Goal: Information Seeking & Learning: Learn about a topic

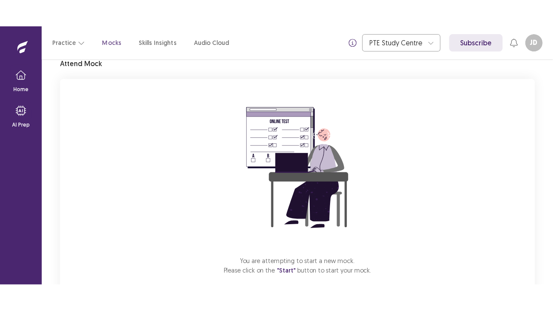
scroll to position [85, 0]
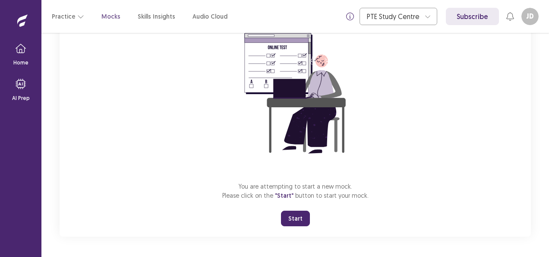
click at [298, 218] on button "Start" at bounding box center [295, 218] width 29 height 16
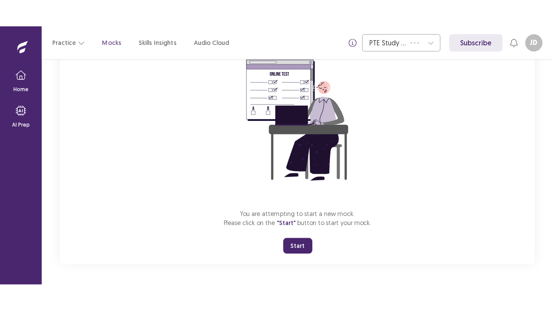
scroll to position [30, 0]
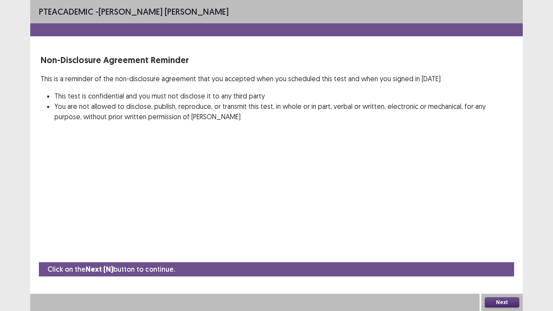
click at [506, 256] on button "Next" at bounding box center [502, 302] width 35 height 10
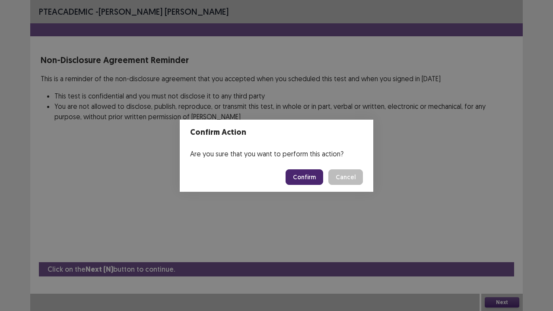
click at [307, 177] on button "Confirm" at bounding box center [304, 177] width 38 height 16
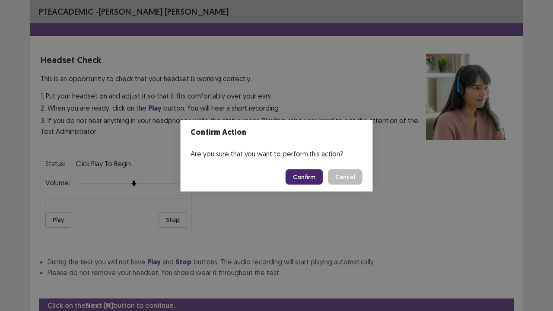
scroll to position [32, 0]
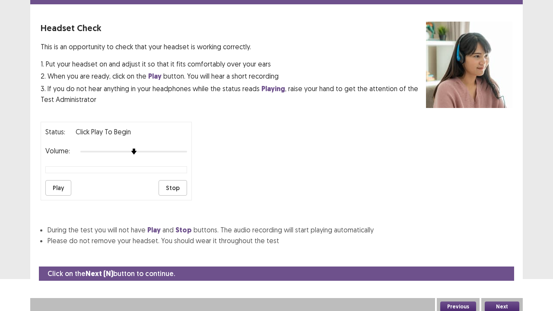
click at [165, 152] on div "Status: Click Play to Begin Volume: Play Stop" at bounding box center [116, 161] width 151 height 79
click at [165, 150] on div at bounding box center [133, 151] width 107 height 7
click at [176, 148] on div at bounding box center [133, 151] width 107 height 7
click at [53, 189] on button "Play" at bounding box center [58, 188] width 26 height 16
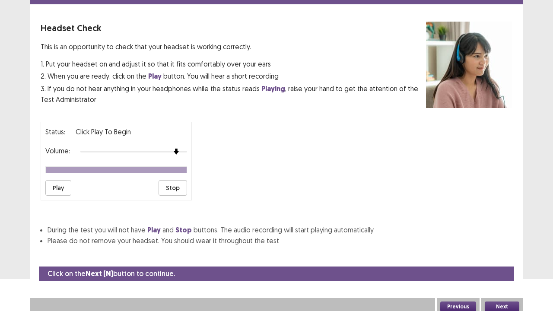
drag, startPoint x: 495, startPoint y: 303, endPoint x: 495, endPoint y: 310, distance: 6.9
click at [495, 256] on div "Next" at bounding box center [501, 306] width 41 height 17
click at [501, 256] on button "Next" at bounding box center [502, 306] width 35 height 10
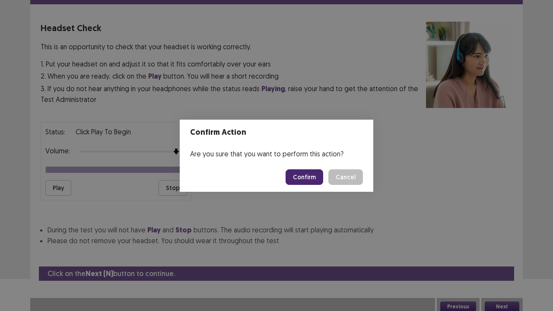
click at [304, 177] on button "Confirm" at bounding box center [304, 177] width 38 height 16
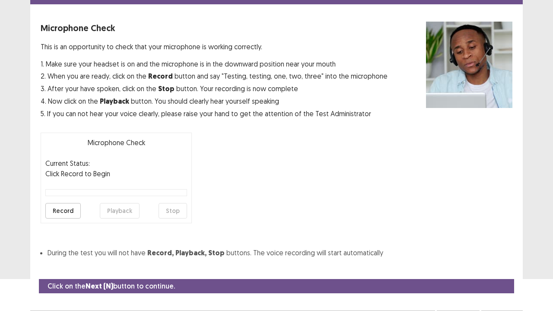
scroll to position [48, 0]
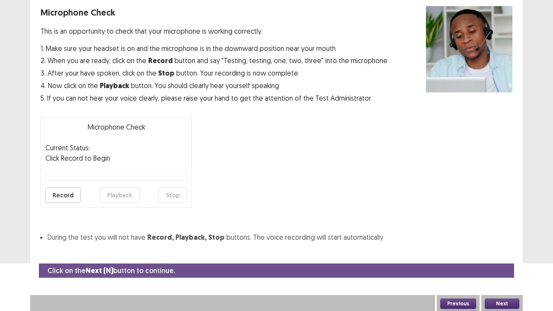
click at [55, 196] on button "Record" at bounding box center [62, 195] width 35 height 16
click at [180, 201] on button "Stop" at bounding box center [172, 195] width 29 height 16
click at [112, 199] on button "Playback" at bounding box center [120, 195] width 40 height 16
click at [508, 256] on button "Next" at bounding box center [502, 303] width 35 height 10
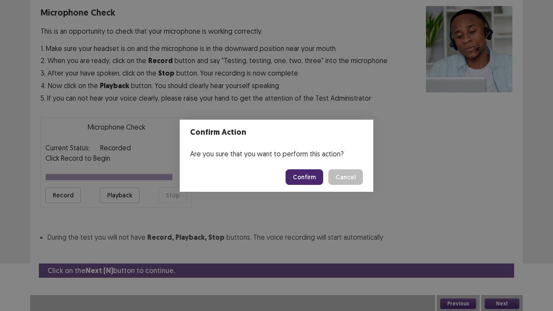
click at [316, 175] on button "Confirm" at bounding box center [304, 177] width 38 height 16
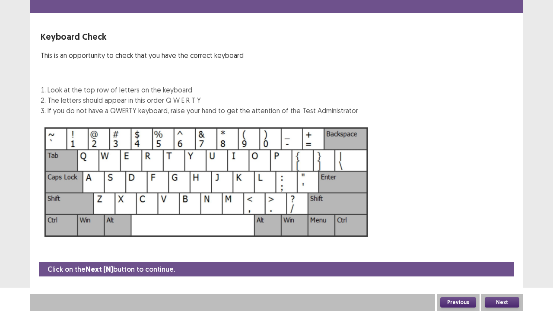
scroll to position [23, 0]
click at [512, 256] on button "Next" at bounding box center [502, 302] width 35 height 10
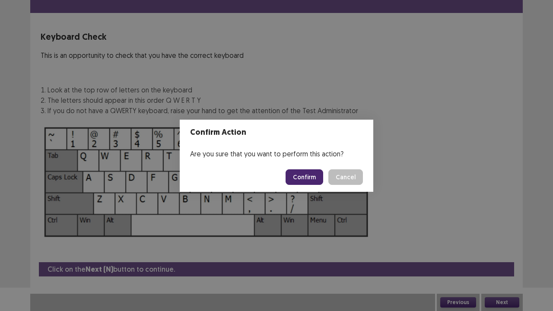
drag, startPoint x: 314, startPoint y: 176, endPoint x: 317, endPoint y: 180, distance: 4.9
click at [316, 179] on button "Confirm" at bounding box center [304, 177] width 38 height 16
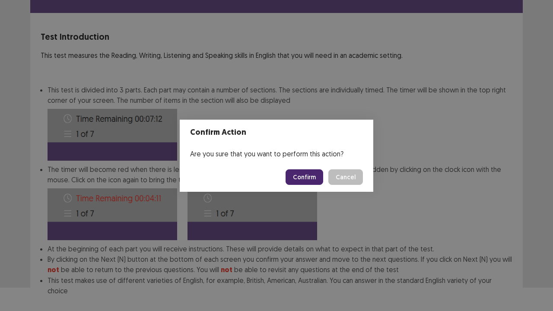
scroll to position [67, 0]
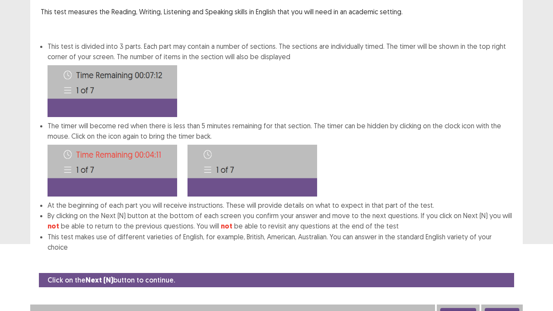
click at [506, 256] on div "Next" at bounding box center [501, 312] width 41 height 17
click at [507, 256] on button "Next" at bounding box center [502, 313] width 35 height 10
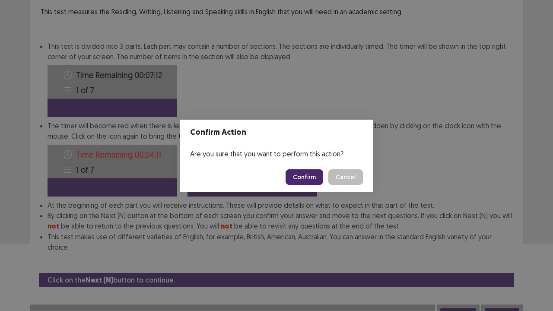
click at [317, 175] on button "Confirm" at bounding box center [304, 177] width 38 height 16
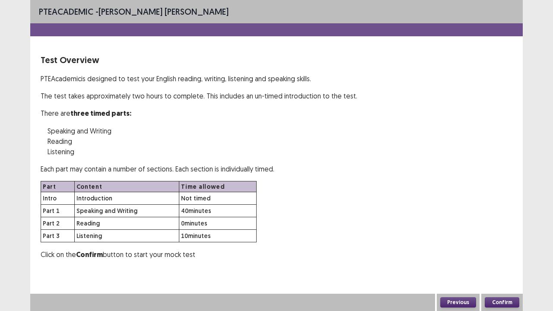
scroll to position [0, 0]
click at [493, 256] on button "Confirm" at bounding box center [502, 302] width 35 height 10
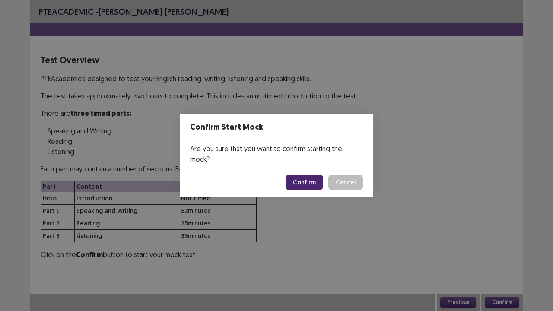
click at [314, 182] on button "Confirm" at bounding box center [304, 182] width 38 height 16
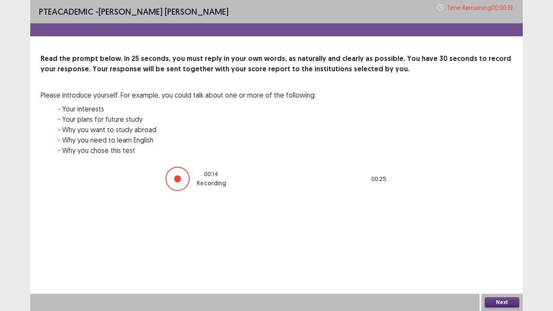
click at [515, 256] on button "Next" at bounding box center [502, 302] width 35 height 10
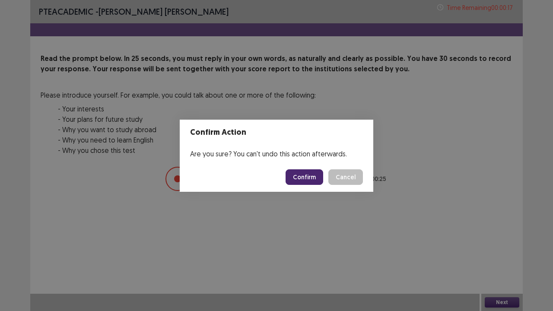
click at [301, 176] on button "Confirm" at bounding box center [304, 177] width 38 height 16
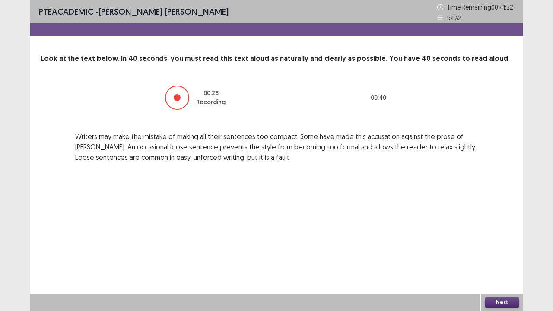
click at [495, 256] on button "Next" at bounding box center [502, 302] width 35 height 10
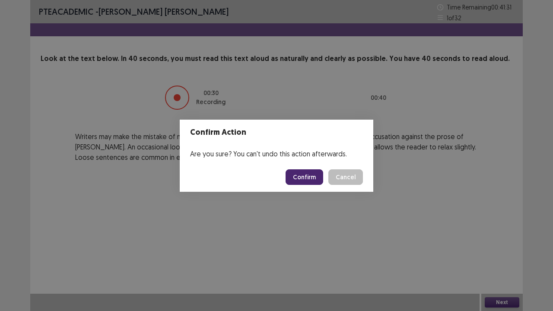
click at [316, 181] on button "Confirm" at bounding box center [304, 177] width 38 height 16
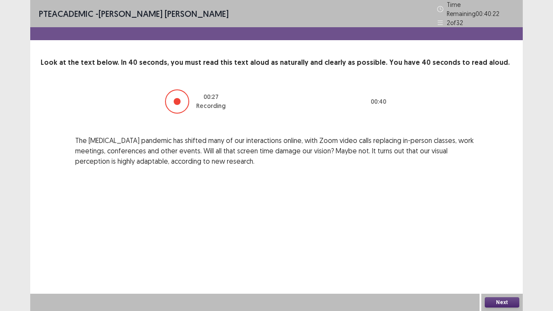
click at [489, 256] on button "Next" at bounding box center [502, 302] width 35 height 10
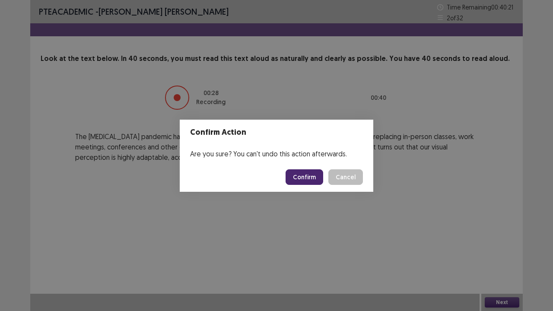
click at [309, 177] on button "Confirm" at bounding box center [304, 177] width 38 height 16
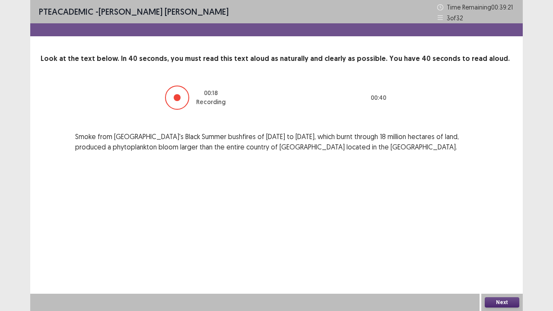
drag, startPoint x: 495, startPoint y: 296, endPoint x: 494, endPoint y: 302, distance: 6.1
click at [494, 256] on div "Next" at bounding box center [501, 302] width 41 height 17
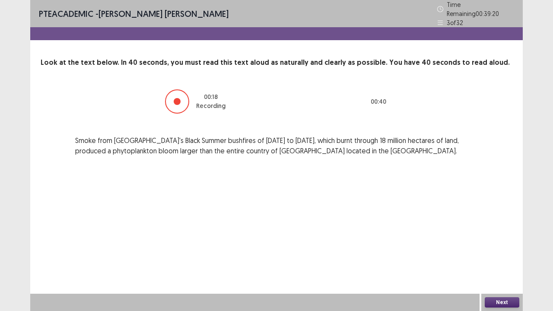
click at [494, 256] on button "Next" at bounding box center [502, 302] width 35 height 10
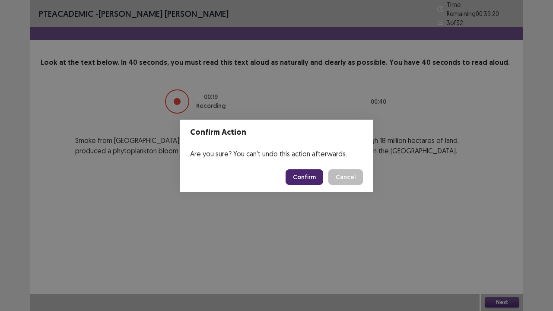
click at [306, 182] on button "Confirm" at bounding box center [304, 177] width 38 height 16
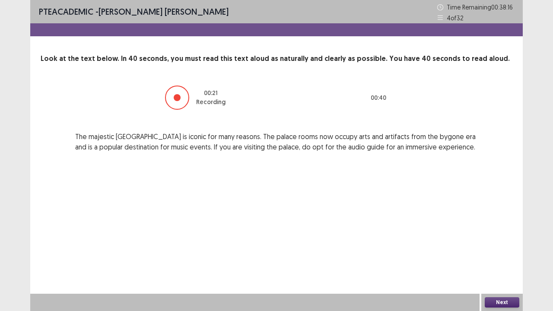
click at [504, 256] on button "Next" at bounding box center [502, 302] width 35 height 10
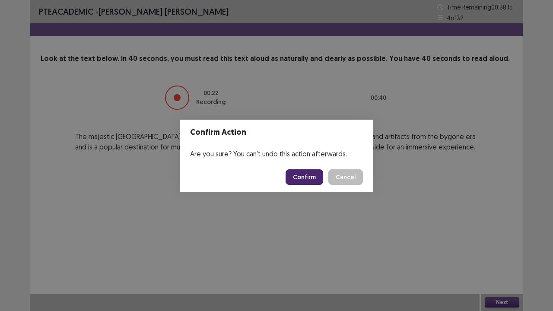
click at [300, 179] on button "Confirm" at bounding box center [304, 177] width 38 height 16
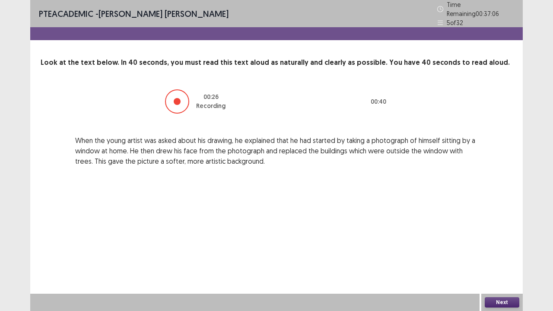
click at [513, 256] on button "Next" at bounding box center [502, 302] width 35 height 10
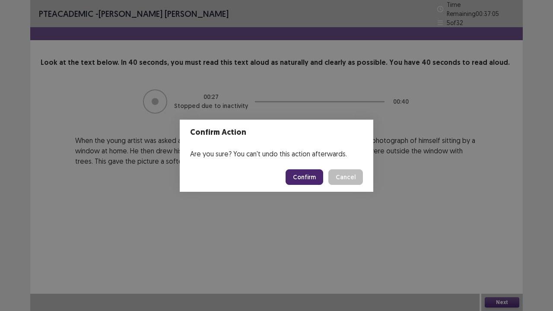
click at [307, 166] on footer "Confirm Cancel" at bounding box center [276, 176] width 193 height 29
click at [300, 178] on button "Confirm" at bounding box center [304, 177] width 38 height 16
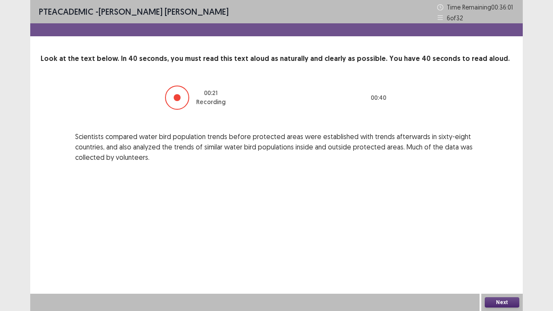
click at [500, 256] on button "Next" at bounding box center [502, 302] width 35 height 10
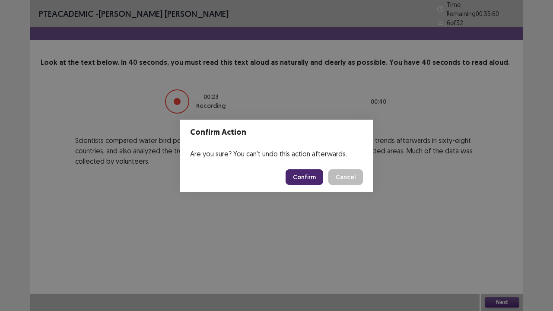
click at [313, 174] on button "Confirm" at bounding box center [304, 177] width 38 height 16
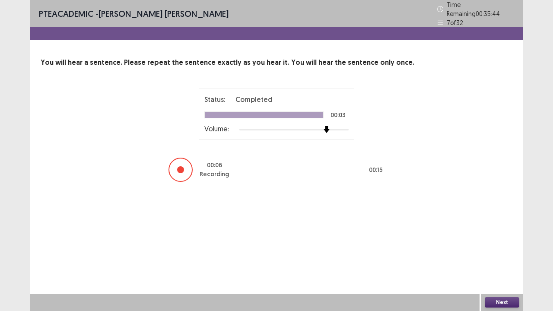
click at [327, 126] on div at bounding box center [293, 129] width 109 height 7
click at [503, 256] on button "Next" at bounding box center [502, 302] width 35 height 10
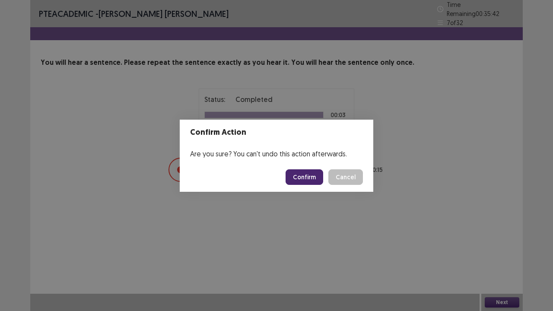
click at [503, 256] on div "Confirm Action Are you sure? You can't undo this action afterwards. Confirm Can…" at bounding box center [276, 155] width 553 height 311
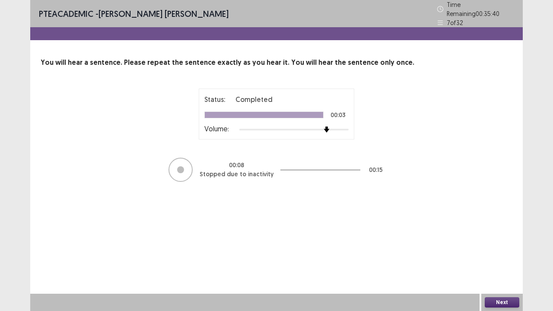
click at [490, 256] on button "Next" at bounding box center [502, 302] width 35 height 10
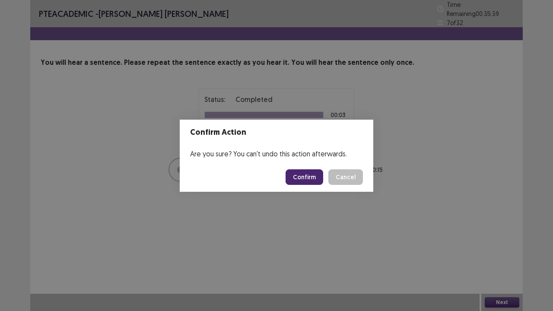
click at [319, 175] on button "Confirm" at bounding box center [304, 177] width 38 height 16
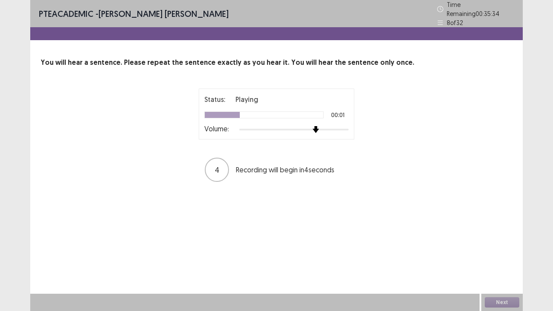
click at [316, 126] on div at bounding box center [293, 129] width 109 height 7
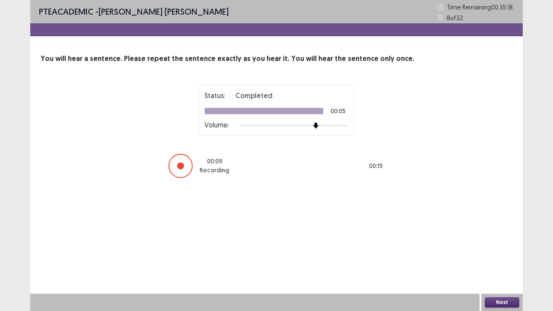
click at [498, 256] on button "Next" at bounding box center [502, 302] width 35 height 10
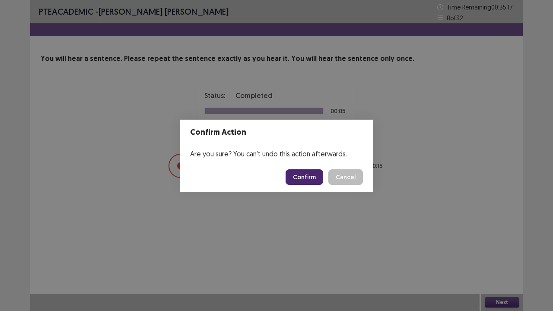
click at [292, 175] on button "Confirm" at bounding box center [304, 177] width 38 height 16
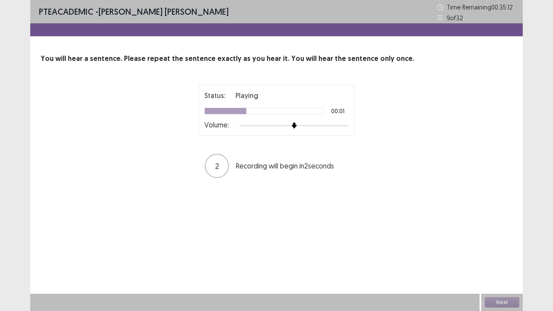
click at [334, 126] on div at bounding box center [293, 125] width 109 height 7
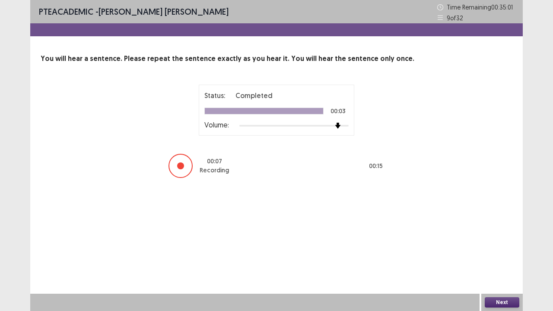
click at [515, 256] on button "Next" at bounding box center [502, 302] width 35 height 10
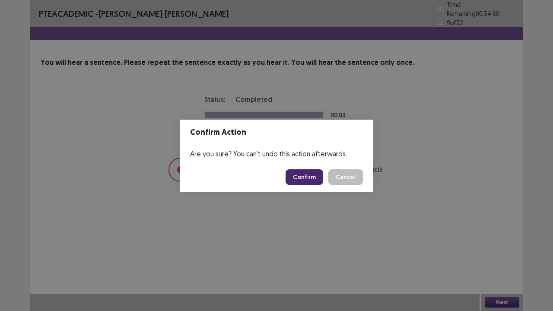
click at [299, 175] on button "Confirm" at bounding box center [304, 177] width 38 height 16
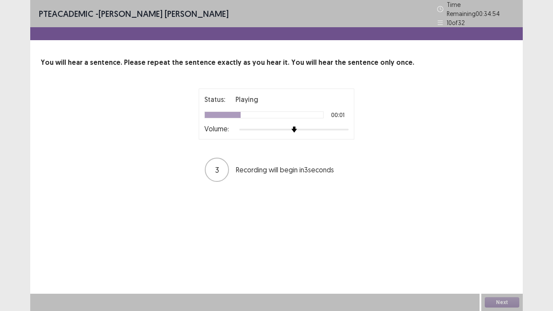
click at [328, 129] on div "Volume:" at bounding box center [276, 129] width 144 height 9
click at [328, 128] on div at bounding box center [293, 129] width 109 height 7
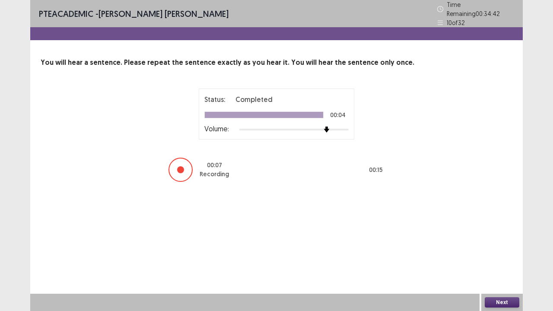
click at [513, 256] on button "Next" at bounding box center [502, 302] width 35 height 10
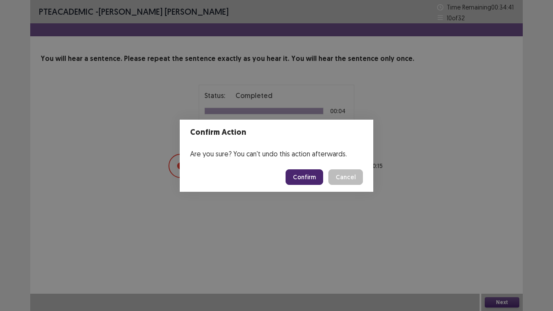
click at [311, 175] on button "Confirm" at bounding box center [304, 177] width 38 height 16
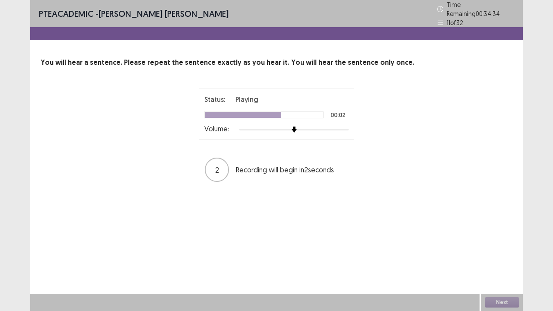
click at [322, 127] on div at bounding box center [293, 129] width 109 height 7
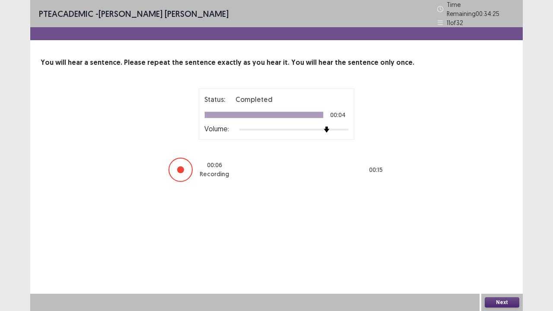
click at [503, 256] on button "Next" at bounding box center [502, 302] width 35 height 10
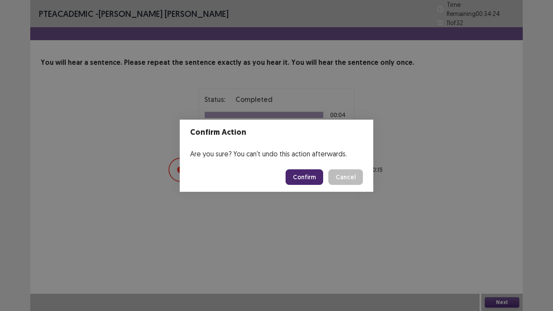
click at [322, 179] on button "Confirm" at bounding box center [304, 177] width 38 height 16
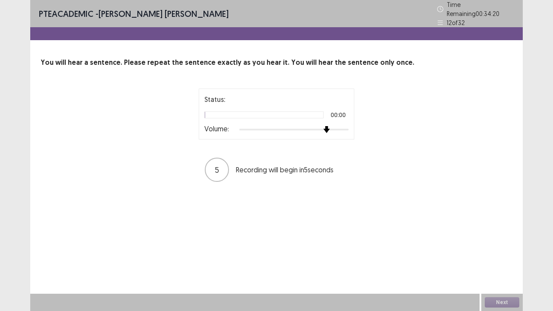
click at [326, 126] on div at bounding box center [293, 129] width 109 height 7
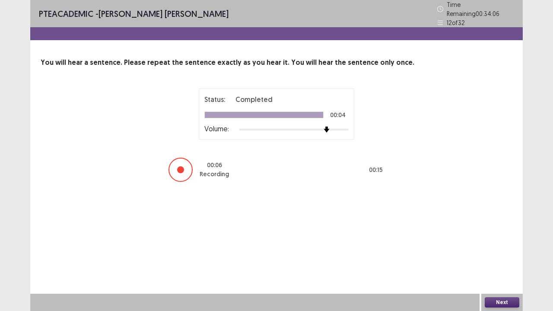
click at [489, 256] on button "Next" at bounding box center [502, 302] width 35 height 10
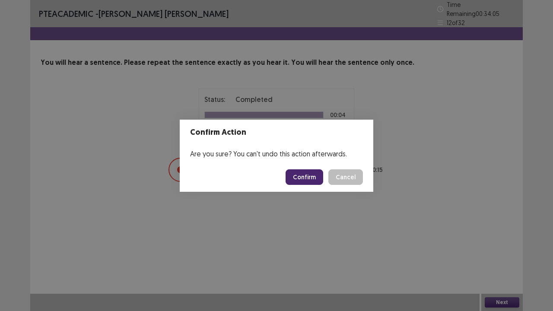
click at [309, 175] on button "Confirm" at bounding box center [304, 177] width 38 height 16
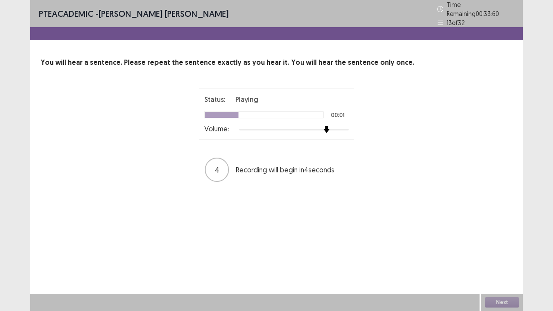
click at [326, 126] on div at bounding box center [293, 129] width 109 height 7
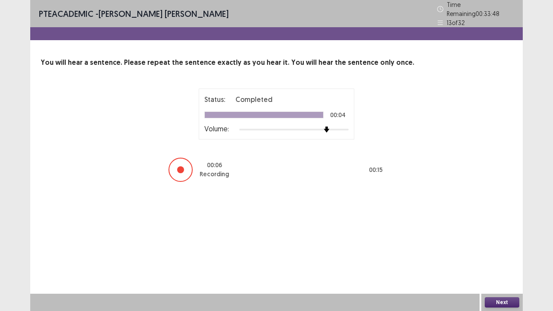
click at [514, 256] on button "Next" at bounding box center [502, 302] width 35 height 10
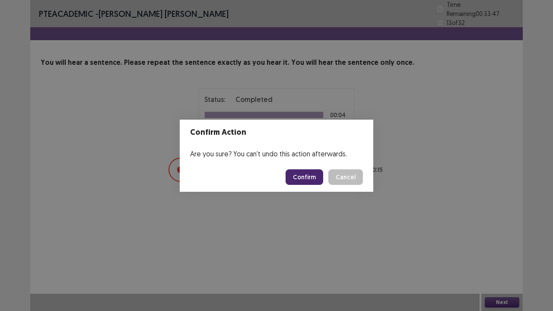
click at [313, 177] on button "Confirm" at bounding box center [304, 177] width 38 height 16
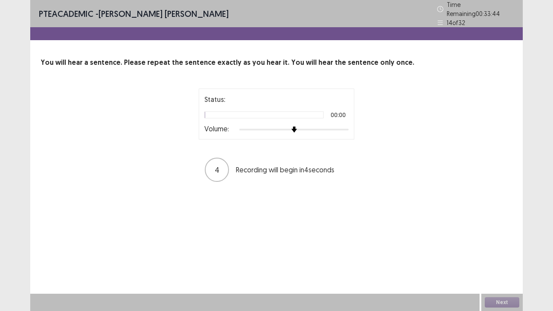
click at [326, 126] on div at bounding box center [293, 129] width 109 height 7
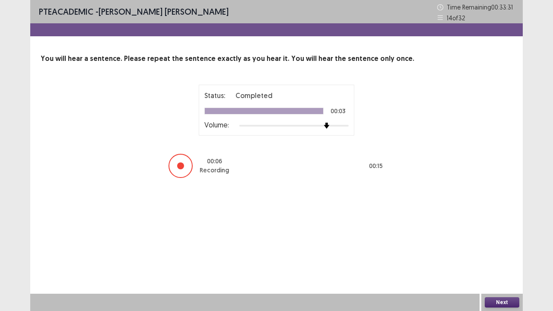
click at [495, 256] on div "Next" at bounding box center [501, 302] width 41 height 17
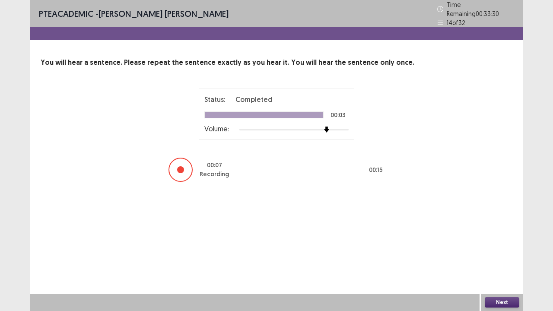
click at [508, 256] on button "Next" at bounding box center [502, 302] width 35 height 10
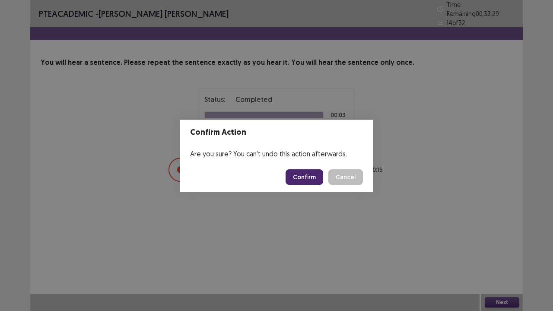
click at [323, 179] on button "Confirm" at bounding box center [304, 177] width 38 height 16
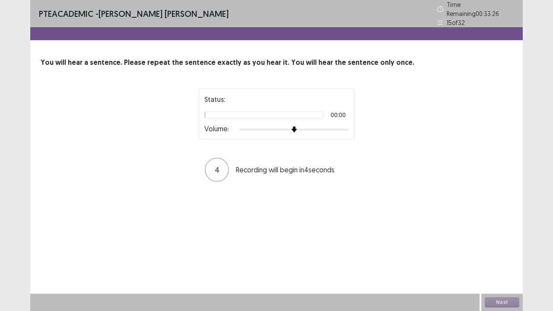
click at [325, 120] on div "Status: 00:00 Volume:" at bounding box center [276, 114] width 144 height 40
click at [329, 126] on div at bounding box center [293, 129] width 109 height 7
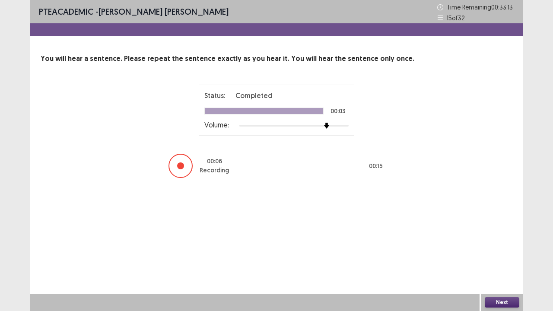
click at [509, 256] on button "Next" at bounding box center [502, 302] width 35 height 10
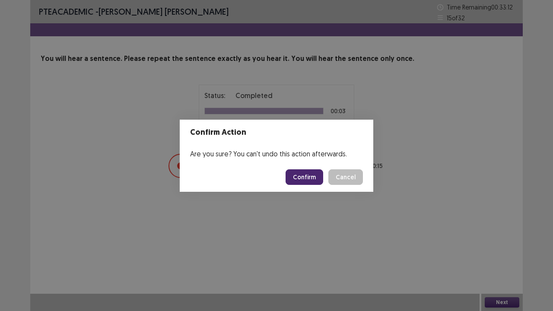
click at [305, 174] on button "Confirm" at bounding box center [304, 177] width 38 height 16
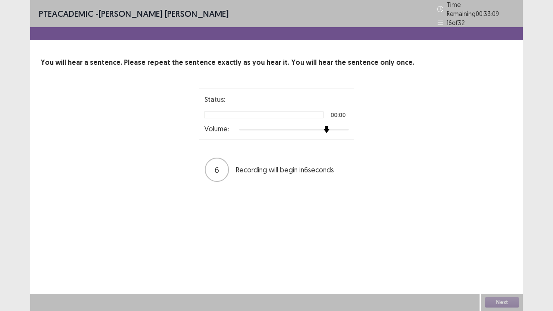
click at [327, 126] on div at bounding box center [293, 129] width 109 height 7
click at [333, 126] on div at bounding box center [293, 129] width 109 height 7
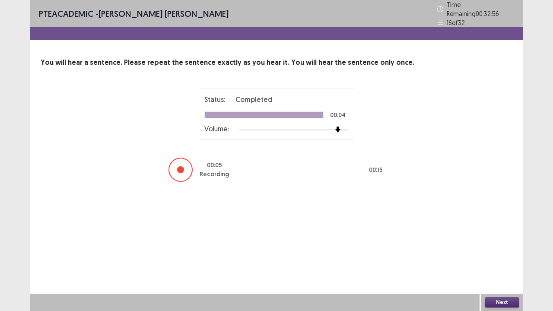
click at [500, 256] on button "Next" at bounding box center [502, 302] width 35 height 10
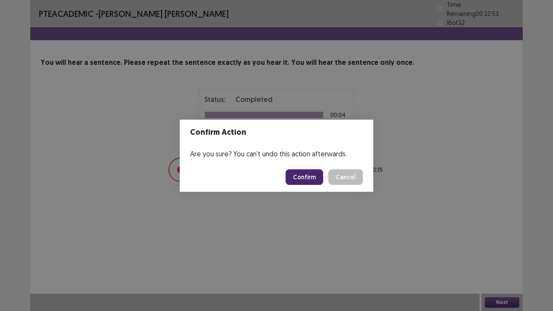
click at [312, 180] on button "Confirm" at bounding box center [304, 177] width 38 height 16
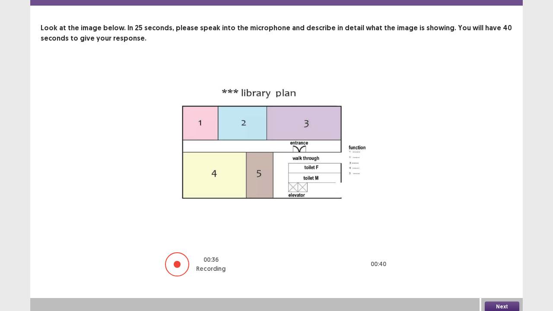
scroll to position [35, 0]
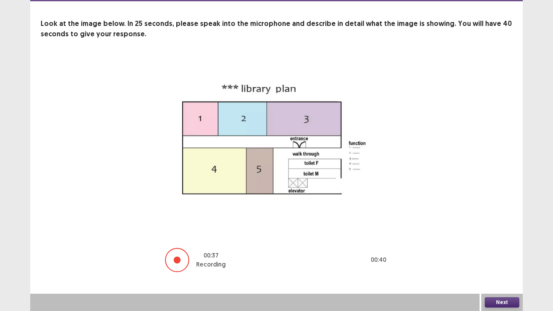
click at [508, 256] on button "Next" at bounding box center [502, 302] width 35 height 10
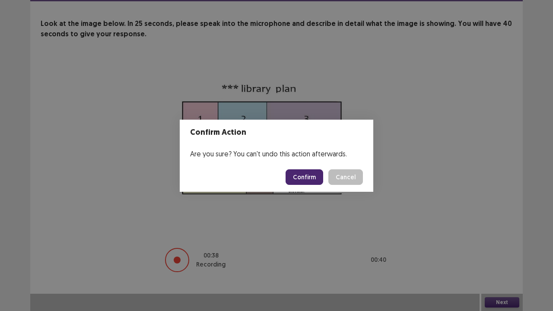
click at [317, 181] on button "Confirm" at bounding box center [304, 177] width 38 height 16
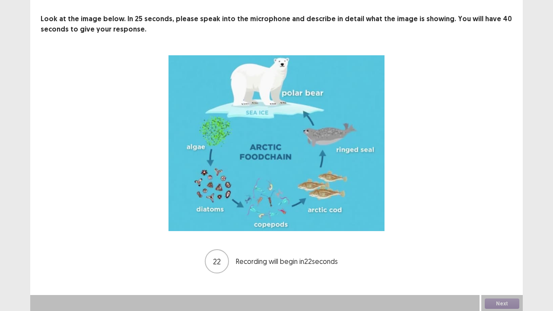
scroll to position [41, 0]
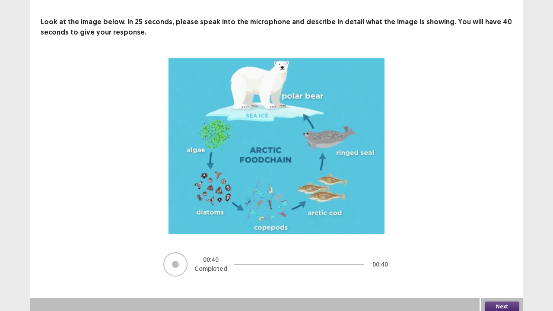
click at [486, 256] on button "Next" at bounding box center [502, 306] width 35 height 10
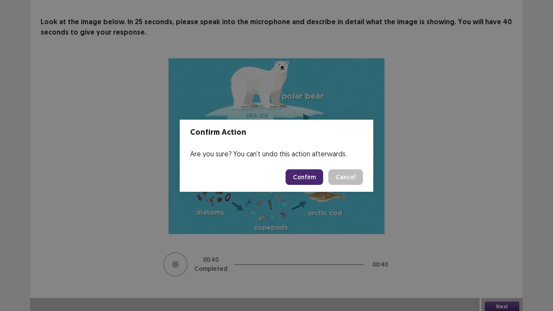
click at [314, 171] on button "Confirm" at bounding box center [304, 177] width 38 height 16
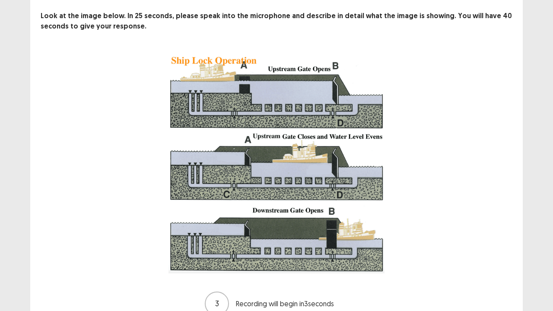
scroll to position [86, 0]
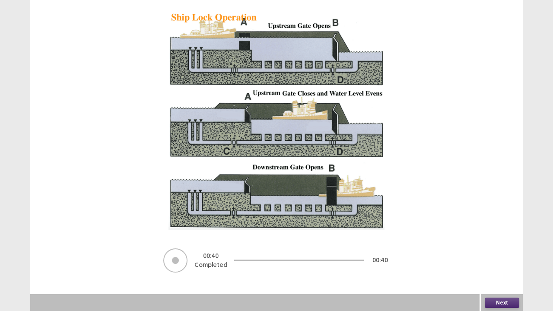
click at [505, 256] on button "Next" at bounding box center [502, 303] width 35 height 10
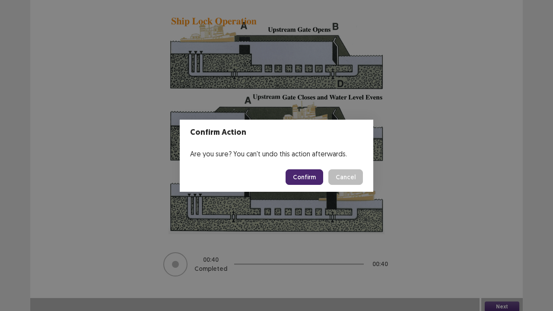
click at [322, 176] on button "Confirm" at bounding box center [304, 177] width 38 height 16
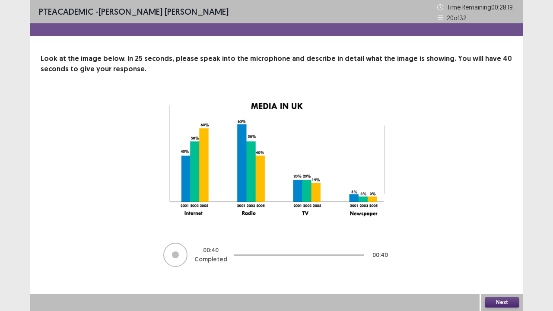
click at [493, 256] on button "Next" at bounding box center [502, 302] width 35 height 10
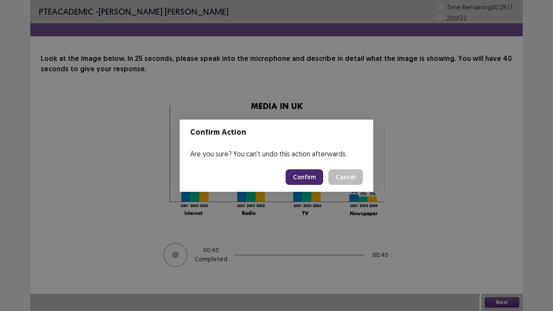
click at [304, 177] on button "Confirm" at bounding box center [304, 177] width 38 height 16
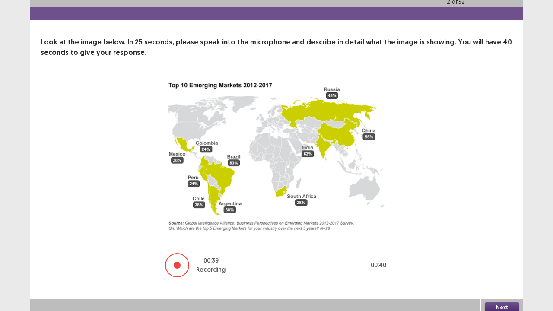
scroll to position [22, 0]
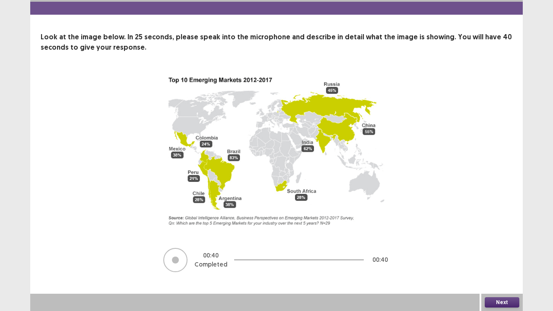
click at [503, 256] on button "Next" at bounding box center [502, 302] width 35 height 10
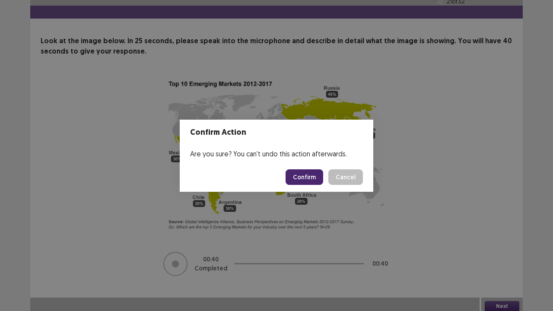
click at [297, 180] on button "Confirm" at bounding box center [304, 177] width 38 height 16
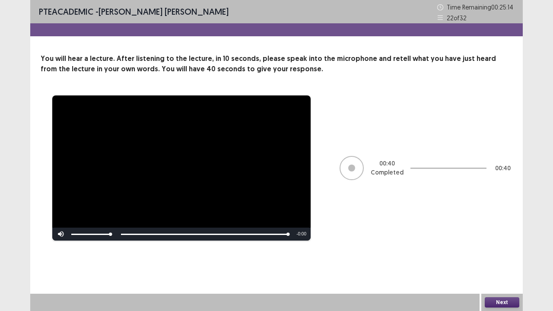
click at [488, 256] on button "Next" at bounding box center [502, 302] width 35 height 10
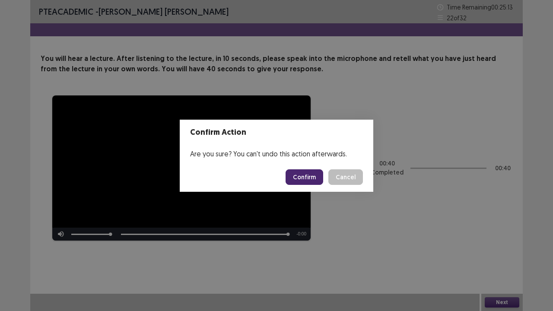
click at [314, 182] on button "Confirm" at bounding box center [304, 177] width 38 height 16
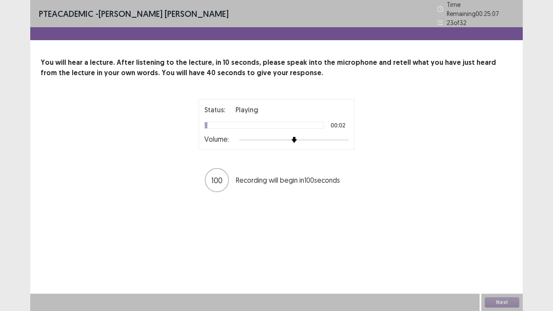
click at [332, 139] on div at bounding box center [293, 140] width 109 height 2
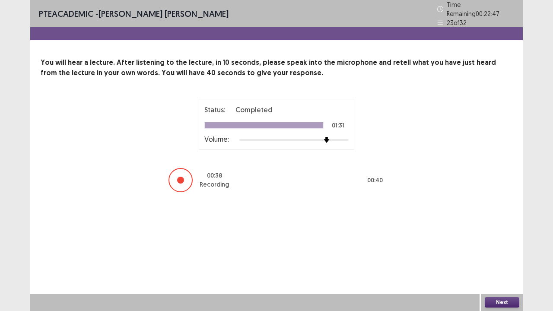
click at [511, 256] on button "Next" at bounding box center [502, 302] width 35 height 10
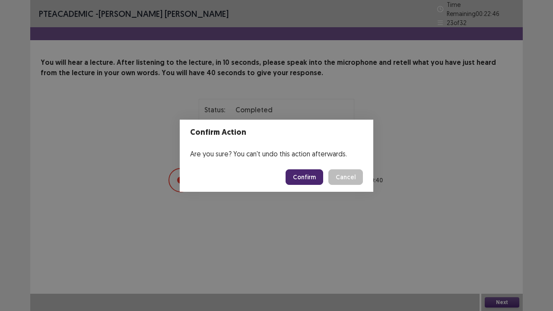
click at [313, 173] on button "Confirm" at bounding box center [304, 177] width 38 height 16
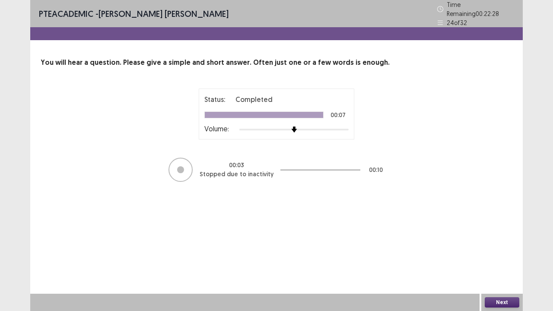
click at [501, 256] on button "Next" at bounding box center [502, 302] width 35 height 10
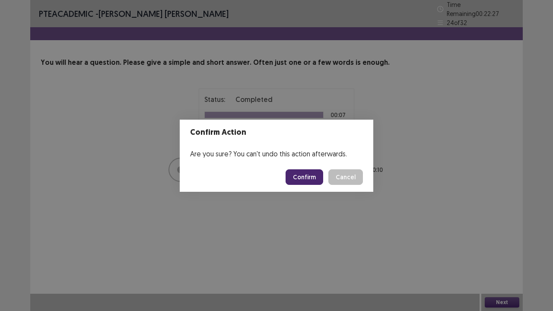
click at [307, 173] on button "Confirm" at bounding box center [304, 177] width 38 height 16
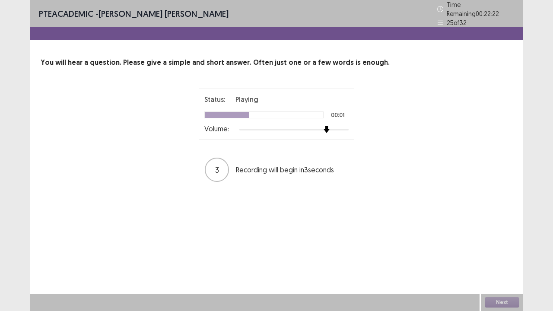
click at [330, 126] on div at bounding box center [293, 129] width 109 height 7
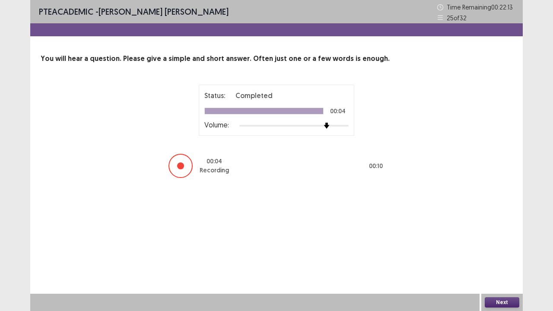
click at [507, 256] on button "Next" at bounding box center [502, 302] width 35 height 10
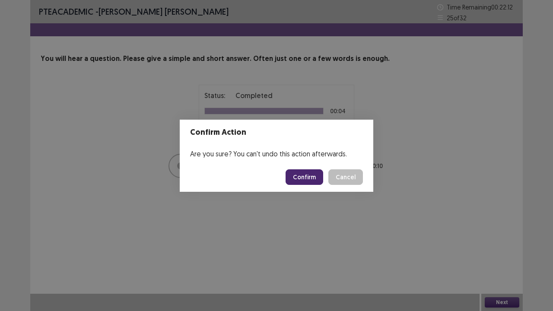
click at [307, 175] on button "Confirm" at bounding box center [304, 177] width 38 height 16
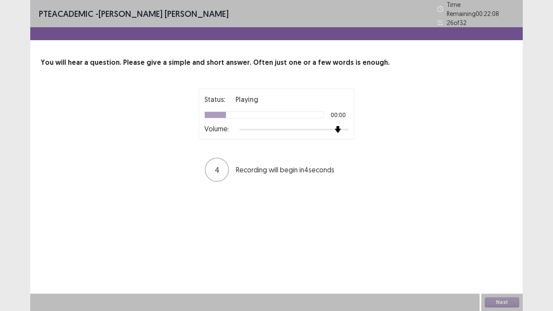
click at [338, 126] on div at bounding box center [293, 129] width 109 height 7
click at [345, 127] on div at bounding box center [293, 129] width 109 height 7
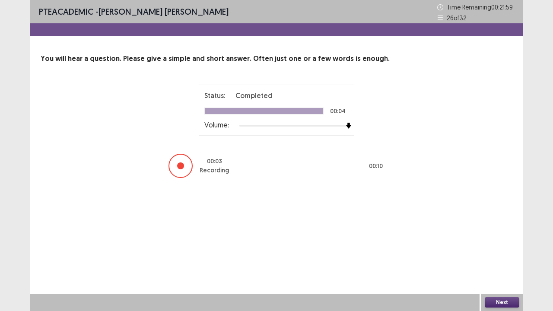
click at [509, 256] on button "Next" at bounding box center [502, 302] width 35 height 10
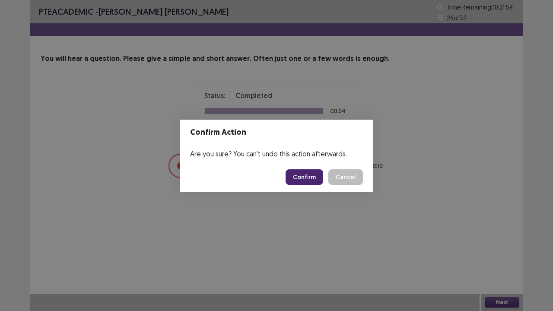
click at [305, 176] on button "Confirm" at bounding box center [304, 177] width 38 height 16
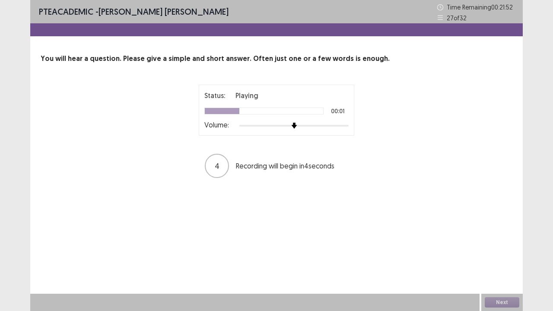
click at [332, 127] on div at bounding box center [293, 125] width 109 height 7
click at [339, 127] on div at bounding box center [293, 125] width 109 height 7
click at [345, 124] on div at bounding box center [293, 125] width 109 height 7
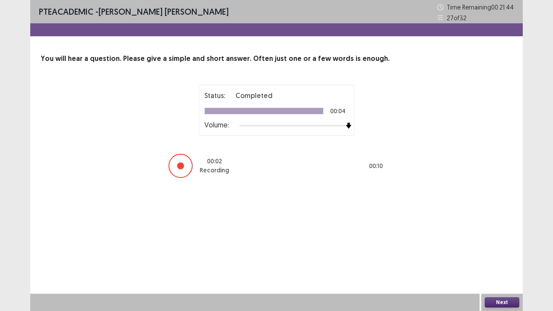
click at [510, 256] on button "Next" at bounding box center [502, 302] width 35 height 10
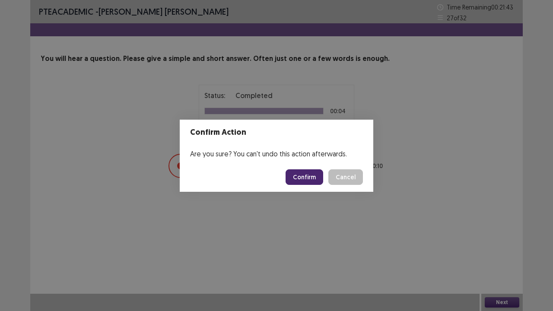
click at [315, 176] on button "Confirm" at bounding box center [304, 177] width 38 height 16
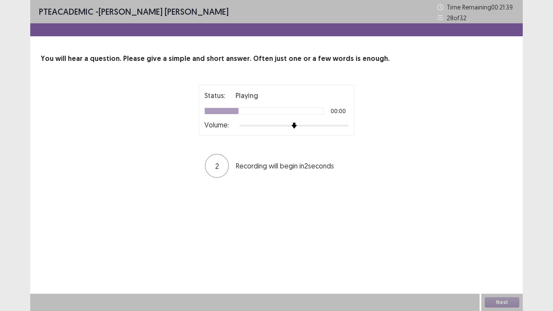
click at [326, 125] on div at bounding box center [293, 125] width 109 height 7
click at [335, 125] on div at bounding box center [293, 125] width 109 height 7
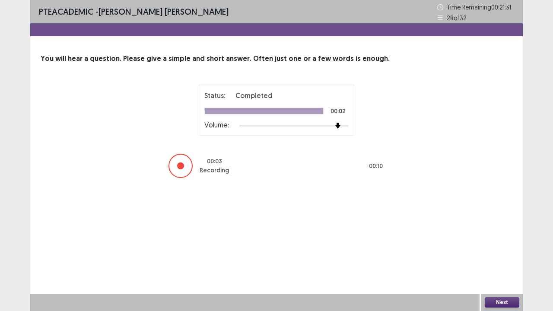
click at [496, 256] on button "Next" at bounding box center [502, 302] width 35 height 10
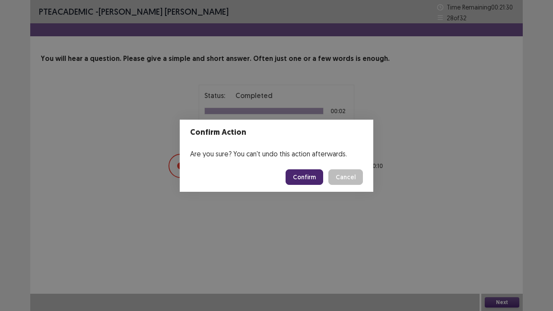
click at [307, 181] on button "Confirm" at bounding box center [304, 177] width 38 height 16
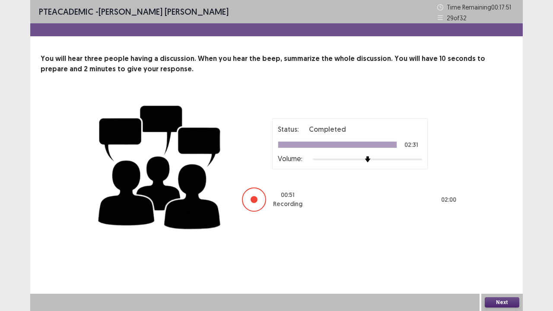
click at [498, 256] on button "Next" at bounding box center [502, 302] width 35 height 10
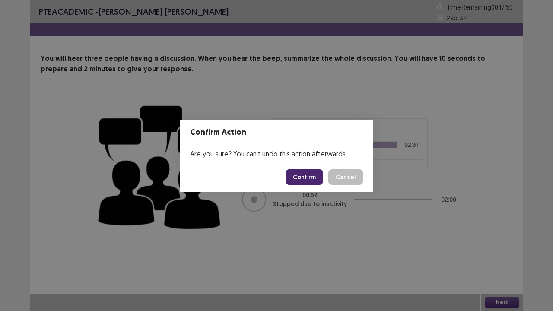
click at [304, 171] on button "Confirm" at bounding box center [304, 177] width 38 height 16
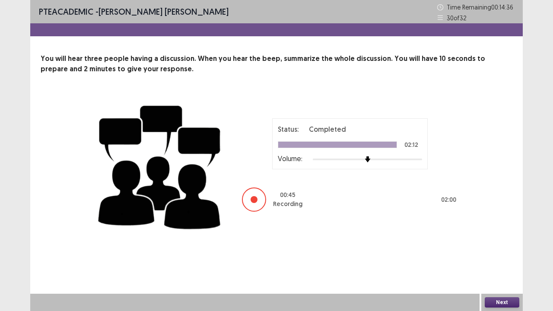
click at [494, 256] on button "Next" at bounding box center [502, 302] width 35 height 10
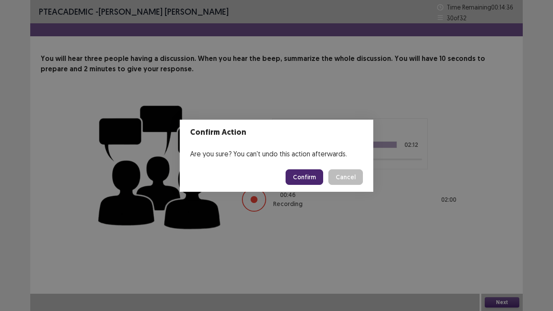
click at [306, 181] on button "Confirm" at bounding box center [304, 177] width 38 height 16
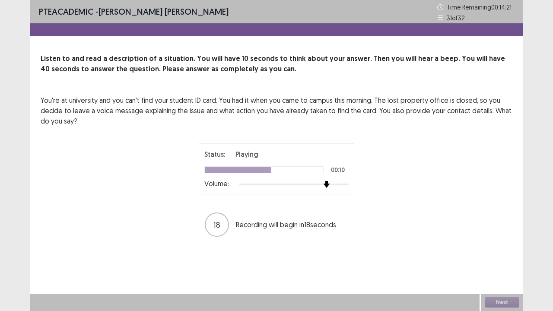
click at [333, 185] on div at bounding box center [293, 184] width 109 height 7
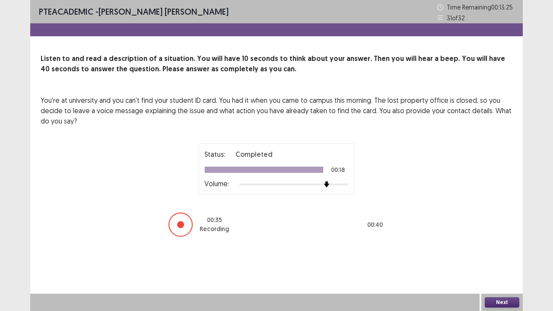
click at [513, 256] on div "Next" at bounding box center [501, 302] width 41 height 17
click at [514, 256] on button "Next" at bounding box center [502, 302] width 35 height 10
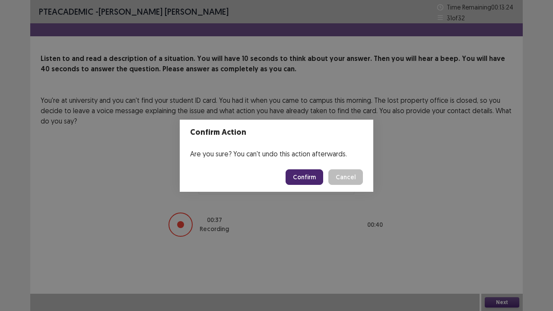
click at [309, 178] on button "Confirm" at bounding box center [304, 177] width 38 height 16
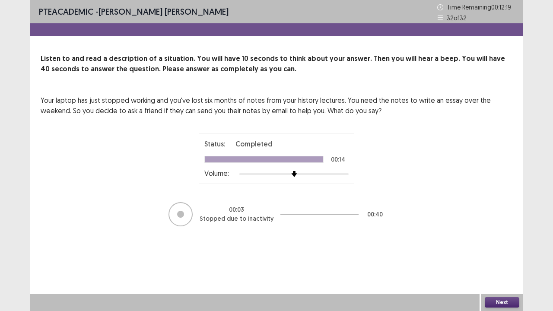
click at [491, 256] on button "Next" at bounding box center [502, 302] width 35 height 10
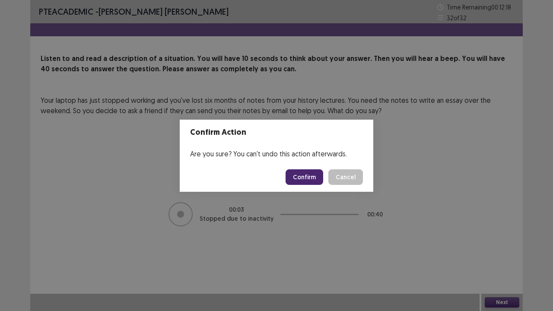
click at [299, 172] on button "Confirm" at bounding box center [304, 177] width 38 height 16
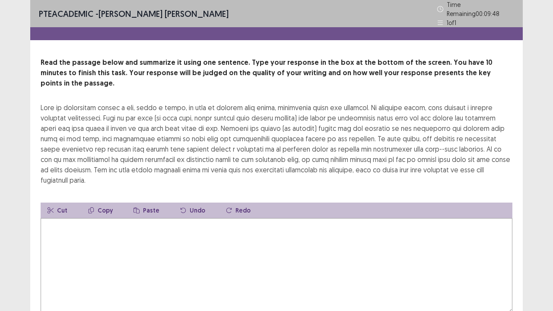
click at [62, 224] on textarea at bounding box center [277, 265] width 472 height 95
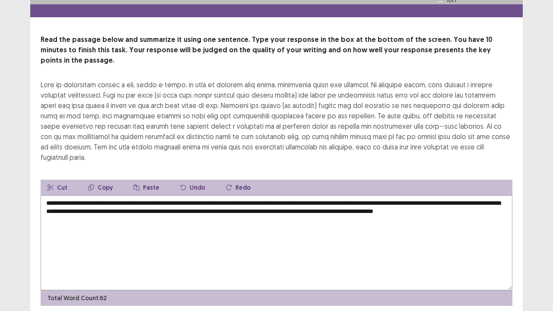
scroll to position [41, 0]
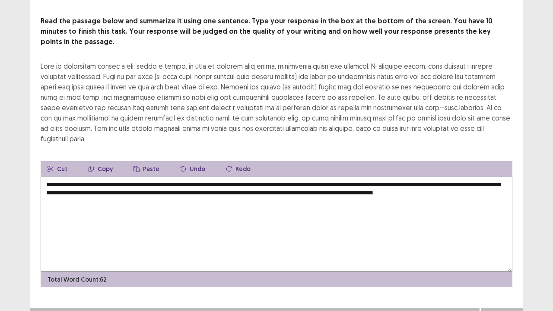
type textarea "**********"
click at [510, 256] on button "Next" at bounding box center [502, 316] width 35 height 10
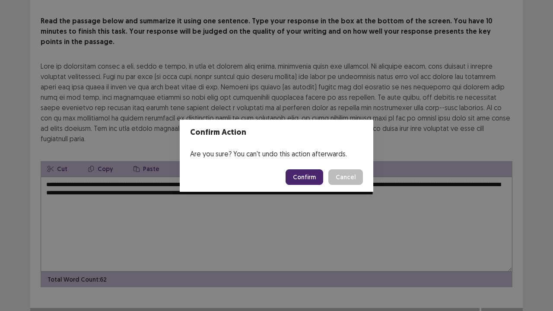
click at [310, 180] on button "Confirm" at bounding box center [304, 177] width 38 height 16
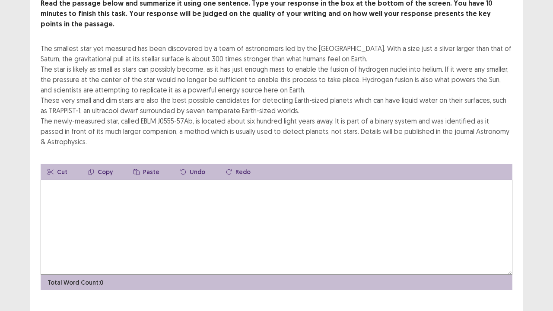
scroll to position [62, 0]
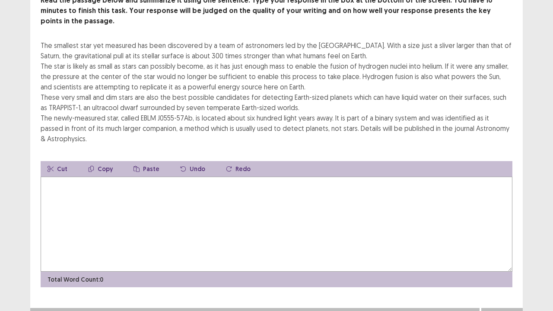
click at [181, 185] on textarea at bounding box center [277, 224] width 472 height 95
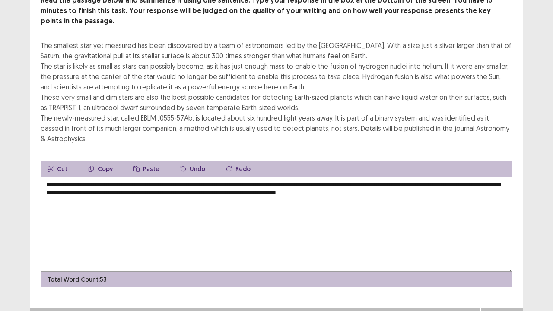
type textarea "**********"
click at [500, 256] on button "Next" at bounding box center [502, 316] width 35 height 10
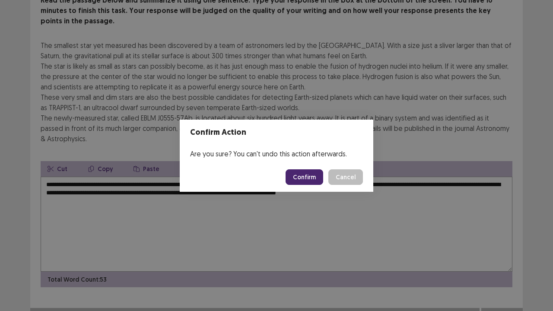
click at [304, 178] on button "Confirm" at bounding box center [304, 177] width 38 height 16
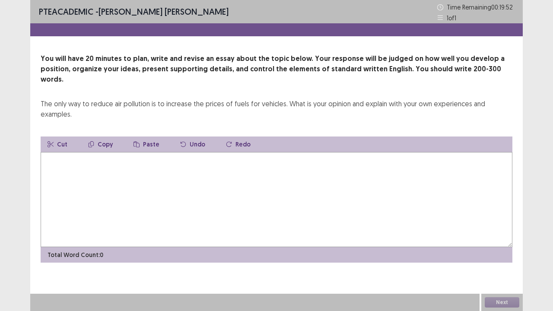
click at [123, 166] on textarea at bounding box center [277, 199] width 472 height 95
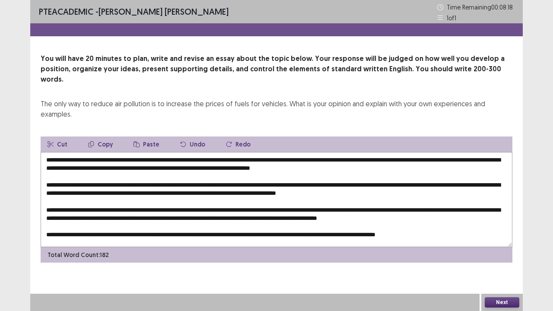
click at [122, 165] on textarea at bounding box center [277, 199] width 472 height 95
click at [110, 152] on textarea at bounding box center [277, 199] width 472 height 95
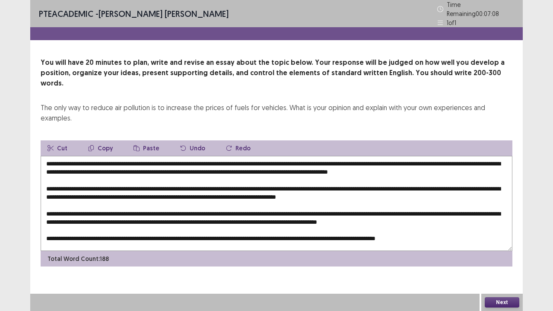
click at [336, 158] on textarea at bounding box center [277, 203] width 472 height 95
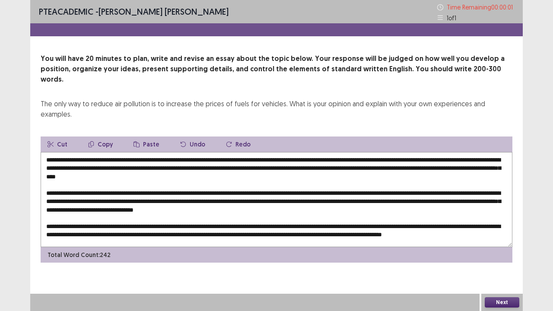
type textarea "**********"
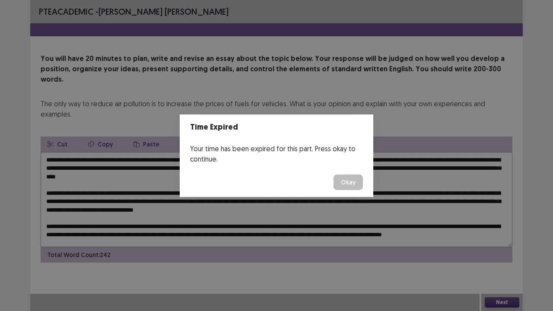
click at [341, 183] on button "Okay" at bounding box center [347, 182] width 29 height 16
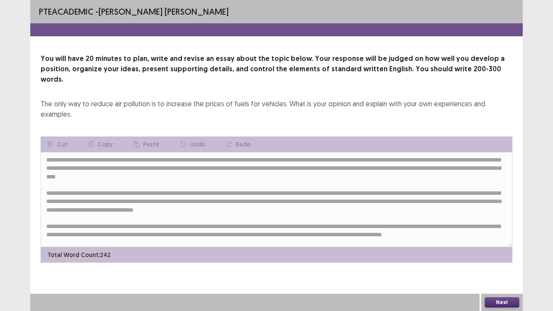
click at [500, 256] on button "Next" at bounding box center [502, 302] width 35 height 10
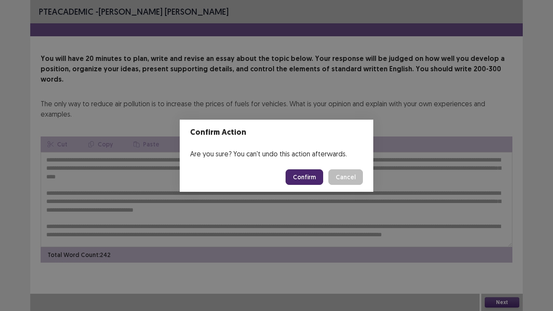
click at [310, 175] on button "Confirm" at bounding box center [304, 177] width 38 height 16
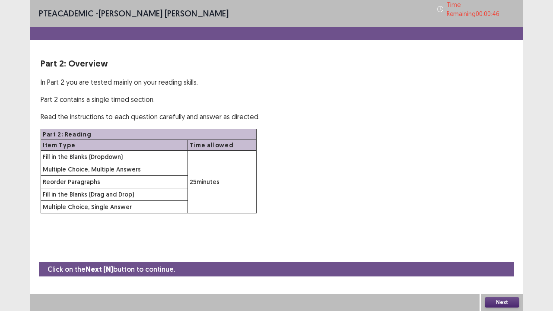
click at [508, 256] on button "Next" at bounding box center [502, 302] width 35 height 10
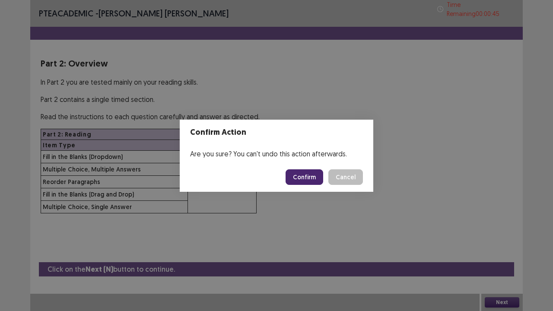
click at [302, 175] on button "Confirm" at bounding box center [304, 177] width 38 height 16
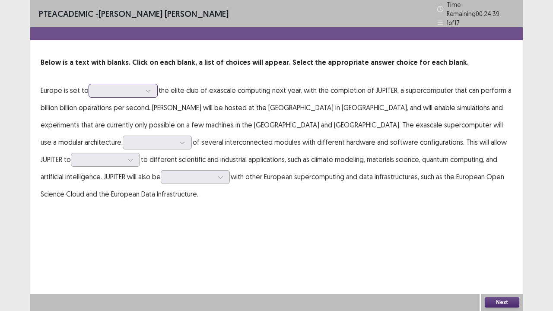
click at [148, 88] on icon at bounding box center [148, 91] width 6 height 6
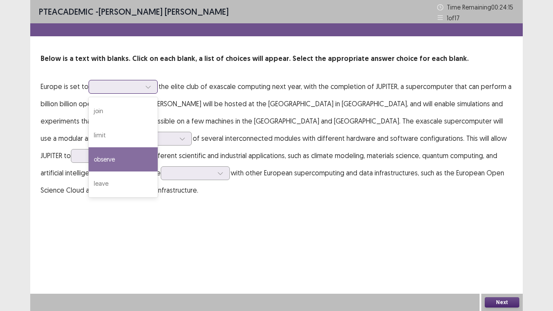
click at [120, 156] on div "observe" at bounding box center [123, 159] width 69 height 24
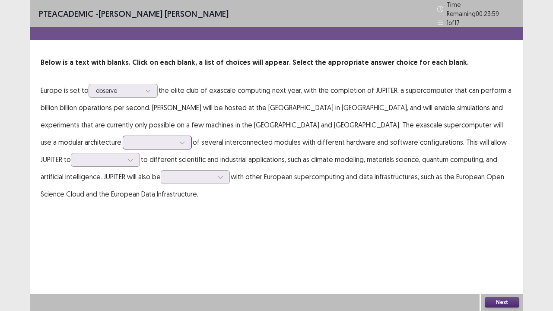
click at [185, 139] on icon at bounding box center [182, 142] width 6 height 6
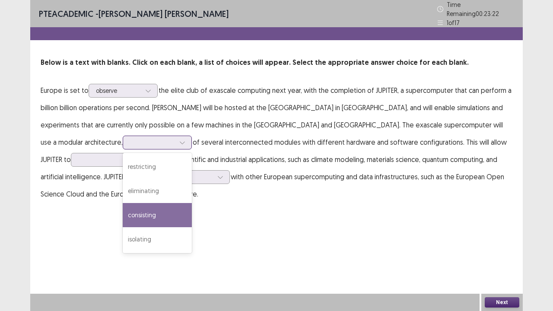
click at [192, 203] on div "consisting" at bounding box center [157, 215] width 69 height 24
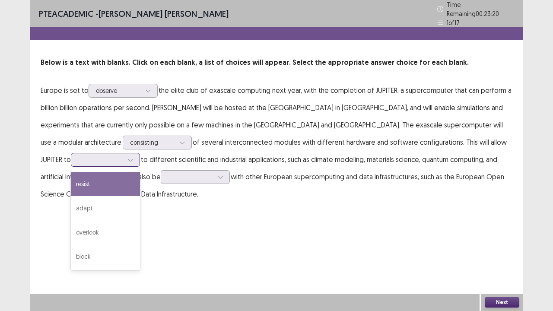
click at [137, 153] on div at bounding box center [130, 159] width 13 height 13
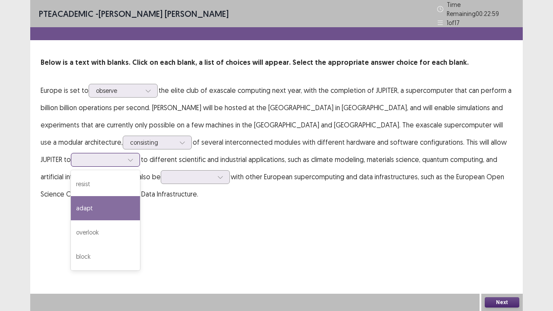
click at [140, 196] on div "adapt" at bounding box center [105, 208] width 69 height 24
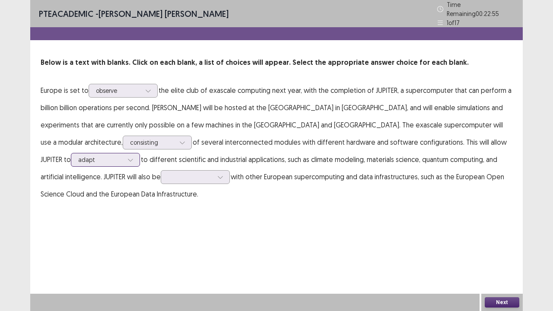
click at [133, 157] on icon at bounding box center [130, 160] width 6 height 6
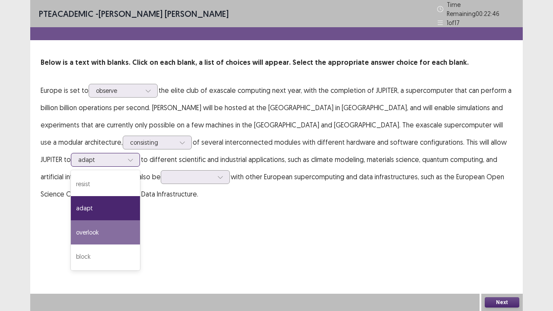
click at [140, 220] on div "overlook" at bounding box center [105, 232] width 69 height 24
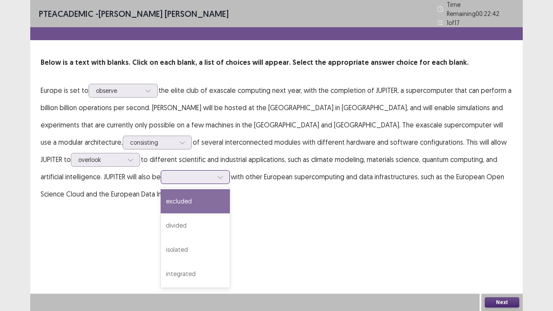
click at [217, 174] on icon at bounding box center [220, 177] width 6 height 6
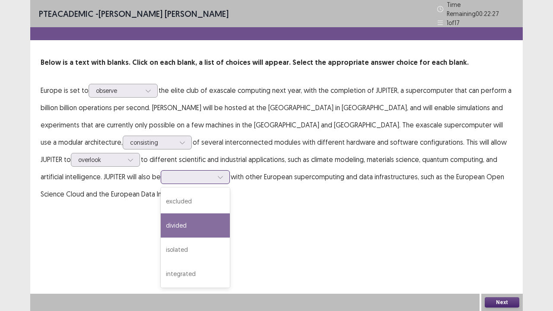
click at [161, 222] on div "divided" at bounding box center [195, 225] width 69 height 24
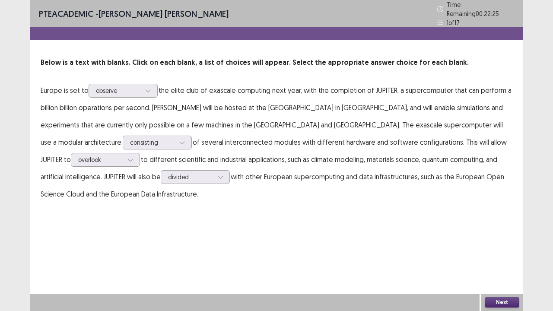
click at [490, 256] on button "Next" at bounding box center [502, 302] width 35 height 10
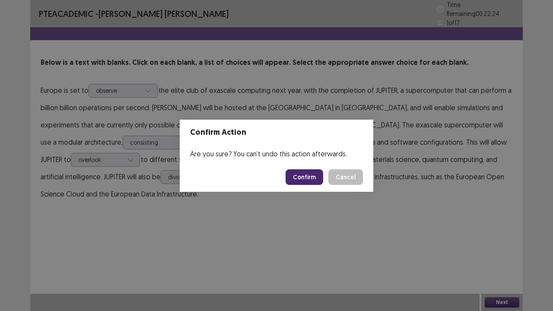
click at [295, 179] on button "Confirm" at bounding box center [304, 177] width 38 height 16
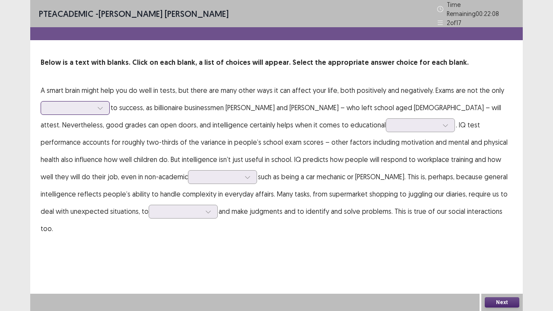
click at [96, 102] on div at bounding box center [100, 107] width 13 height 13
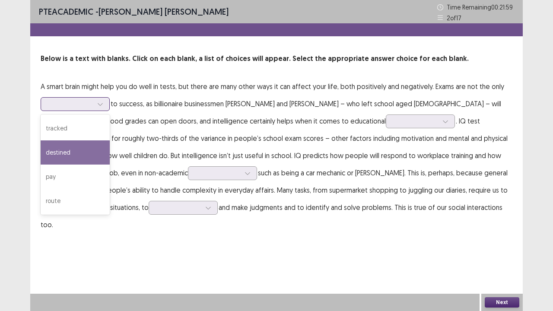
click at [72, 151] on div "destined" at bounding box center [75, 152] width 69 height 24
click at [102, 108] on div at bounding box center [100, 104] width 13 height 13
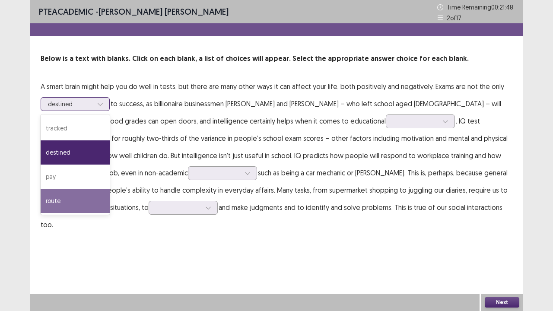
click at [67, 206] on div "route" at bounding box center [75, 201] width 69 height 24
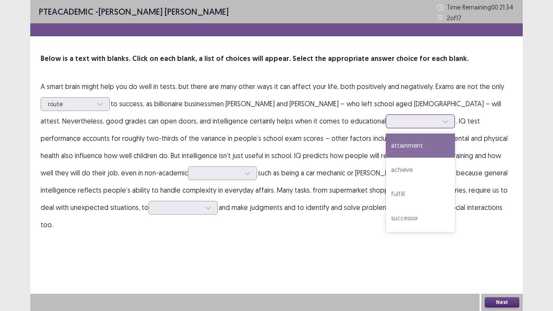
click at [442, 122] on icon at bounding box center [445, 121] width 6 height 6
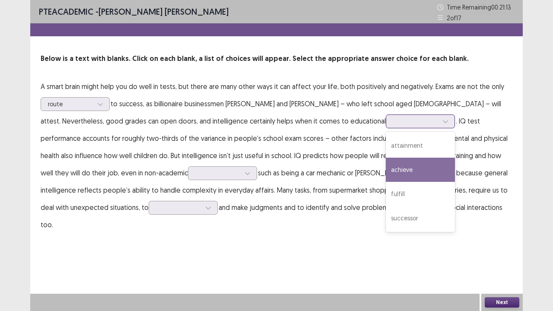
click at [386, 171] on div "achieve" at bounding box center [420, 170] width 69 height 24
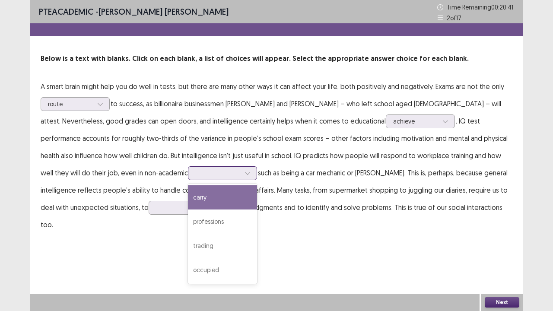
click at [244, 172] on icon at bounding box center [247, 173] width 6 height 6
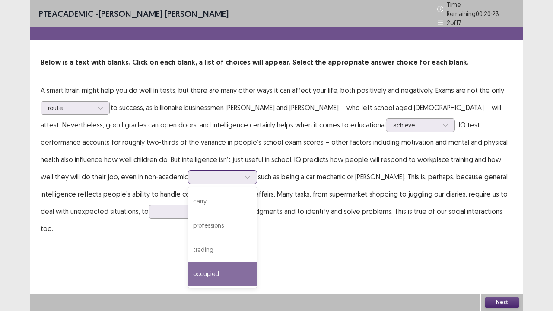
click at [188, 256] on div "occupied" at bounding box center [222, 274] width 69 height 24
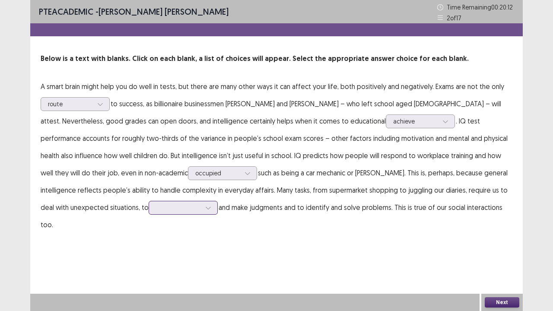
click at [205, 208] on icon at bounding box center [208, 208] width 6 height 6
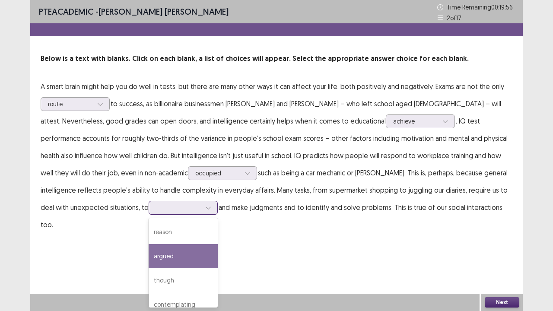
click at [149, 255] on div "argued" at bounding box center [183, 256] width 69 height 24
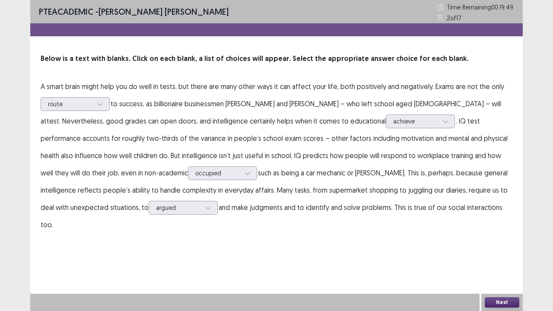
click at [498, 256] on button "Next" at bounding box center [502, 302] width 35 height 10
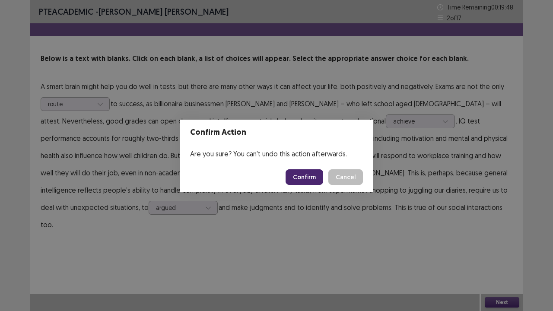
click at [294, 174] on button "Confirm" at bounding box center [304, 177] width 38 height 16
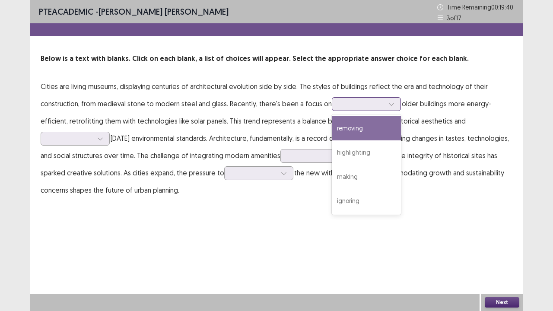
click at [391, 105] on icon at bounding box center [391, 104] width 6 height 6
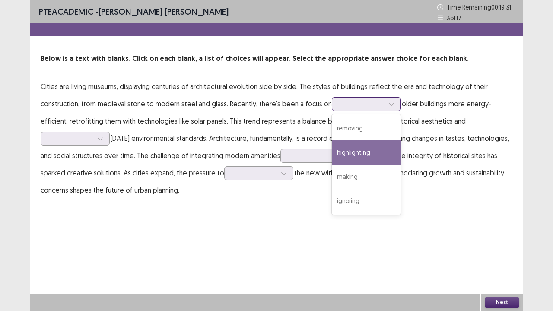
click at [365, 152] on div "highlighting" at bounding box center [366, 152] width 69 height 24
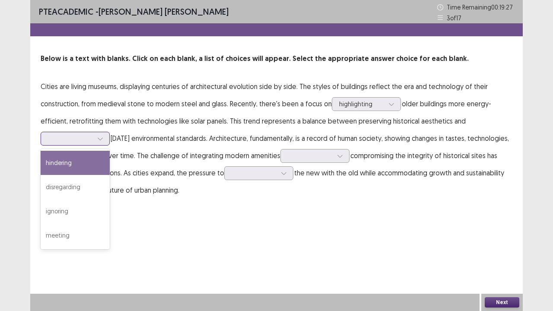
click at [101, 136] on icon at bounding box center [100, 139] width 6 height 6
click at [79, 168] on div "hindering" at bounding box center [75, 163] width 69 height 24
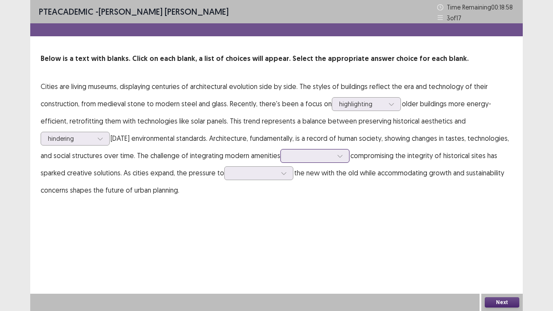
click at [337, 155] on icon at bounding box center [340, 156] width 6 height 6
click at [316, 182] on div "with" at bounding box center [314, 180] width 69 height 24
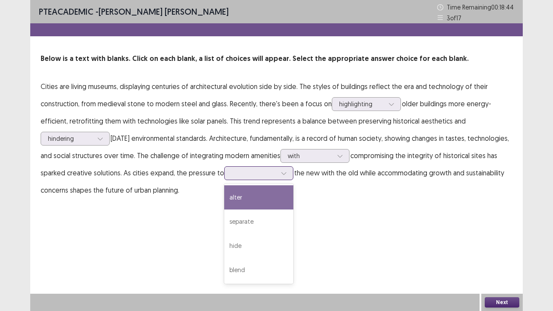
click at [281, 169] on div at bounding box center [283, 173] width 13 height 13
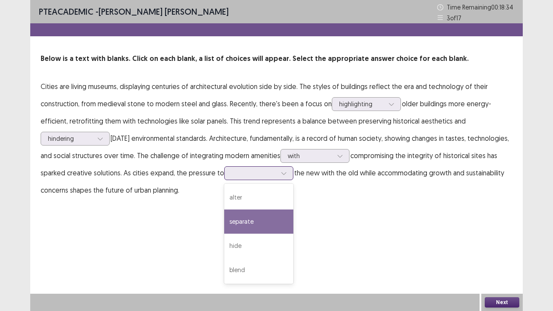
click at [253, 222] on div "separate" at bounding box center [258, 221] width 69 height 24
click at [281, 171] on icon at bounding box center [284, 173] width 6 height 6
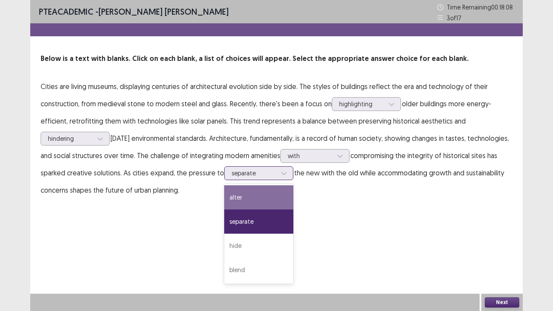
click at [253, 197] on div "alter" at bounding box center [258, 197] width 69 height 24
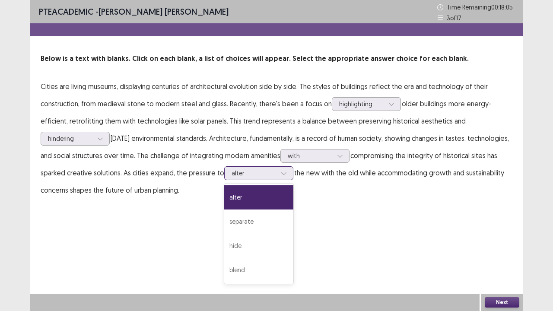
click at [282, 175] on icon at bounding box center [284, 173] width 6 height 6
click at [253, 222] on div "separate" at bounding box center [258, 221] width 69 height 24
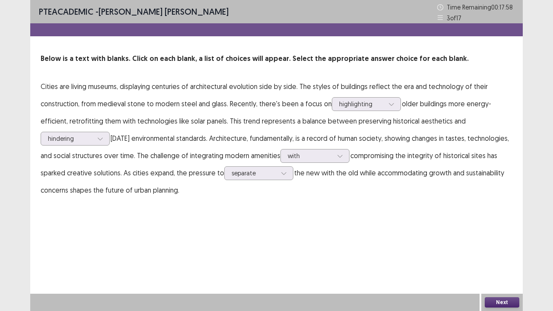
click at [504, 256] on button "Next" at bounding box center [502, 302] width 35 height 10
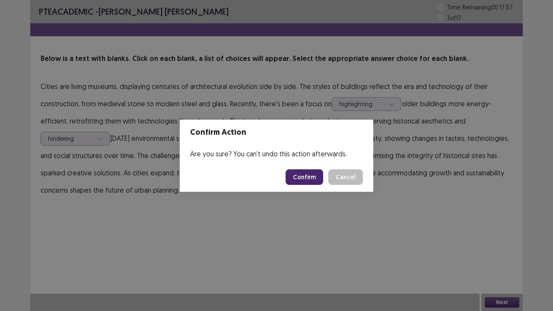
click at [311, 177] on button "Confirm" at bounding box center [304, 177] width 38 height 16
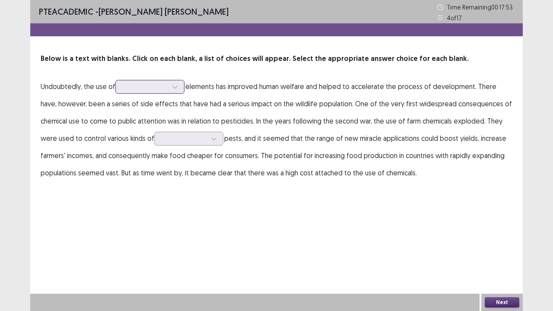
click at [175, 89] on icon at bounding box center [175, 87] width 6 height 6
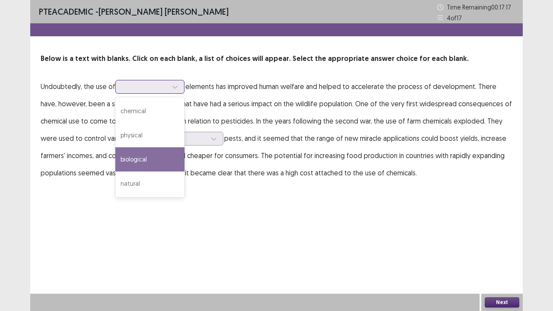
click at [156, 155] on div "biological" at bounding box center [149, 159] width 69 height 24
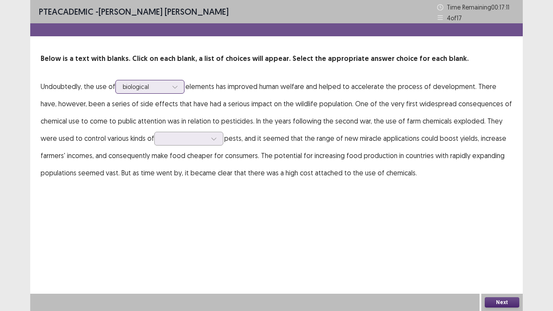
click at [175, 84] on icon at bounding box center [175, 87] width 6 height 6
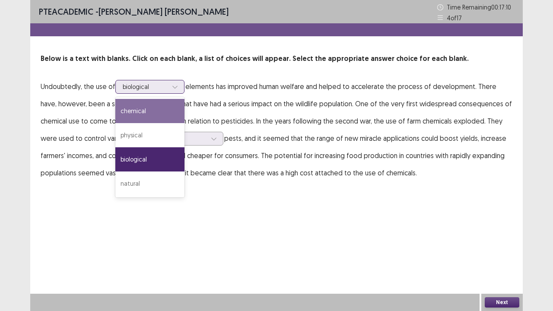
click at [153, 104] on div "chemical" at bounding box center [149, 111] width 69 height 24
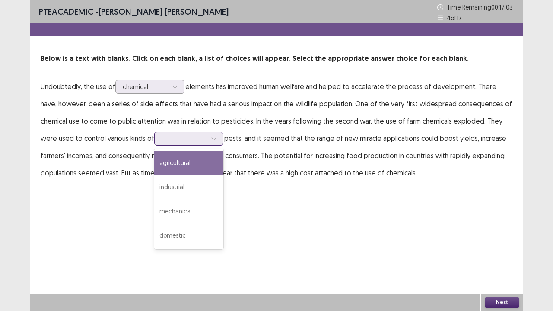
click at [219, 140] on div at bounding box center [213, 138] width 13 height 13
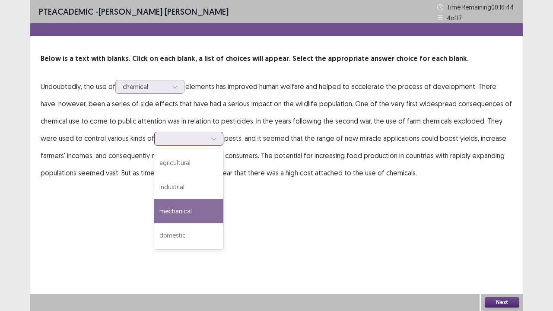
click at [187, 211] on div "mechanical" at bounding box center [188, 211] width 69 height 24
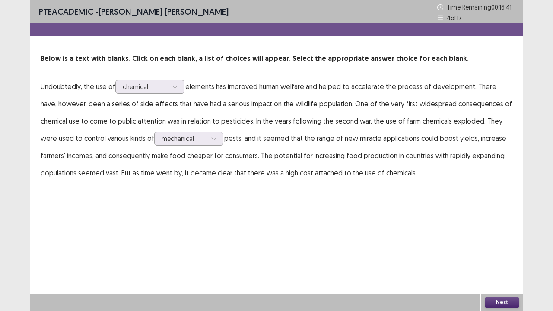
click at [497, 256] on button "Next" at bounding box center [502, 302] width 35 height 10
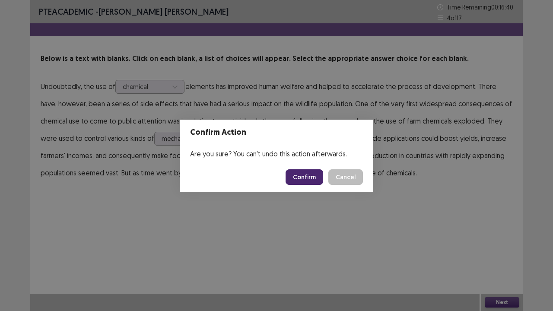
click at [313, 177] on button "Confirm" at bounding box center [304, 177] width 38 height 16
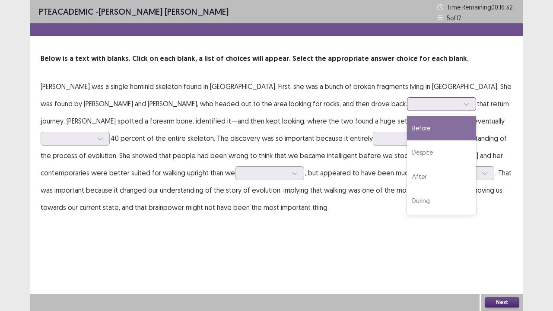
click at [463, 106] on icon at bounding box center [466, 104] width 6 height 6
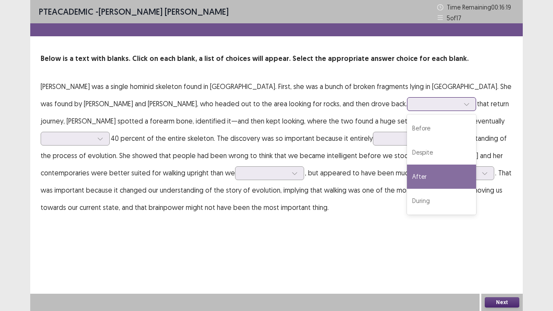
click at [407, 178] on div "After" at bounding box center [441, 177] width 69 height 24
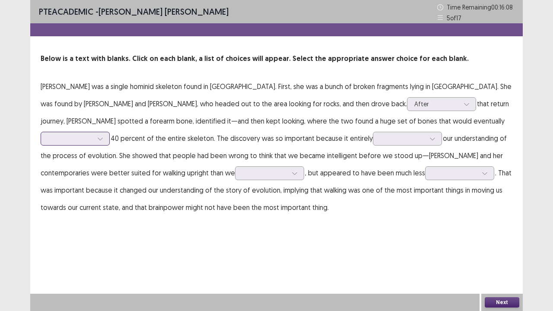
click at [103, 136] on icon at bounding box center [100, 139] width 6 height 6
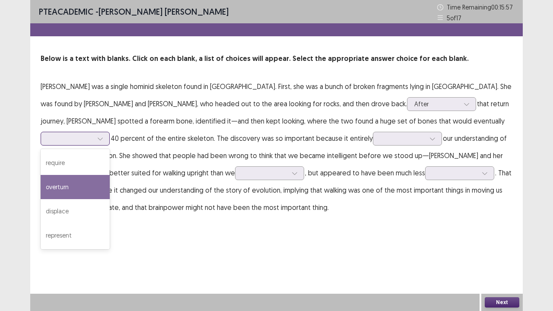
click at [110, 175] on div "overturn" at bounding box center [75, 187] width 69 height 24
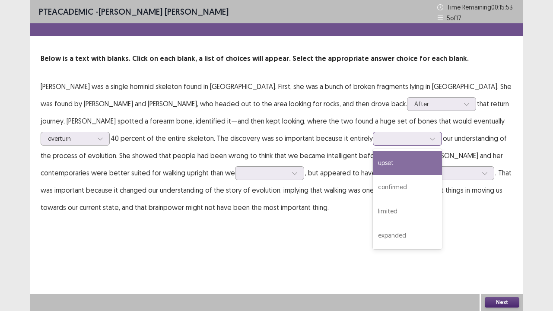
click at [429, 136] on icon at bounding box center [432, 139] width 6 height 6
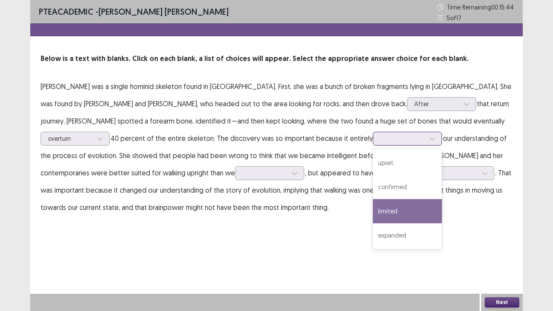
click at [373, 213] on div "limited" at bounding box center [407, 211] width 69 height 24
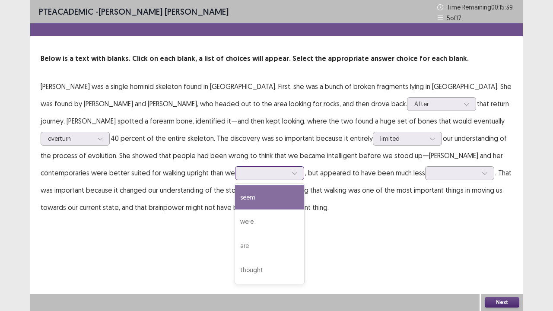
click at [292, 172] on icon at bounding box center [295, 173] width 6 height 6
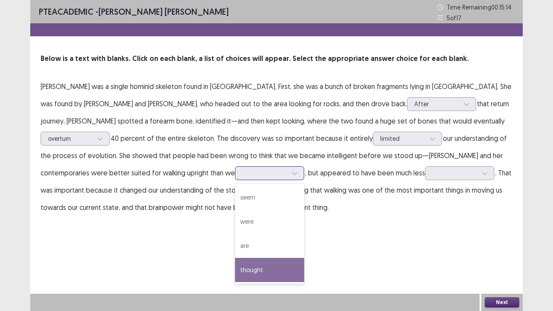
click at [235, 256] on div "thought" at bounding box center [269, 270] width 69 height 24
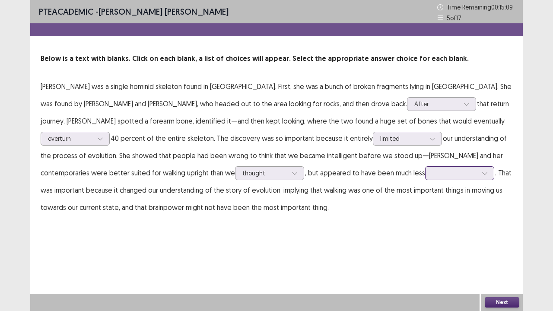
click at [478, 177] on div at bounding box center [484, 173] width 13 height 13
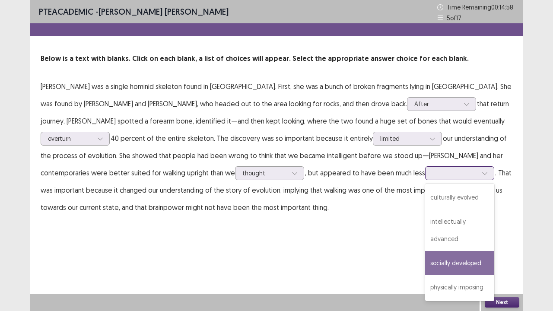
click at [425, 256] on div "socially developed" at bounding box center [459, 263] width 69 height 24
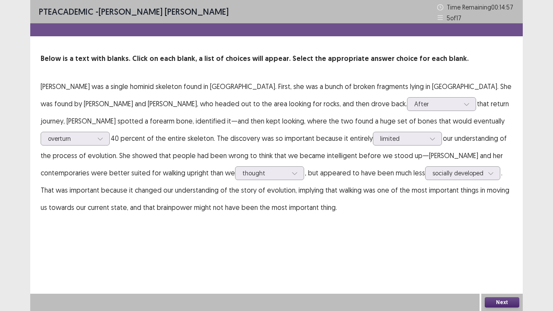
click at [497, 256] on button "Next" at bounding box center [502, 302] width 35 height 10
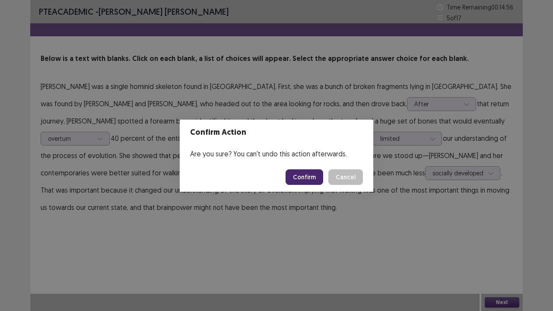
click at [311, 177] on button "Confirm" at bounding box center [304, 177] width 38 height 16
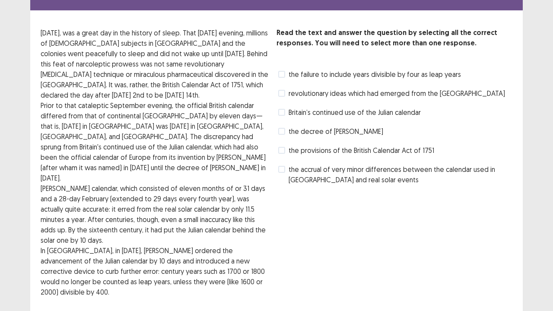
scroll to position [43, 0]
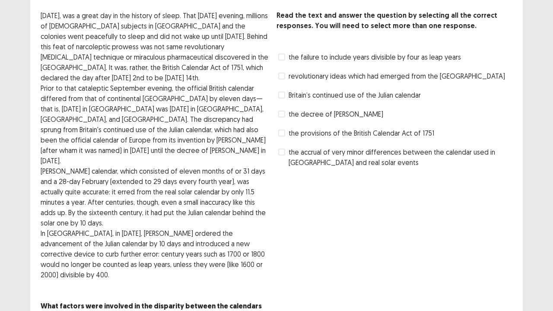
click at [284, 93] on span at bounding box center [281, 95] width 7 height 7
click at [285, 150] on label "the accrual of very minor differences between the calendar used in [GEOGRAPHIC_…" at bounding box center [395, 157] width 234 height 21
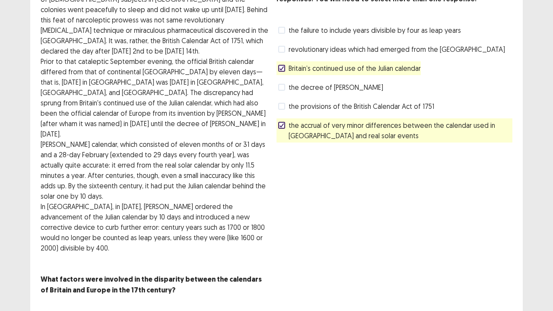
scroll to position [71, 0]
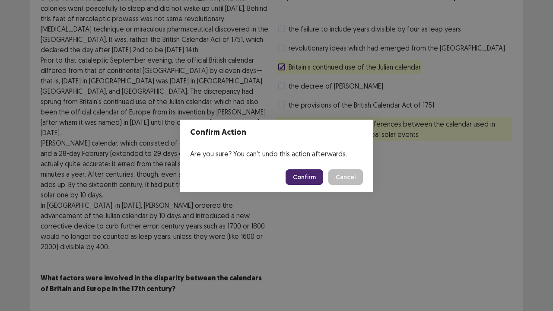
click at [312, 175] on button "Confirm" at bounding box center [304, 177] width 38 height 16
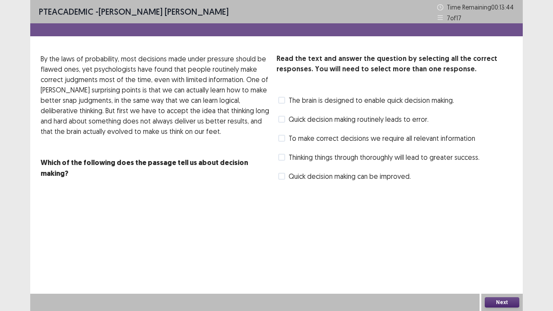
click at [280, 98] on label "The brain is designed to enable quick decision making." at bounding box center [366, 100] width 176 height 10
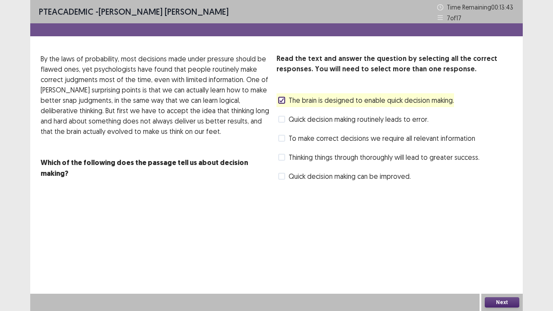
click at [280, 99] on icon at bounding box center [281, 100] width 5 height 4
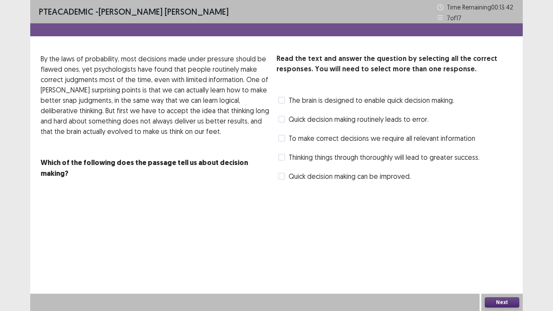
click at [283, 102] on span at bounding box center [281, 100] width 7 height 7
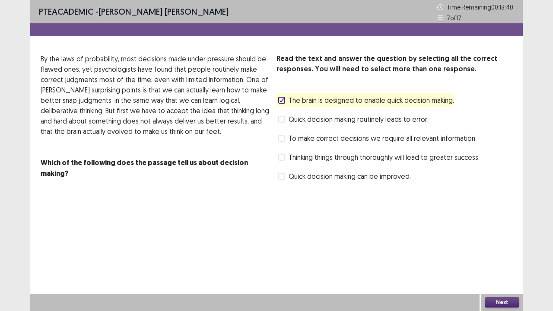
click at [278, 155] on span at bounding box center [281, 157] width 7 height 7
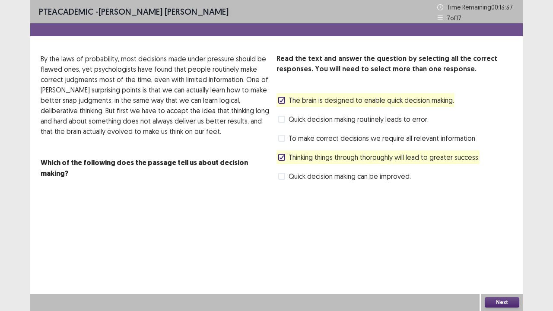
click at [283, 158] on icon at bounding box center [281, 157] width 5 height 4
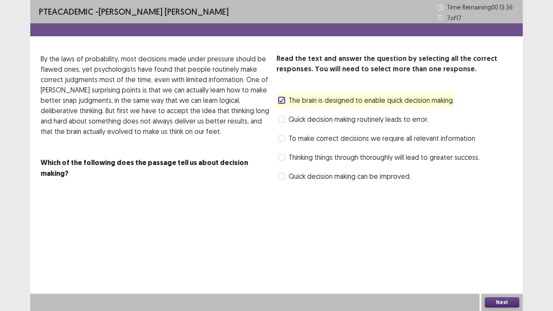
click at [283, 141] on span at bounding box center [281, 138] width 7 height 7
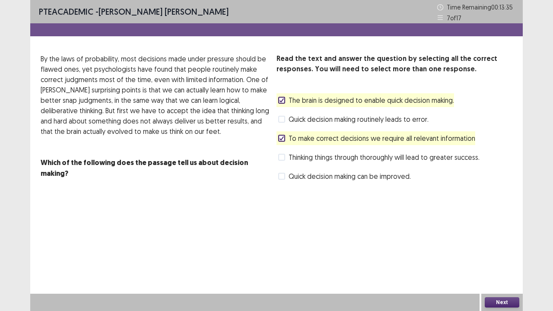
click at [289, 155] on span "Thinking things through thoroughly will lead to greater success." at bounding box center [383, 157] width 191 height 10
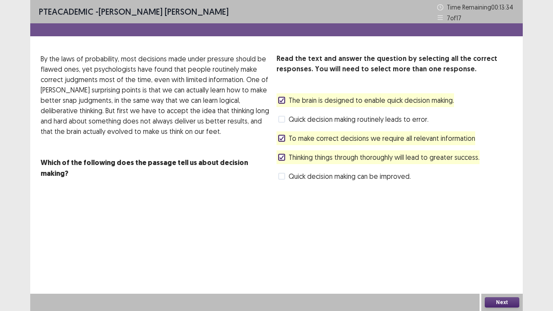
click at [282, 137] on polyline at bounding box center [282, 137] width 4 height 3
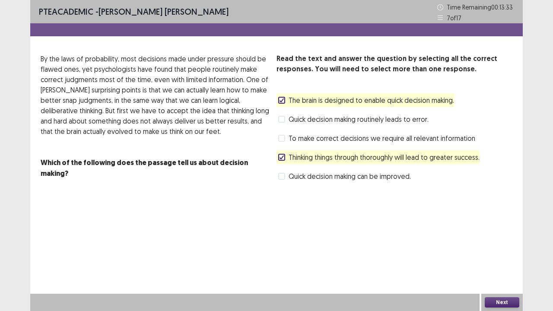
click at [496, 256] on button "Next" at bounding box center [502, 302] width 35 height 10
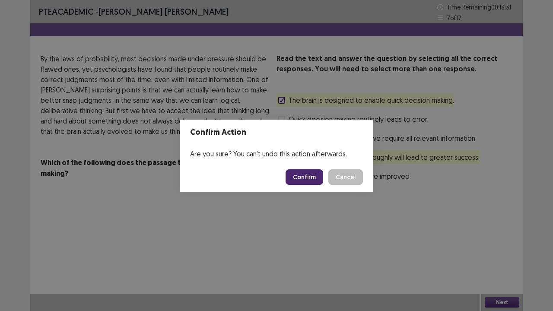
click at [304, 177] on button "Confirm" at bounding box center [304, 177] width 38 height 16
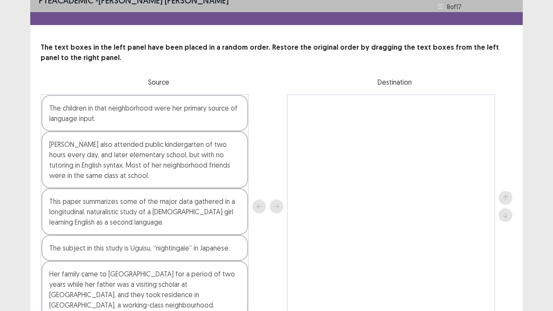
scroll to position [43, 0]
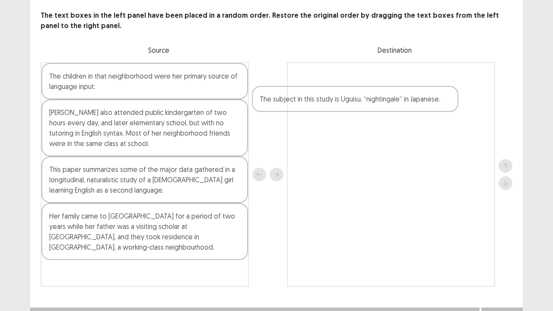
drag, startPoint x: 133, startPoint y: 223, endPoint x: 352, endPoint y: 94, distance: 254.0
click at [352, 94] on div "The children in that neighborhood were her primary source of language input. [P…" at bounding box center [277, 174] width 472 height 225
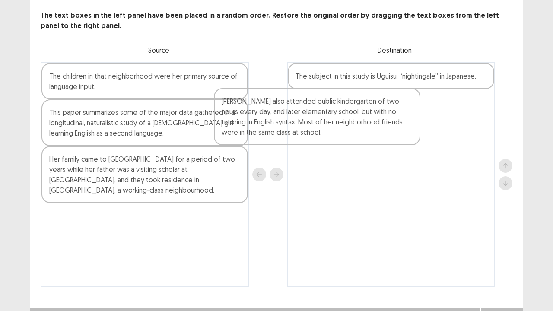
drag, startPoint x: 142, startPoint y: 127, endPoint x: 331, endPoint y: 117, distance: 189.4
click at [331, 117] on div "The children in that neighborhood were her primary source of language input. [P…" at bounding box center [277, 174] width 472 height 225
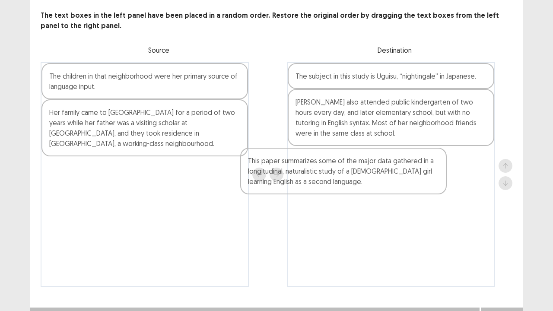
drag, startPoint x: 143, startPoint y: 126, endPoint x: 352, endPoint y: 178, distance: 215.3
click at [351, 178] on div "The children in that neighborhood were her primary source of language input. Th…" at bounding box center [277, 174] width 472 height 225
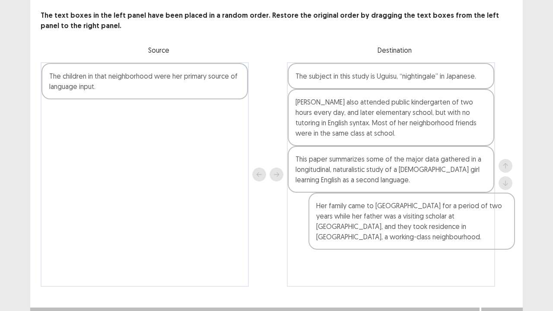
drag, startPoint x: 144, startPoint y: 121, endPoint x: 409, endPoint y: 200, distance: 277.1
click at [416, 214] on div "The children in that neighborhood were her primary source of language input. He…" at bounding box center [277, 174] width 472 height 225
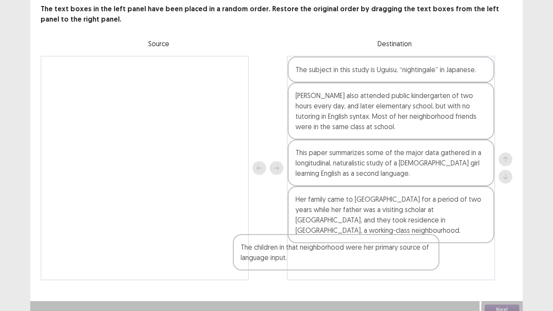
scroll to position [57, 0]
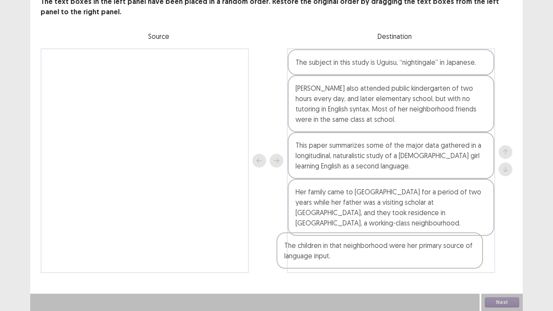
drag, startPoint x: 206, startPoint y: 92, endPoint x: 440, endPoint y: 263, distance: 290.4
click at [440, 256] on div "The children in that neighborhood were her primary source of language input. Th…" at bounding box center [277, 160] width 472 height 225
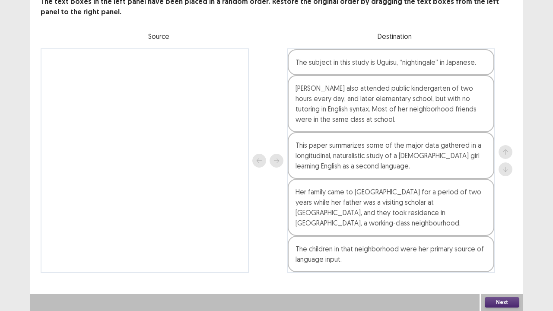
click at [512, 256] on button "Next" at bounding box center [502, 302] width 35 height 10
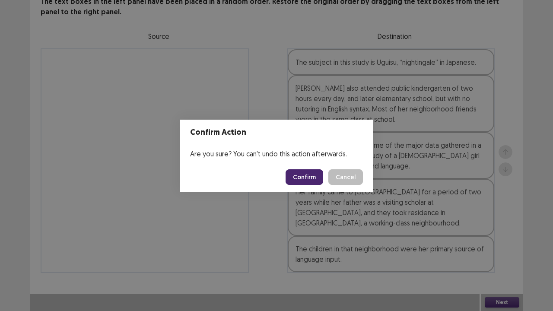
click at [310, 179] on button "Confirm" at bounding box center [304, 177] width 38 height 16
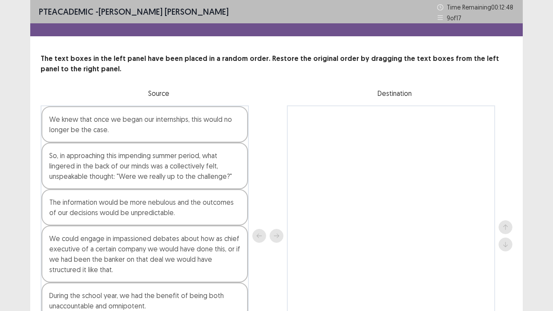
scroll to position [43, 0]
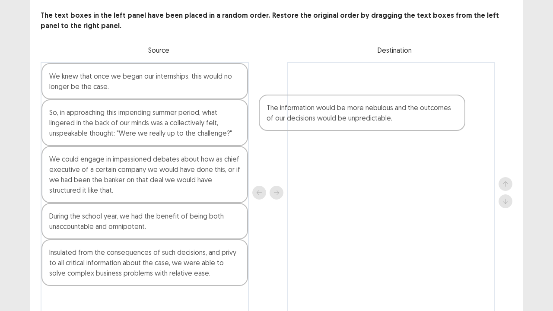
drag, startPoint x: 122, startPoint y: 172, endPoint x: 368, endPoint y: 91, distance: 258.8
click at [368, 91] on div "We knew that once we began our internships, this would no longer be the case. S…" at bounding box center [277, 192] width 472 height 261
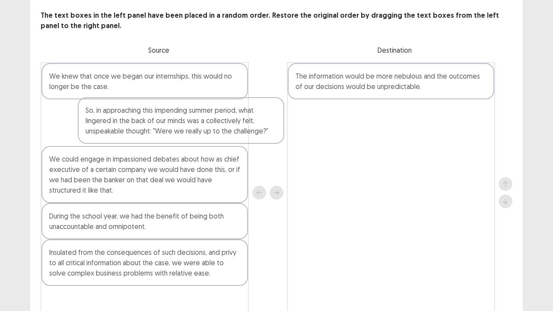
drag, startPoint x: 129, startPoint y: 134, endPoint x: 178, endPoint y: 131, distance: 49.3
click at [178, 131] on div "We knew that once we began our internships, this would no longer be the case. S…" at bounding box center [145, 192] width 208 height 261
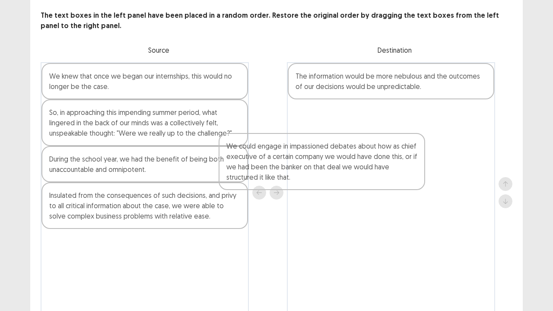
drag, startPoint x: 79, startPoint y: 200, endPoint x: 296, endPoint y: 193, distance: 217.8
click at [296, 193] on div "We knew that once we began our internships, this would no longer be the case. S…" at bounding box center [277, 192] width 472 height 261
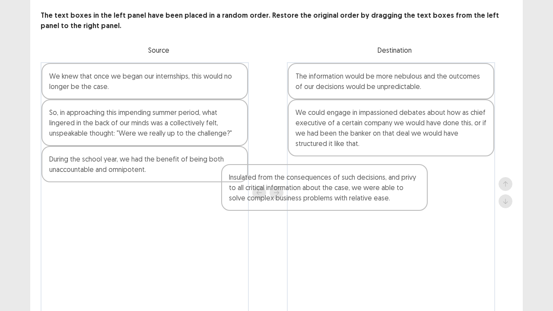
drag, startPoint x: 88, startPoint y: 219, endPoint x: 326, endPoint y: 196, distance: 239.5
click at [324, 198] on div "We knew that once we began our internships, this would no longer be the case. S…" at bounding box center [277, 192] width 472 height 261
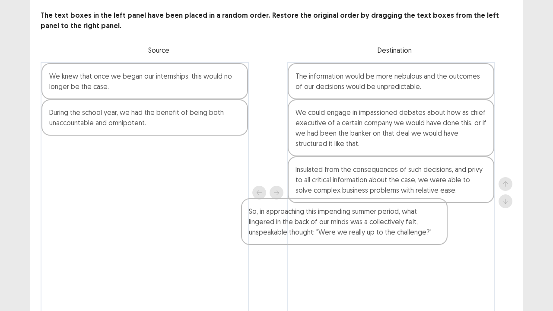
drag, startPoint x: 90, startPoint y: 136, endPoint x: 295, endPoint y: 232, distance: 226.6
click at [293, 234] on div "We knew that once we began our internships, this would no longer be the case. S…" at bounding box center [277, 192] width 472 height 261
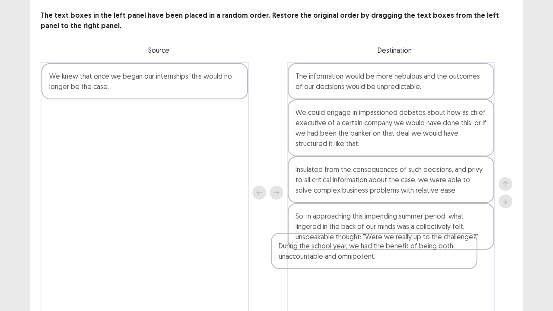
scroll to position [79, 0]
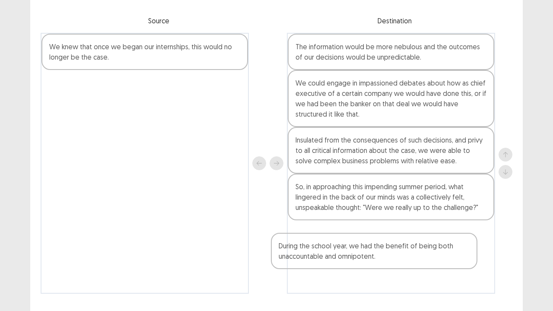
drag, startPoint x: 68, startPoint y: 116, endPoint x: 336, endPoint y: 269, distance: 309.3
click at [335, 256] on div "We knew that once we began our internships, this would no longer be the case. D…" at bounding box center [277, 162] width 472 height 261
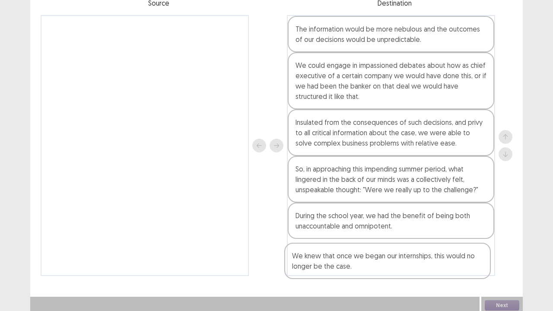
scroll to position [93, 0]
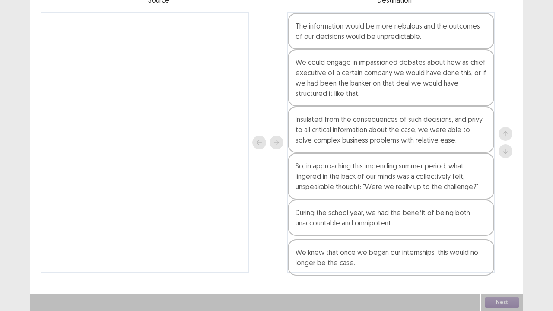
drag, startPoint x: 152, startPoint y: 50, endPoint x: 401, endPoint y: 261, distance: 326.3
click at [400, 256] on div "We knew that once we began our internships, this would no longer be the case. T…" at bounding box center [277, 142] width 472 height 261
click at [504, 256] on button "Next" at bounding box center [502, 302] width 35 height 10
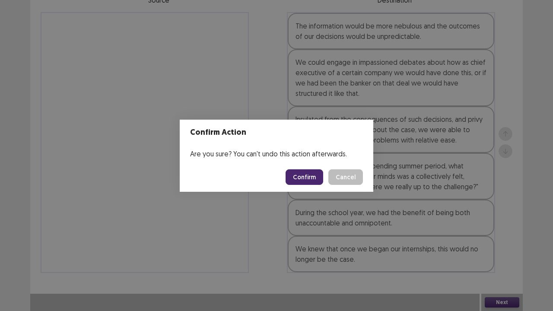
click at [314, 173] on button "Confirm" at bounding box center [304, 177] width 38 height 16
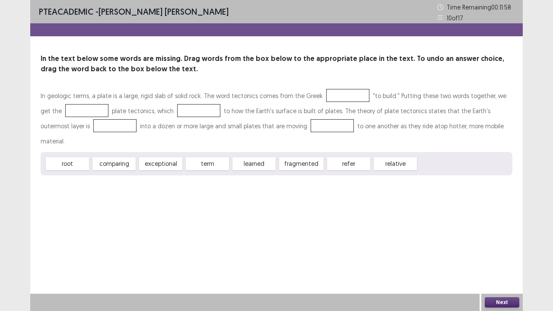
click at [342, 95] on div at bounding box center [347, 95] width 43 height 13
drag, startPoint x: 342, startPoint y: 149, endPoint x: 328, endPoint y: 94, distance: 56.5
drag, startPoint x: 113, startPoint y: 149, endPoint x: 181, endPoint y: 111, distance: 77.9
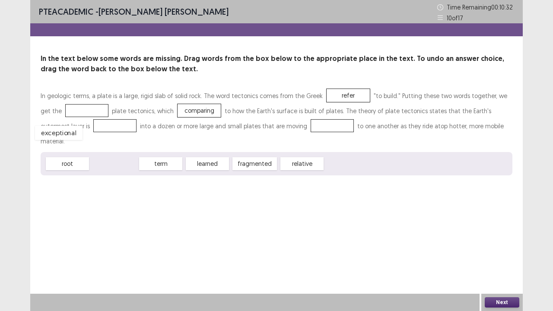
drag, startPoint x: 108, startPoint y: 146, endPoint x: 53, endPoint y: 122, distance: 60.3
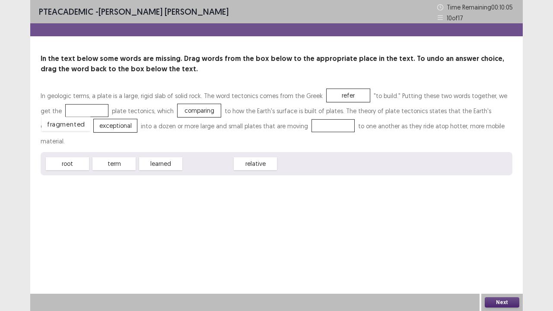
drag, startPoint x: 209, startPoint y: 150, endPoint x: 67, endPoint y: 111, distance: 147.9
click at [507, 256] on div "Next" at bounding box center [501, 302] width 41 height 17
click at [505, 256] on button "Next" at bounding box center [502, 302] width 35 height 10
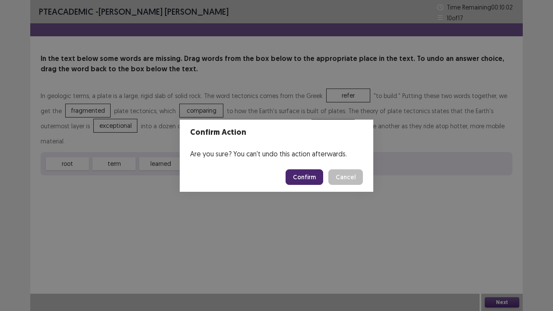
click at [303, 172] on button "Confirm" at bounding box center [304, 177] width 38 height 16
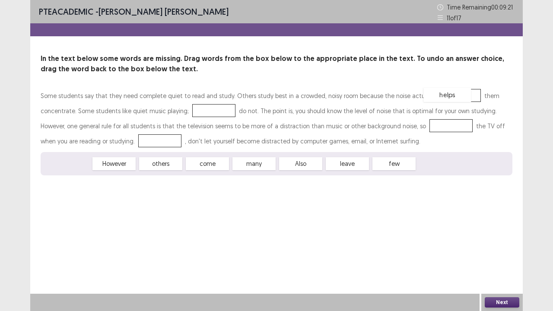
drag, startPoint x: 70, startPoint y: 167, endPoint x: 449, endPoint y: 99, distance: 385.3
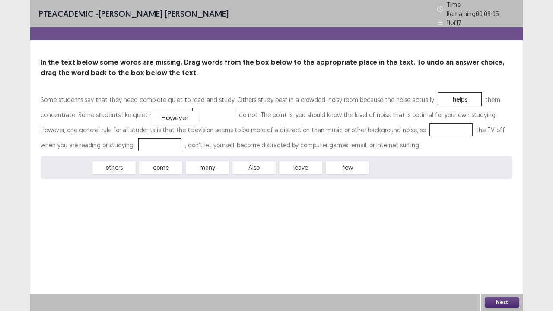
drag, startPoint x: 60, startPoint y: 164, endPoint x: 168, endPoint y: 114, distance: 118.2
click at [241, 151] on div "Some students say that they need complete quiet to read and study. Others study…" at bounding box center [277, 135] width 472 height 87
drag, startPoint x: 169, startPoint y: 162, endPoint x: 384, endPoint y: 124, distance: 218.3
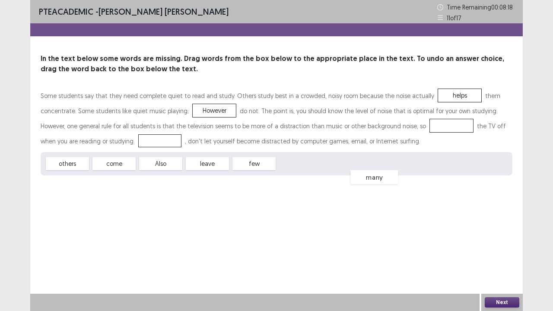
drag, startPoint x: 362, startPoint y: 120, endPoint x: 285, endPoint y: 171, distance: 92.1
drag, startPoint x: 121, startPoint y: 163, endPoint x: 380, endPoint y: 128, distance: 261.0
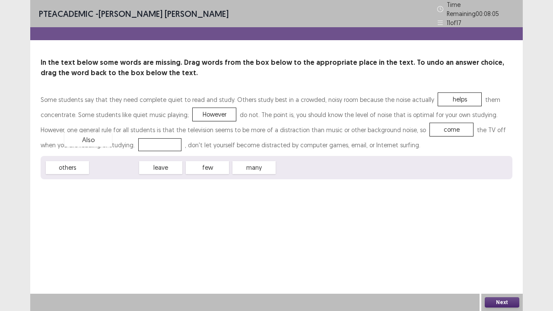
drag, startPoint x: 116, startPoint y: 162, endPoint x: 90, endPoint y: 137, distance: 36.0
click at [490, 256] on button "Next" at bounding box center [502, 302] width 35 height 10
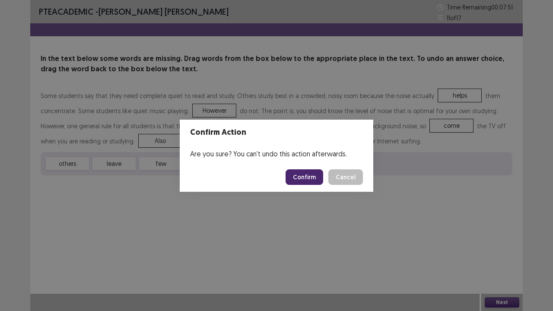
click at [312, 178] on button "Confirm" at bounding box center [304, 177] width 38 height 16
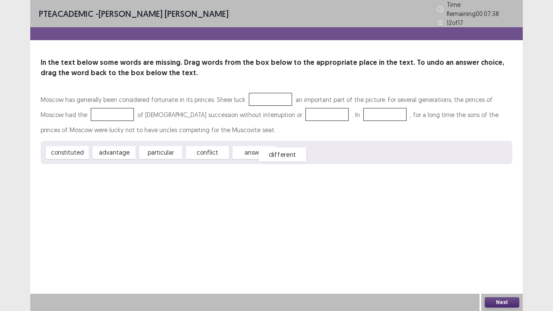
drag, startPoint x: 299, startPoint y: 149, endPoint x: 281, endPoint y: 151, distance: 18.3
click at [281, 151] on div "different" at bounding box center [283, 154] width 48 height 14
drag, startPoint x: 70, startPoint y: 153, endPoint x: 249, endPoint y: 107, distance: 185.0
drag, startPoint x: 116, startPoint y: 149, endPoint x: 93, endPoint y: 113, distance: 42.7
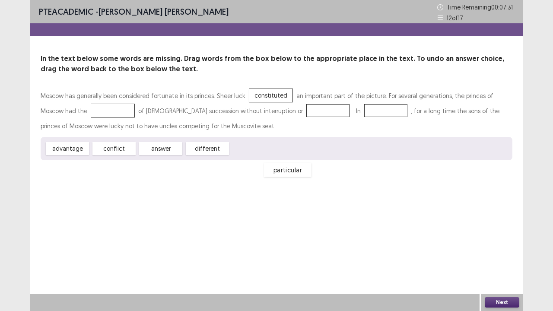
drag, startPoint x: 89, startPoint y: 107, endPoint x: 252, endPoint y: 151, distance: 169.1
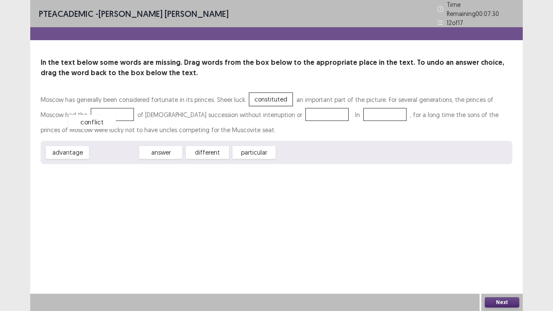
drag, startPoint x: 121, startPoint y: 152, endPoint x: 94, endPoint y: 113, distance: 47.2
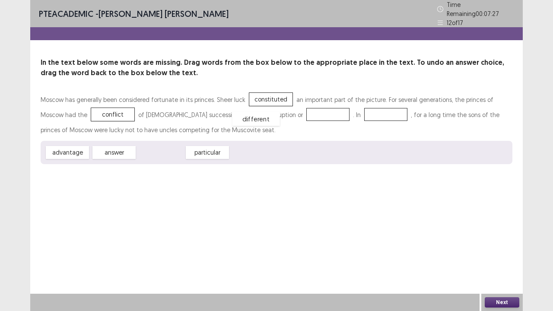
drag, startPoint x: 165, startPoint y: 149, endPoint x: 260, endPoint y: 116, distance: 100.8
drag, startPoint x: 159, startPoint y: 149, endPoint x: 134, endPoint y: 161, distance: 28.0
click at [134, 161] on div "particular" at bounding box center [136, 165] width 48 height 14
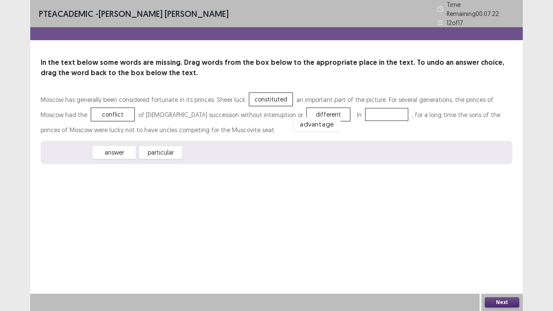
drag, startPoint x: 73, startPoint y: 150, endPoint x: 320, endPoint y: 111, distance: 250.2
click at [490, 256] on button "Next" at bounding box center [502, 302] width 35 height 10
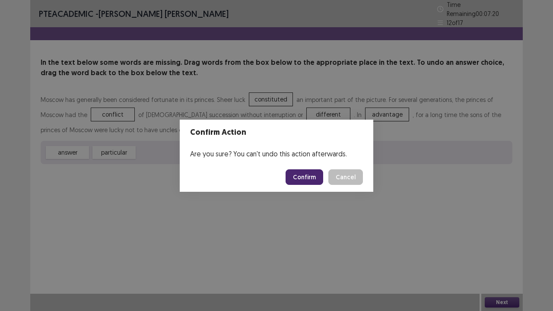
click at [302, 170] on button "Confirm" at bounding box center [304, 177] width 38 height 16
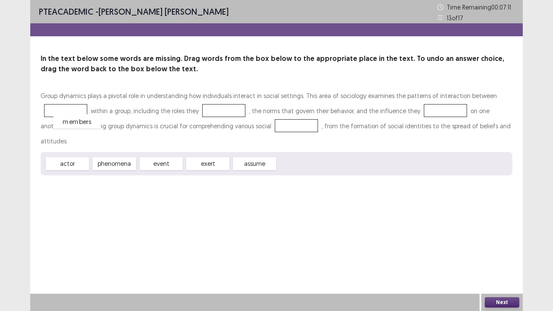
drag, startPoint x: 299, startPoint y: 150, endPoint x: 71, endPoint y: 109, distance: 232.2
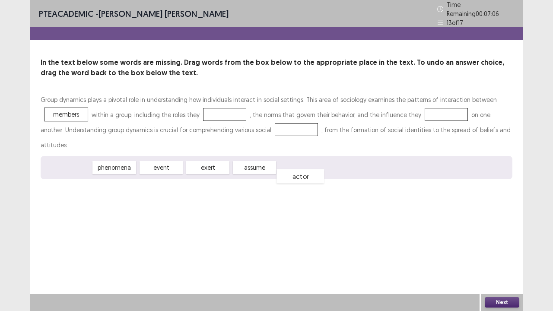
drag, startPoint x: 73, startPoint y: 150, endPoint x: 306, endPoint y: 159, distance: 232.9
click at [306, 169] on div "actor" at bounding box center [300, 176] width 48 height 14
drag, startPoint x: 254, startPoint y: 144, endPoint x: 226, endPoint y: 111, distance: 43.5
drag, startPoint x: 206, startPoint y: 149, endPoint x: 439, endPoint y: 116, distance: 235.1
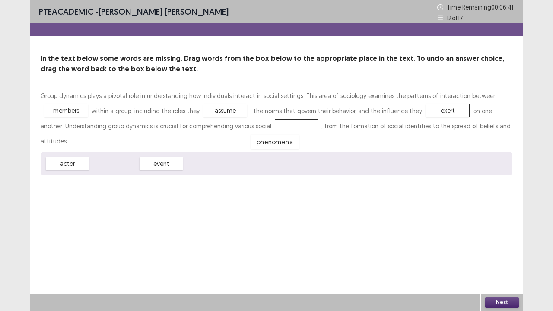
drag, startPoint x: 117, startPoint y: 152, endPoint x: 270, endPoint y: 137, distance: 154.5
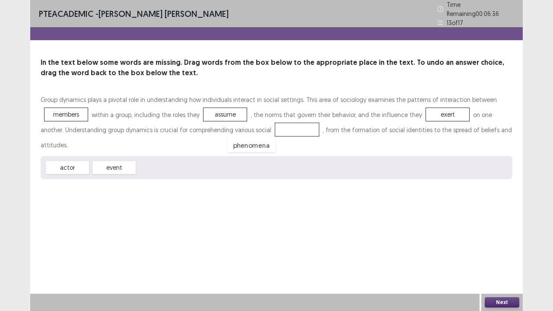
drag, startPoint x: 270, startPoint y: 125, endPoint x: 195, endPoint y: 149, distance: 78.7
drag, startPoint x: 117, startPoint y: 149, endPoint x: 266, endPoint y: 126, distance: 151.6
click at [489, 256] on button "Next" at bounding box center [502, 302] width 35 height 10
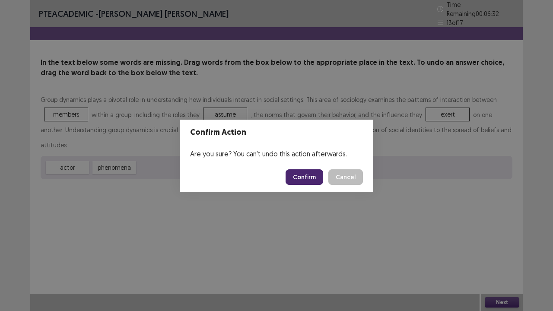
click at [308, 175] on button "Confirm" at bounding box center [304, 177] width 38 height 16
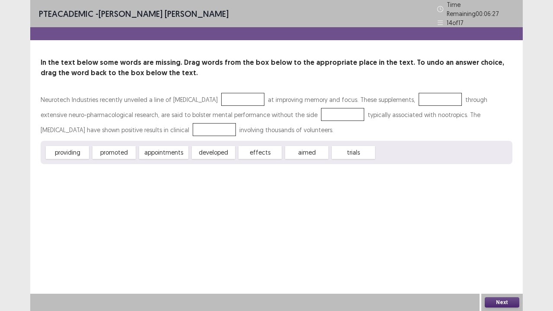
click at [249, 96] on div at bounding box center [242, 99] width 43 height 13
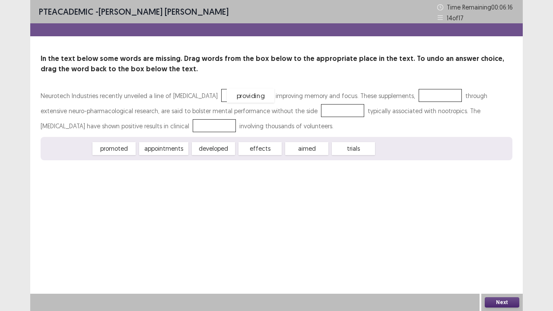
drag, startPoint x: 71, startPoint y: 146, endPoint x: 254, endPoint y: 93, distance: 191.1
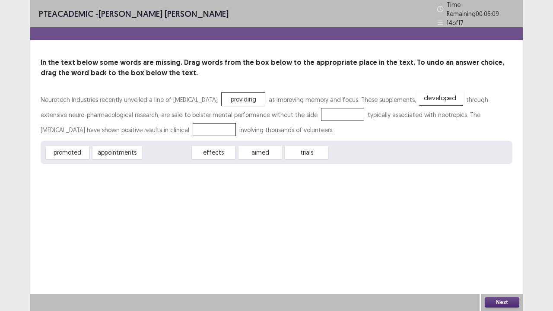
drag, startPoint x: 167, startPoint y: 151, endPoint x: 440, endPoint y: 96, distance: 279.2
drag, startPoint x: 206, startPoint y: 151, endPoint x: 313, endPoint y: 109, distance: 114.8
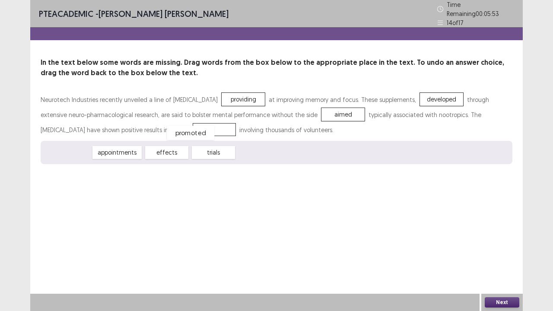
drag, startPoint x: 75, startPoint y: 152, endPoint x: 210, endPoint y: 132, distance: 136.6
drag, startPoint x: 195, startPoint y: 124, endPoint x: 204, endPoint y: 156, distance: 32.9
drag, startPoint x: 78, startPoint y: 152, endPoint x: 220, endPoint y: 124, distance: 144.9
click at [500, 256] on button "Next" at bounding box center [502, 302] width 35 height 10
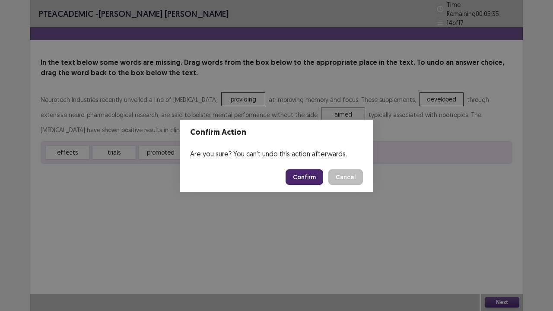
click at [313, 181] on button "Confirm" at bounding box center [304, 177] width 38 height 16
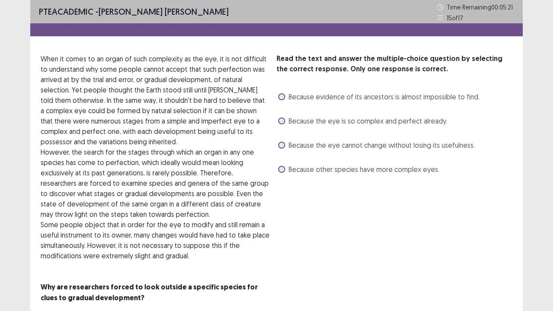
click at [282, 174] on label "Because other species have more complex eyes." at bounding box center [358, 169] width 161 height 10
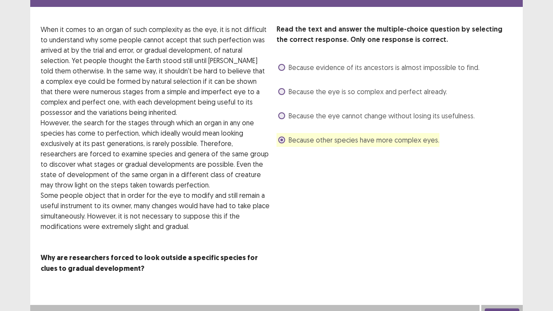
scroll to position [40, 0]
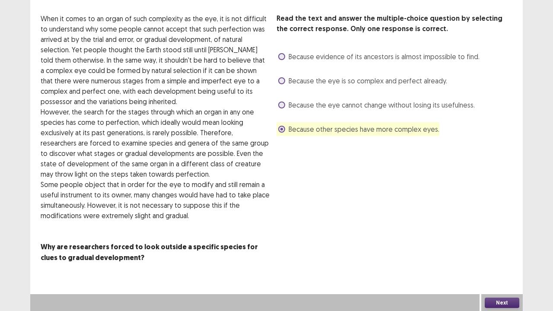
click at [512, 256] on button "Next" at bounding box center [502, 303] width 35 height 10
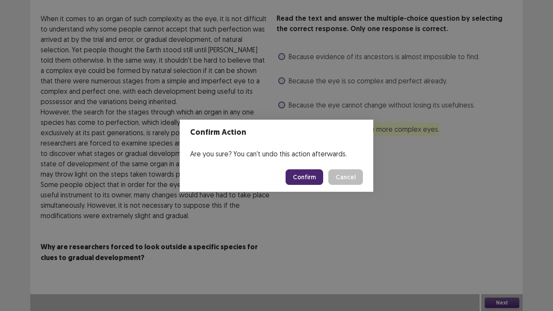
click at [314, 177] on button "Confirm" at bounding box center [304, 177] width 38 height 16
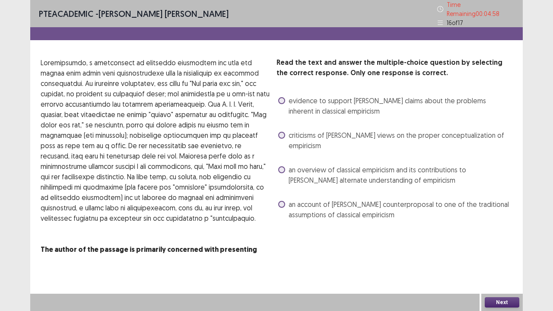
click at [287, 165] on label "an overview of classical empiricism and its contributions to [PERSON_NAME] alte…" at bounding box center [395, 175] width 234 height 21
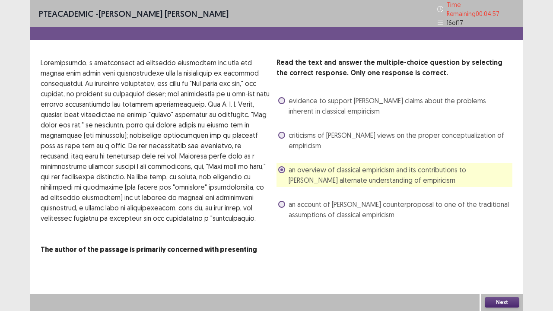
click at [498, 256] on button "Next" at bounding box center [502, 302] width 35 height 10
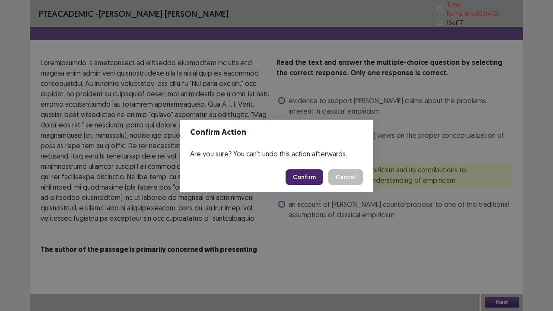
click at [309, 181] on button "Confirm" at bounding box center [304, 177] width 38 height 16
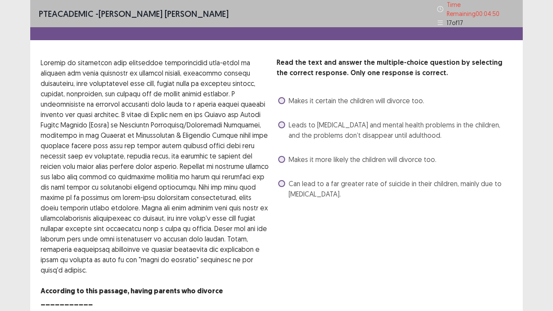
click at [284, 128] on label "Leads to [MEDICAL_DATA] and mental health problems in the children, and the pro…" at bounding box center [395, 130] width 234 height 21
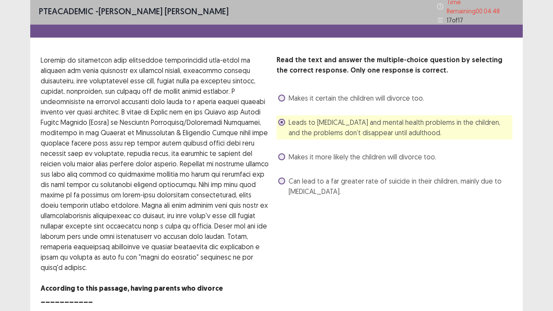
scroll to position [19, 0]
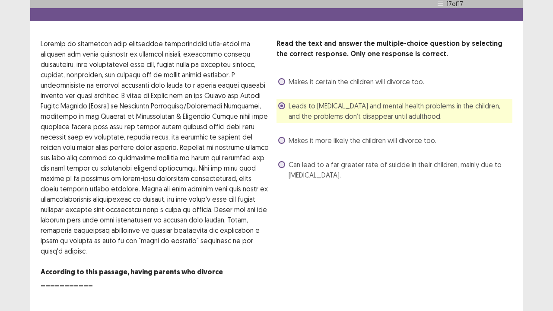
click at [285, 160] on label "Can lead to a far greater rate of suicide in their children, mainly due to [MED…" at bounding box center [395, 169] width 234 height 21
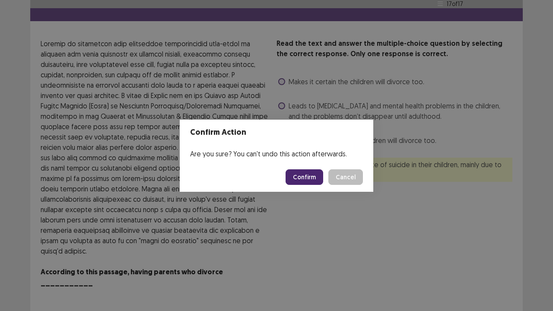
click at [306, 184] on button "Confirm" at bounding box center [304, 177] width 38 height 16
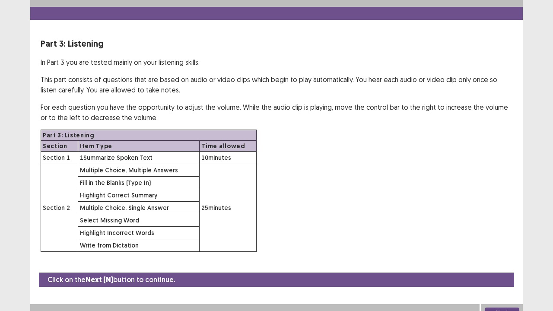
scroll to position [25, 0]
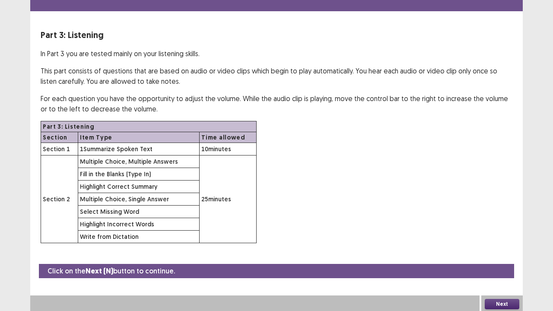
click at [500, 256] on button "Next" at bounding box center [502, 304] width 35 height 10
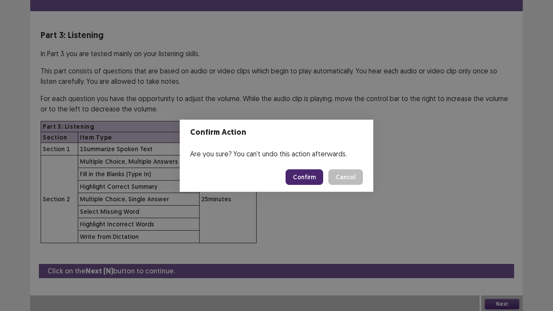
click at [298, 174] on button "Confirm" at bounding box center [304, 177] width 38 height 16
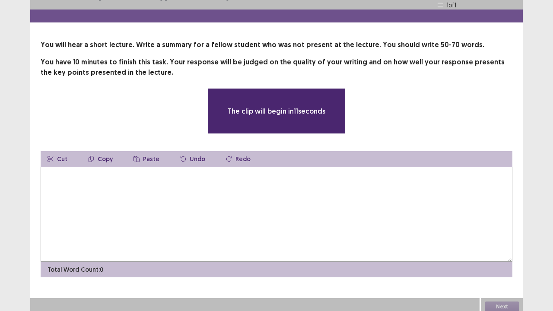
click at [144, 211] on textarea at bounding box center [277, 214] width 472 height 95
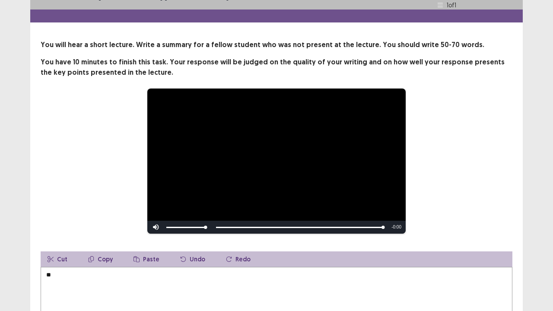
type textarea "*"
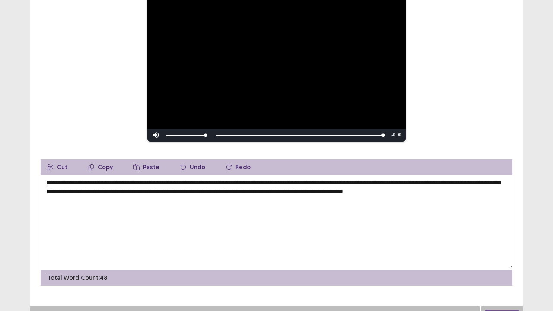
scroll to position [118, 0]
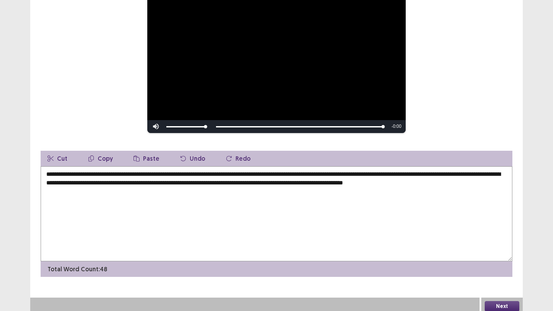
type textarea "**********"
click at [510, 256] on button "Next" at bounding box center [502, 306] width 35 height 10
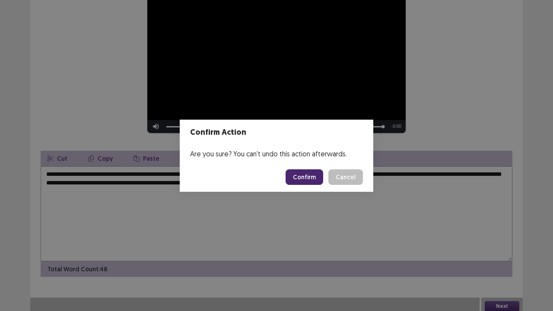
click at [302, 178] on button "Confirm" at bounding box center [304, 177] width 38 height 16
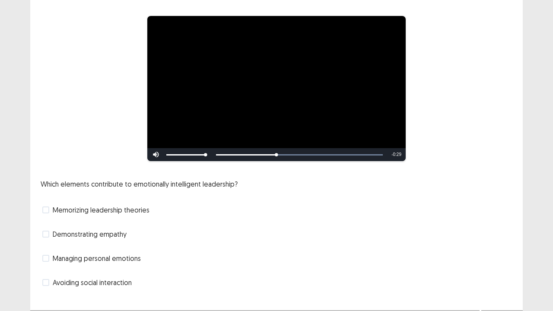
scroll to position [79, 0]
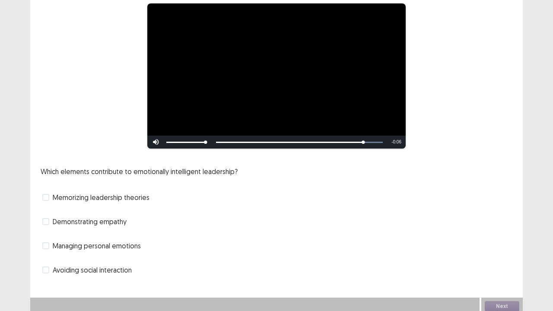
click at [51, 243] on label "Managing personal emotions" at bounding box center [91, 246] width 98 height 10
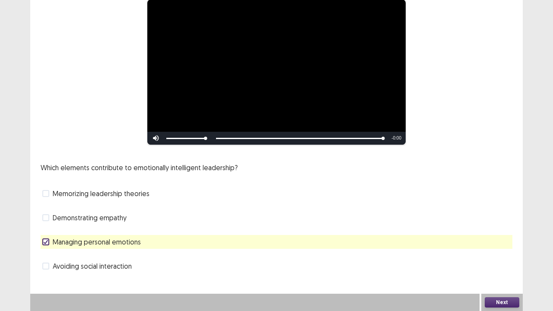
click at [487, 256] on div "Next" at bounding box center [501, 302] width 41 height 17
click at [507, 256] on button "Next" at bounding box center [502, 302] width 35 height 10
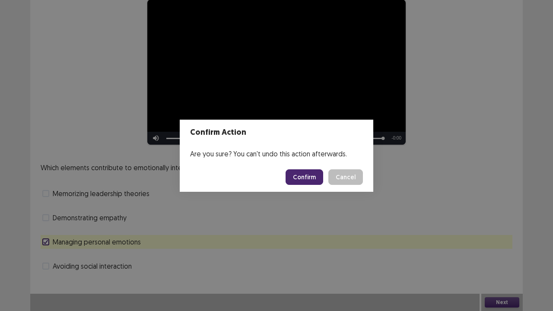
click at [306, 182] on button "Confirm" at bounding box center [304, 177] width 38 height 16
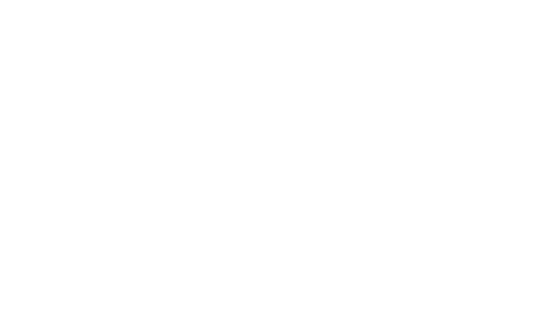
scroll to position [0, 0]
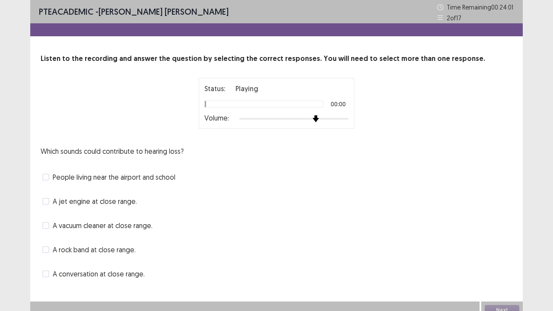
click at [317, 120] on div at bounding box center [293, 118] width 109 height 7
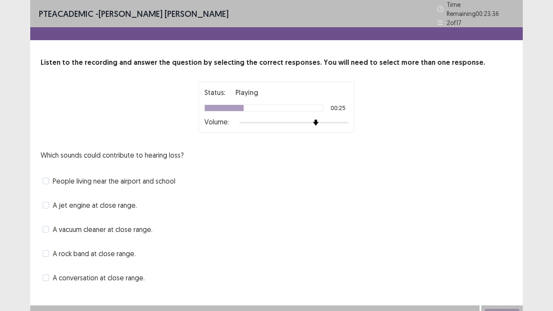
click at [51, 227] on label "A vacuum cleaner at close range." at bounding box center [97, 229] width 110 height 10
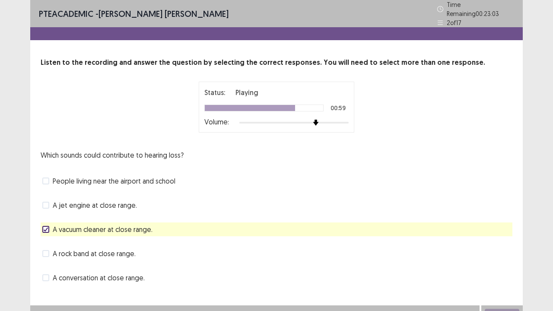
click at [47, 178] on span at bounding box center [45, 180] width 7 height 7
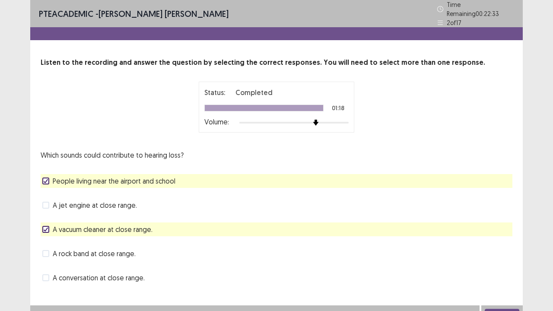
click at [50, 201] on label "A jet engine at close range." at bounding box center [89, 205] width 95 height 10
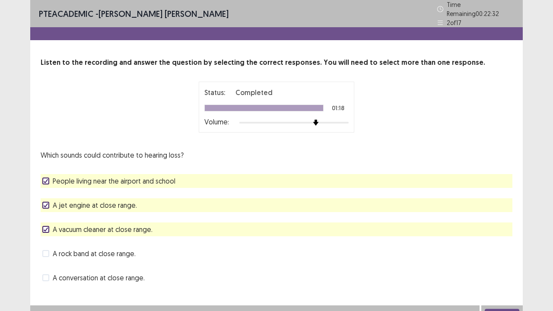
click at [507, 256] on button "Next" at bounding box center [502, 314] width 35 height 10
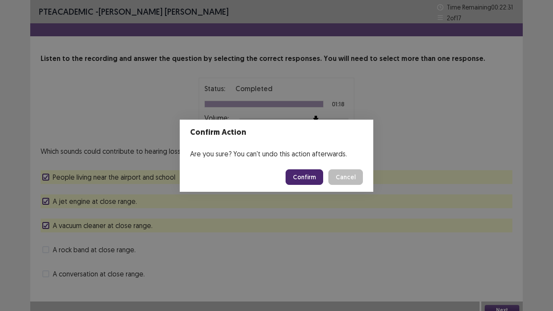
click at [306, 173] on button "Confirm" at bounding box center [304, 177] width 38 height 16
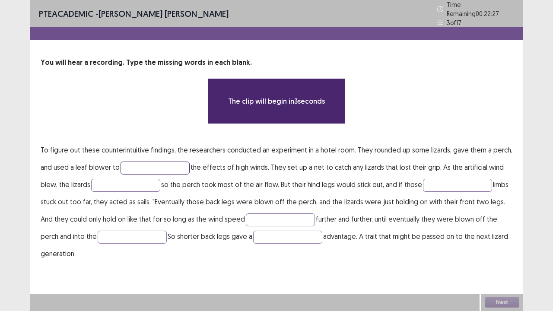
click at [162, 168] on input "text" at bounding box center [154, 168] width 69 height 13
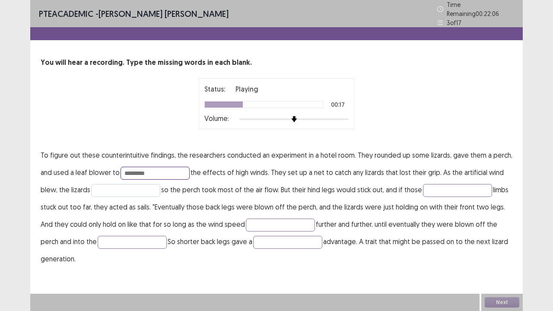
type input "*********"
click at [95, 187] on input "text" at bounding box center [125, 190] width 69 height 13
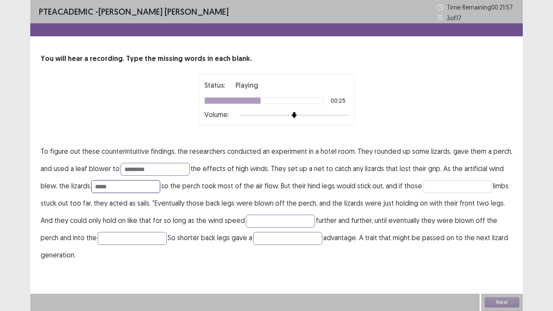
type input "*****"
click at [441, 185] on input "text" at bounding box center [457, 186] width 69 height 13
type input "*****"
click at [246, 223] on input "text" at bounding box center [280, 221] width 69 height 13
type input "*******"
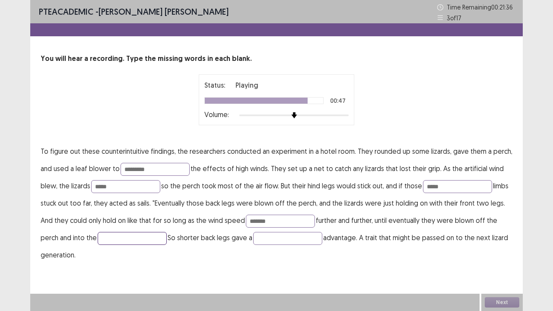
click at [98, 236] on input "text" at bounding box center [132, 238] width 69 height 13
type input "****"
click at [255, 238] on input "text" at bounding box center [287, 238] width 69 height 13
type input "*********"
click at [263, 226] on input "*******" at bounding box center [280, 221] width 69 height 13
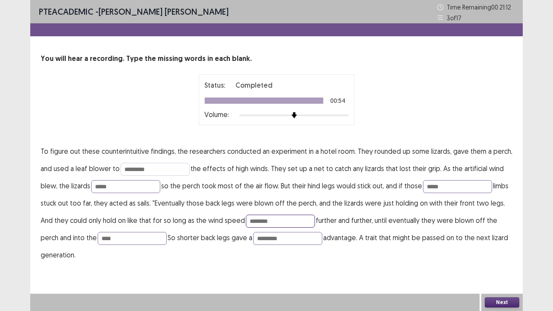
type input "********"
click at [163, 166] on input "*********" at bounding box center [154, 169] width 69 height 13
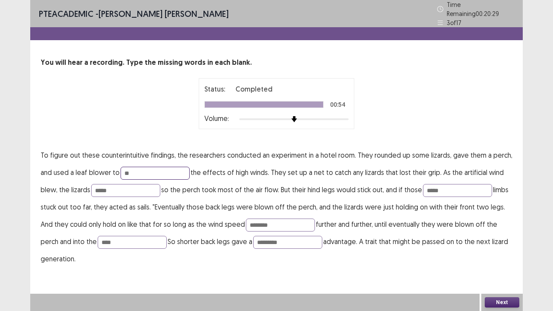
type input "*"
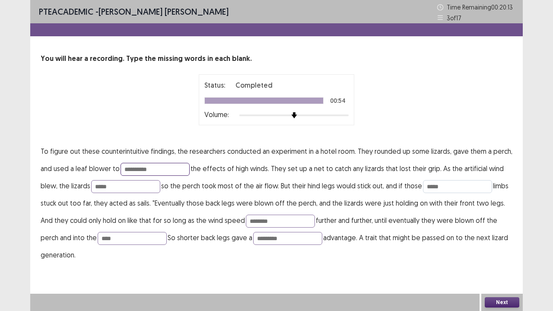
type input "**********"
click at [456, 181] on input "*****" at bounding box center [457, 186] width 69 height 13
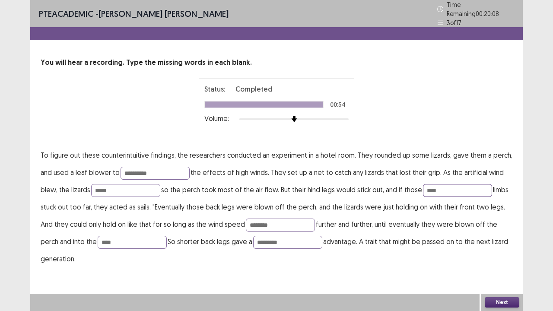
type input "****"
click at [505, 256] on button "Next" at bounding box center [502, 302] width 35 height 10
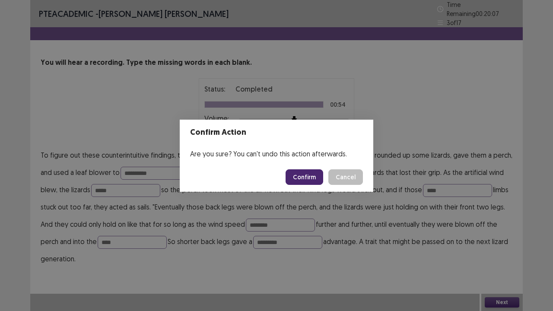
click at [309, 174] on button "Confirm" at bounding box center [304, 177] width 38 height 16
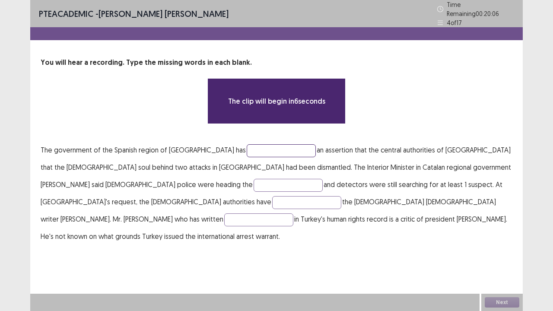
click at [247, 144] on input "text" at bounding box center [281, 150] width 69 height 13
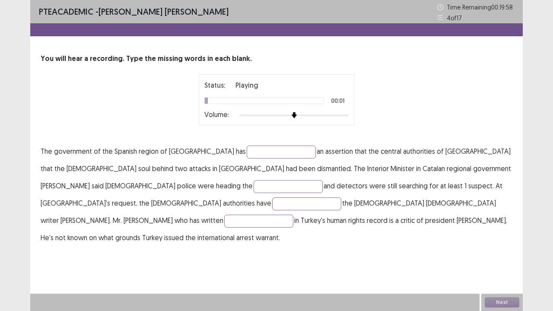
drag, startPoint x: 320, startPoint y: 110, endPoint x: 321, endPoint y: 116, distance: 6.3
click at [321, 116] on div "Status: Playing 00:01 Volume:" at bounding box center [276, 100] width 144 height 40
click at [321, 116] on div at bounding box center [293, 115] width 109 height 7
click at [247, 151] on input "text" at bounding box center [281, 152] width 69 height 13
type input "*******"
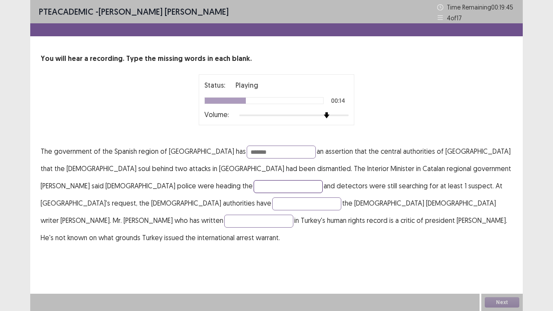
click at [254, 188] on input "text" at bounding box center [288, 186] width 69 height 13
click at [341, 197] on input "text" at bounding box center [306, 203] width 69 height 13
click at [254, 186] on input "text" at bounding box center [288, 186] width 69 height 13
type input "********"
click at [341, 197] on input "text" at bounding box center [306, 203] width 69 height 13
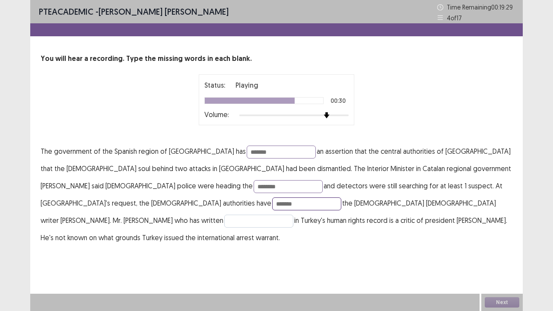
type input "*******"
click at [276, 215] on input "text" at bounding box center [258, 221] width 69 height 13
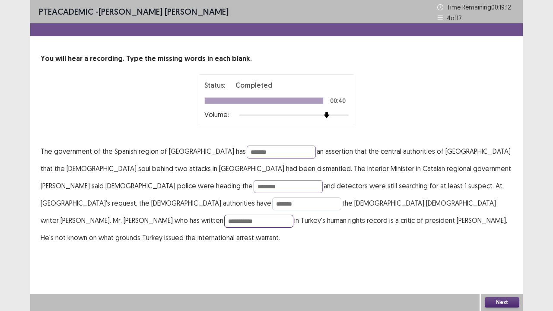
type input "**********"
click at [341, 197] on input "*******" at bounding box center [306, 203] width 69 height 13
type input "********"
click at [254, 181] on input "********" at bounding box center [288, 186] width 69 height 13
type input "*******"
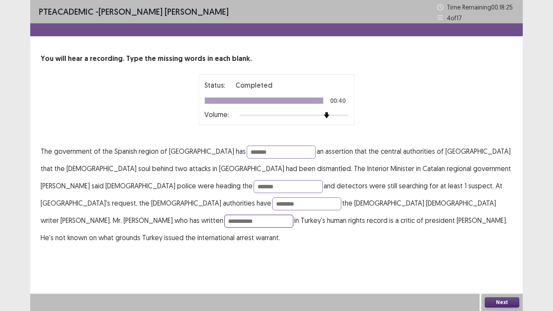
click at [292, 215] on input "**********" at bounding box center [258, 221] width 69 height 13
type input "**********"
click at [504, 256] on button "Next" at bounding box center [502, 302] width 35 height 10
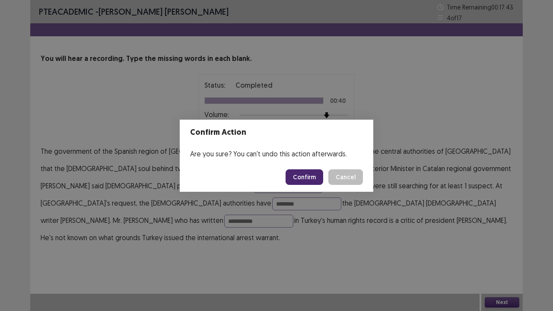
click at [310, 178] on button "Confirm" at bounding box center [304, 177] width 38 height 16
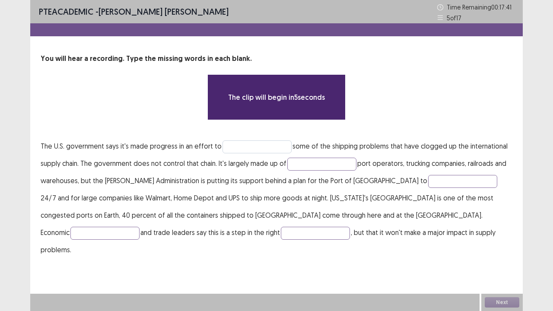
drag, startPoint x: 243, startPoint y: 134, endPoint x: 243, endPoint y: 142, distance: 7.8
click at [243, 135] on div "You will hear a recording. Type the missing words in each blank. The clip will …" at bounding box center [276, 156] width 492 height 205
click at [244, 149] on input "text" at bounding box center [256, 146] width 69 height 13
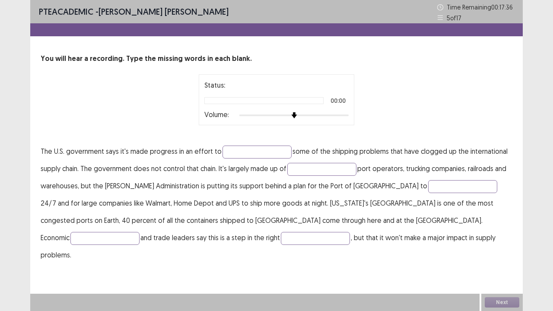
click at [318, 114] on div at bounding box center [293, 115] width 109 height 7
click at [339, 113] on div at bounding box center [293, 115] width 109 height 7
click at [251, 152] on input "text" at bounding box center [256, 152] width 69 height 13
type input "*******"
click at [313, 170] on input "text" at bounding box center [321, 169] width 69 height 13
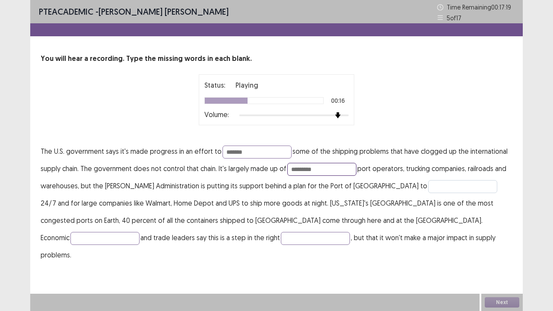
type input "*********"
click at [428, 183] on input "text" at bounding box center [462, 186] width 69 height 13
type input "********"
click at [139, 232] on input "text" at bounding box center [104, 238] width 69 height 13
type input "******"
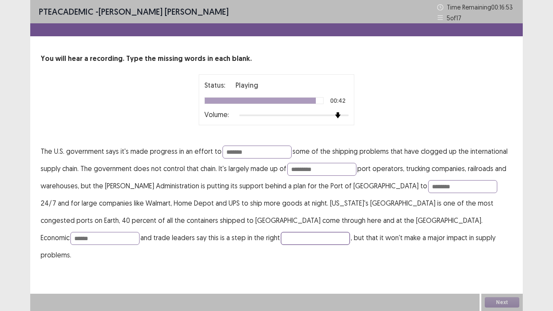
click at [281, 239] on input "text" at bounding box center [315, 238] width 69 height 13
type input "*********"
click at [139, 232] on input "******" at bounding box center [104, 238] width 69 height 13
type input "*******"
click at [428, 181] on input "********" at bounding box center [462, 186] width 69 height 13
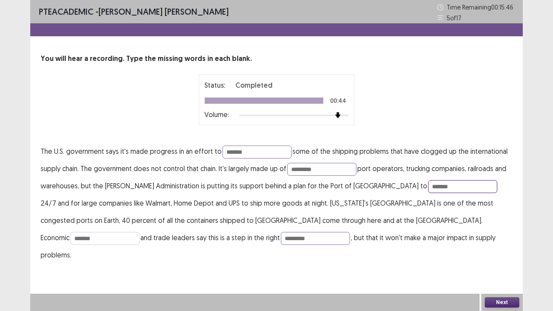
type input "*******"
click at [139, 232] on input "*******" at bounding box center [104, 238] width 69 height 13
type input "********"
click at [325, 168] on input "*********" at bounding box center [321, 169] width 69 height 13
type input "********"
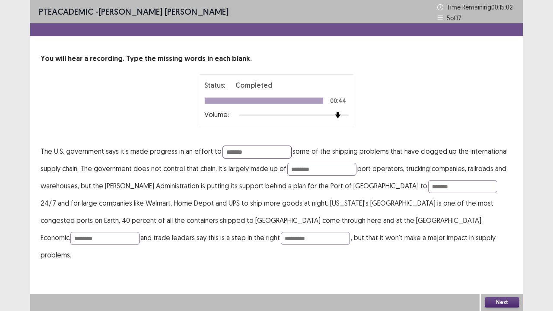
click at [246, 154] on input "*******" at bounding box center [256, 152] width 69 height 13
type input "********"
click at [501, 256] on button "Next" at bounding box center [502, 302] width 35 height 10
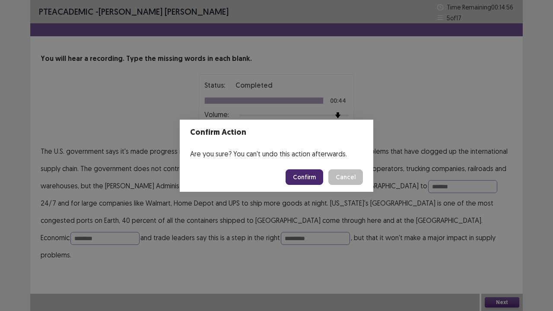
click at [422, 105] on div "Confirm Action Are you sure? You can't undo this action afterwards. Confirm Can…" at bounding box center [276, 155] width 553 height 311
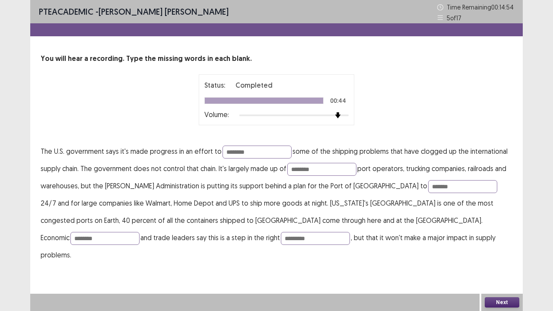
click at [500, 256] on button "Next" at bounding box center [502, 302] width 35 height 10
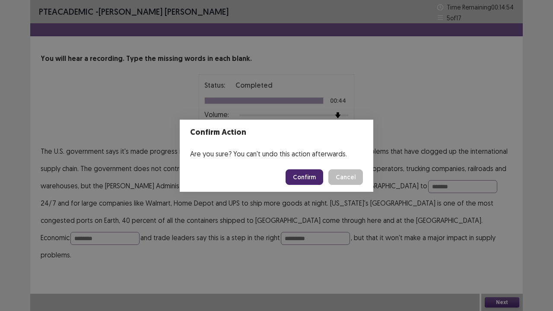
click at [309, 179] on button "Confirm" at bounding box center [304, 177] width 38 height 16
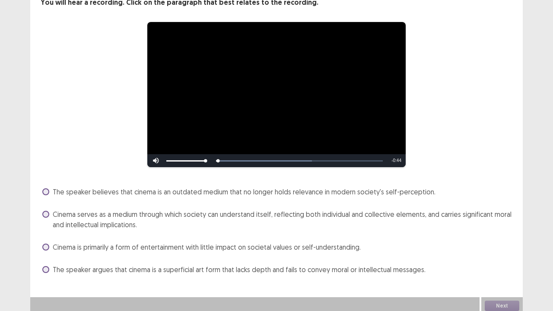
scroll to position [60, 0]
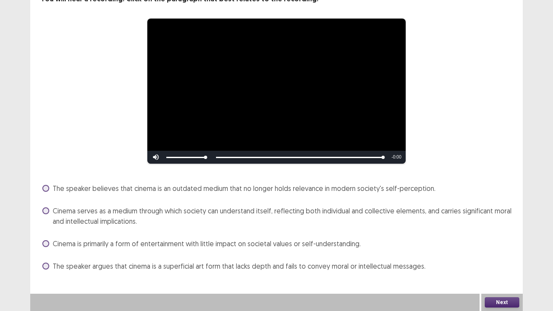
click at [42, 207] on div "Cinema serves as a medium through which society can understand itself, reflecti…" at bounding box center [277, 216] width 472 height 24
click at [46, 209] on span at bounding box center [45, 210] width 7 height 7
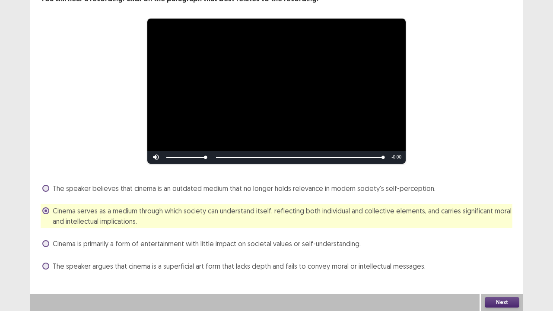
click at [509, 256] on button "Next" at bounding box center [502, 302] width 35 height 10
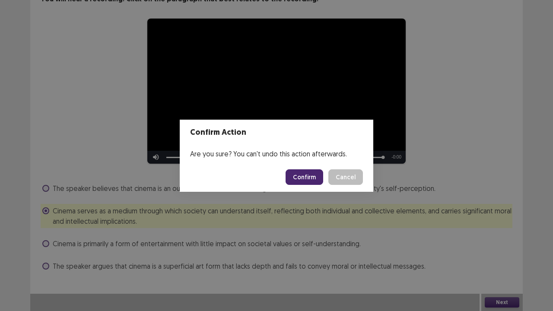
click at [309, 174] on button "Confirm" at bounding box center [304, 177] width 38 height 16
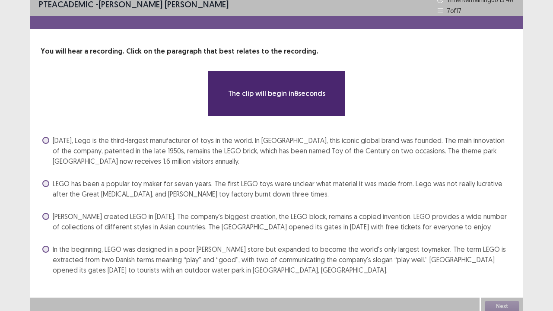
scroll to position [11, 0]
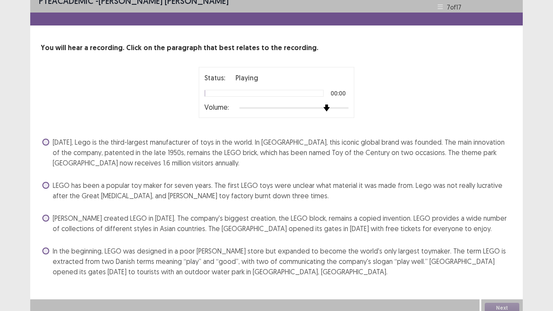
click at [329, 105] on div at bounding box center [293, 108] width 109 height 7
click at [51, 141] on label "[DATE], Lego is the third-largest manufacturer of toys in the world. In [GEOGRA…" at bounding box center [277, 152] width 470 height 31
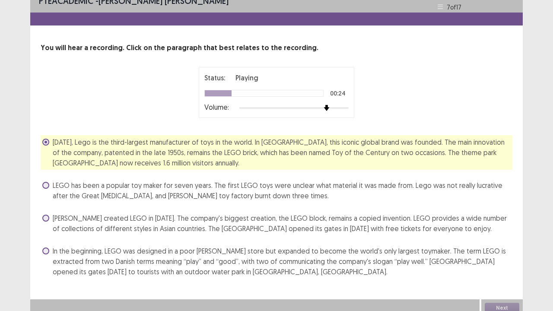
click at [51, 250] on label "In the beginning, LEGO was designed in a poor [PERSON_NAME] store but expanded …" at bounding box center [277, 261] width 470 height 31
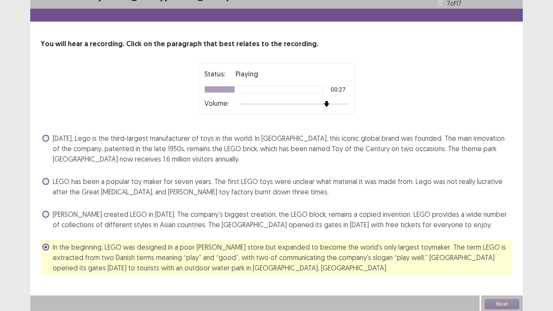
scroll to position [16, 0]
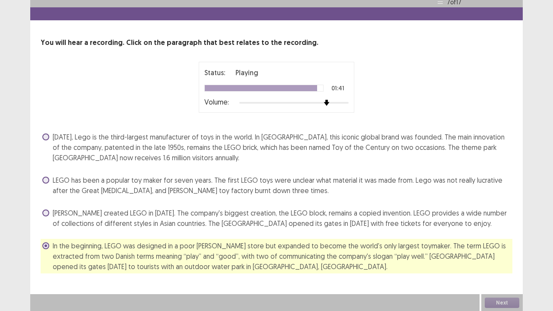
click at [48, 208] on label "[PERSON_NAME] created LEGO in [DATE]. The company's biggest creation, the LEGO …" at bounding box center [277, 218] width 470 height 21
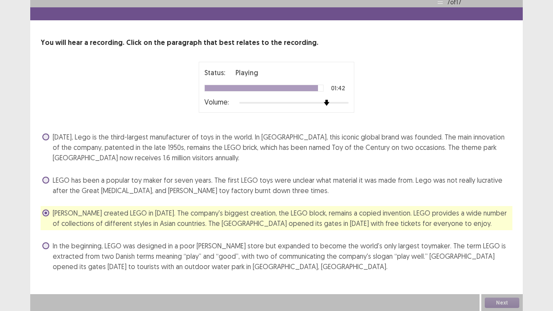
click at [46, 245] on span at bounding box center [45, 245] width 7 height 7
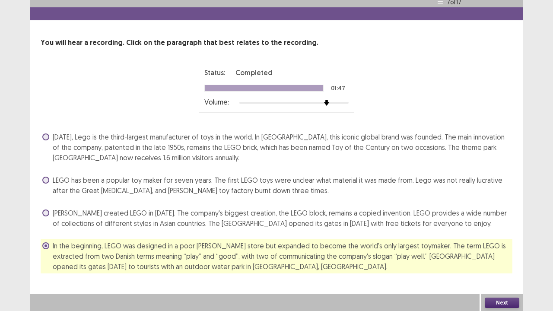
click at [507, 256] on div "Next" at bounding box center [501, 302] width 41 height 17
click at [504, 256] on button "Next" at bounding box center [502, 303] width 35 height 10
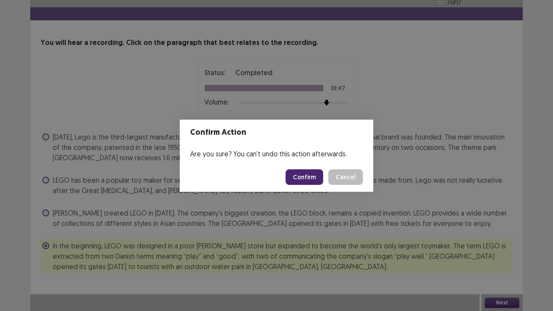
click at [310, 179] on button "Confirm" at bounding box center [304, 177] width 38 height 16
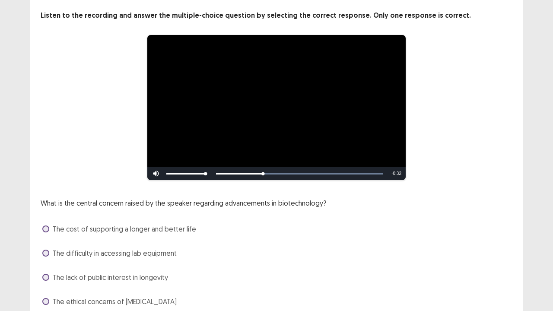
scroll to position [79, 0]
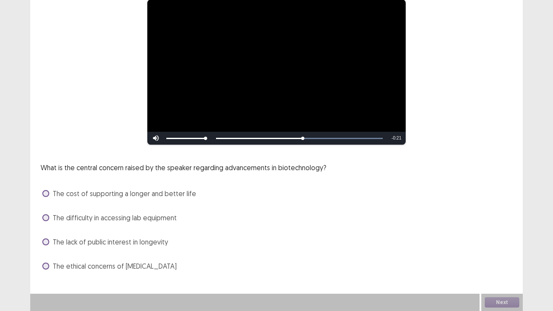
click at [49, 195] on label "The cost of supporting a longer and better life" at bounding box center [119, 193] width 154 height 10
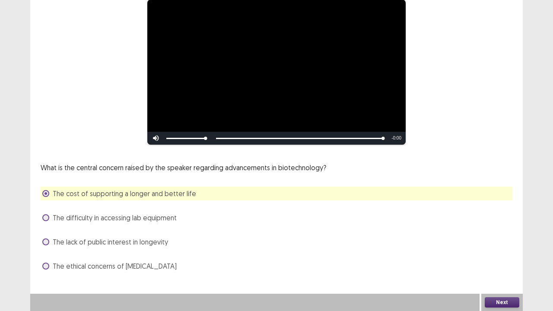
click at [492, 256] on button "Next" at bounding box center [502, 302] width 35 height 10
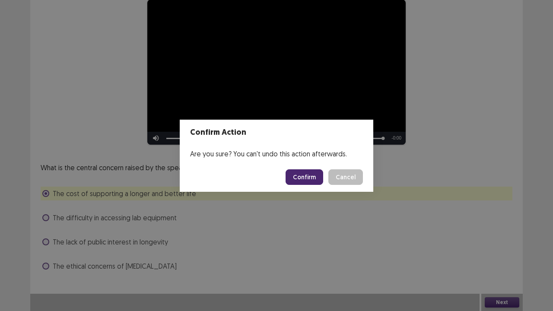
click at [301, 181] on button "Confirm" at bounding box center [304, 177] width 38 height 16
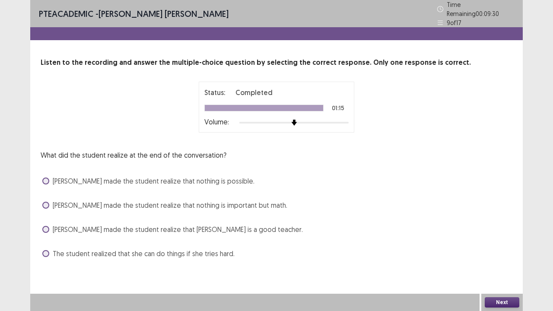
click at [49, 204] on label "[PERSON_NAME] made the student realize that nothing is important but math." at bounding box center [164, 205] width 245 height 10
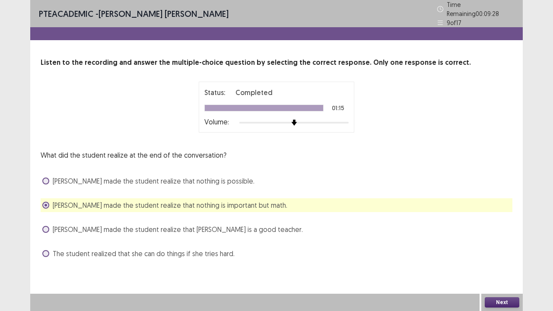
click at [513, 256] on button "Next" at bounding box center [502, 302] width 35 height 10
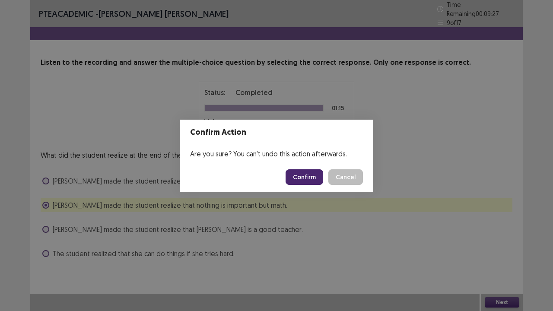
click at [301, 176] on button "Confirm" at bounding box center [304, 177] width 38 height 16
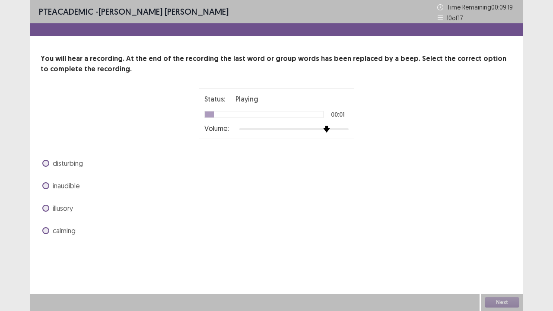
click at [325, 129] on div at bounding box center [293, 129] width 109 height 7
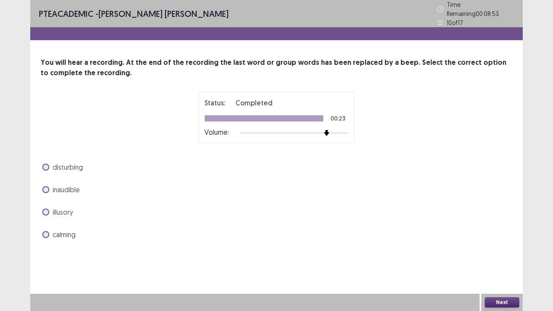
click at [43, 234] on label "calming" at bounding box center [58, 234] width 33 height 10
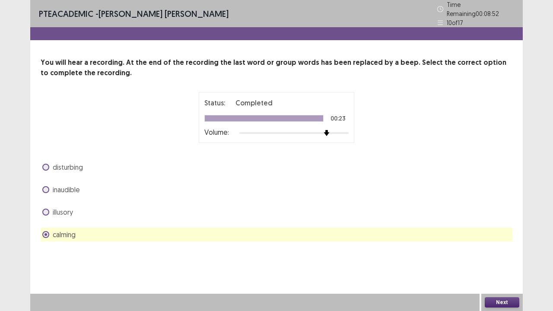
click at [485, 256] on button "Next" at bounding box center [502, 302] width 35 height 10
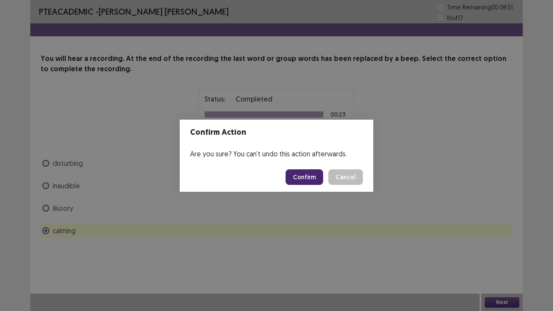
click at [305, 169] on footer "Confirm Cancel" at bounding box center [276, 176] width 193 height 29
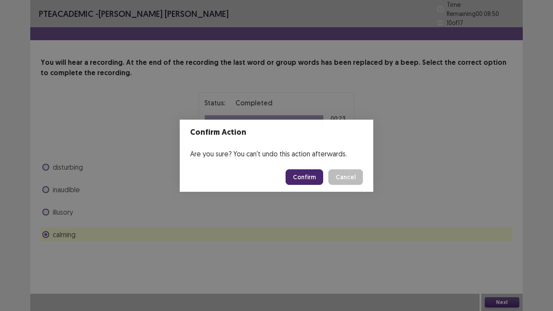
click at [305, 174] on button "Confirm" at bounding box center [304, 177] width 38 height 16
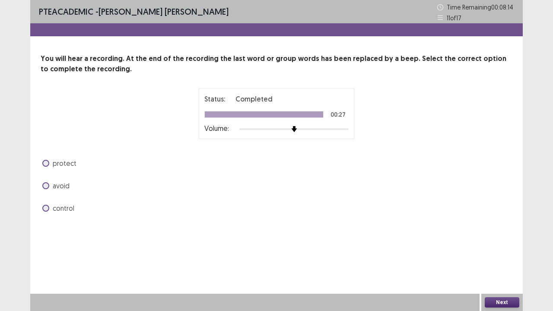
drag, startPoint x: 42, startPoint y: 183, endPoint x: 47, endPoint y: 186, distance: 5.0
click at [43, 183] on label "avoid" at bounding box center [55, 186] width 27 height 10
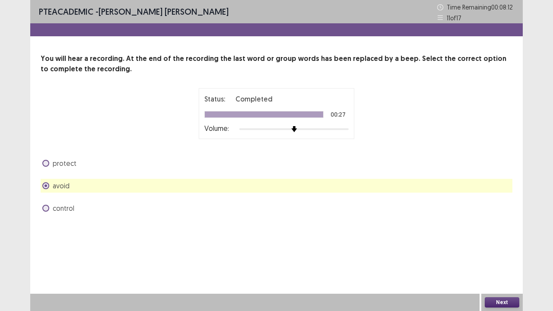
click at [496, 256] on button "Next" at bounding box center [502, 302] width 35 height 10
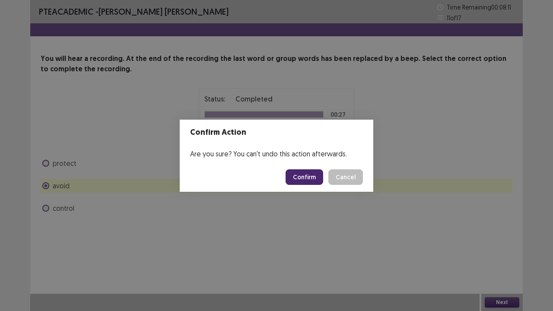
click at [315, 175] on button "Confirm" at bounding box center [304, 177] width 38 height 16
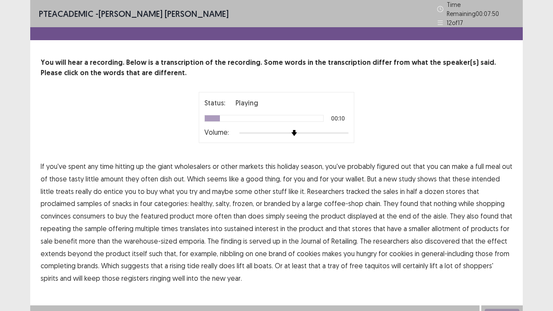
click at [113, 175] on span "amount" at bounding box center [112, 179] width 23 height 10
click at [485, 177] on span "intended" at bounding box center [486, 179] width 28 height 10
click at [75, 198] on span "proclaimed" at bounding box center [58, 203] width 35 height 10
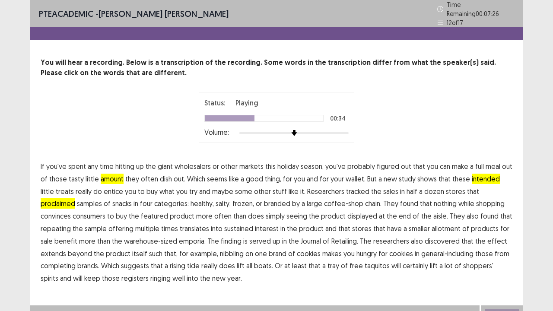
click at [434, 201] on span "nothing" at bounding box center [445, 203] width 23 height 10
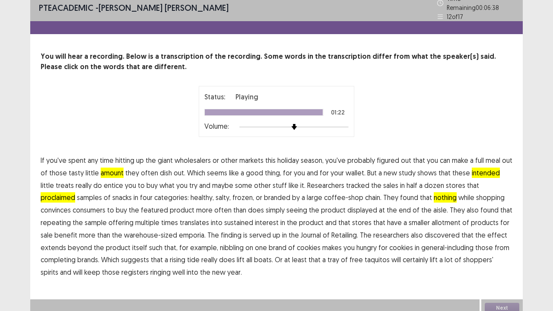
scroll to position [7, 0]
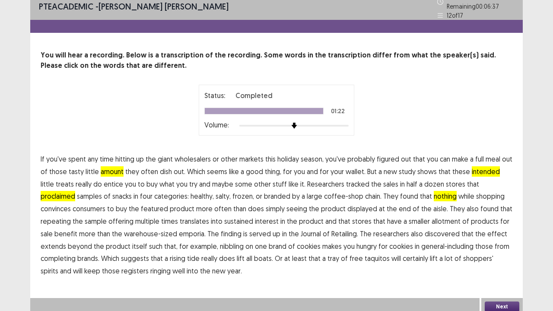
click at [498, 256] on button "Next" at bounding box center [502, 306] width 35 height 10
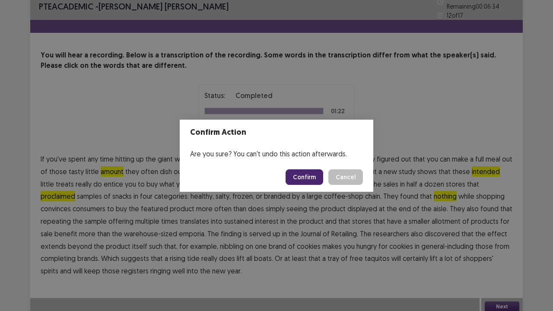
click at [302, 179] on button "Confirm" at bounding box center [304, 177] width 38 height 16
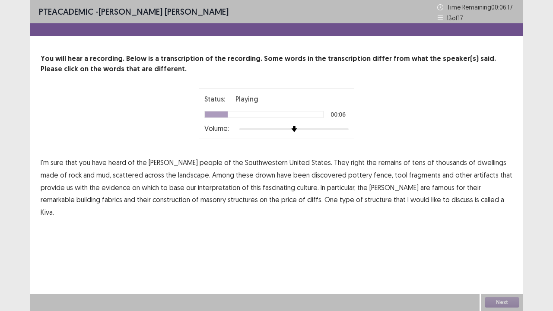
drag, startPoint x: 322, startPoint y: 162, endPoint x: 333, endPoint y: 165, distance: 10.7
click at [351, 162] on span "right" at bounding box center [358, 162] width 14 height 10
click at [255, 177] on span "drown" at bounding box center [265, 175] width 20 height 10
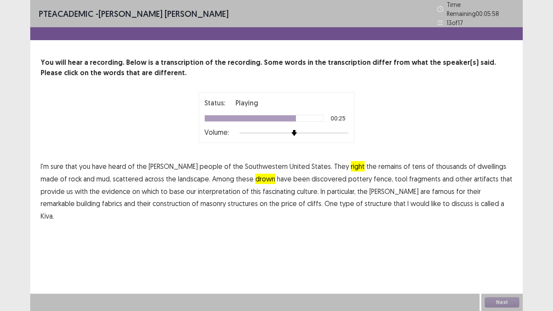
click at [122, 198] on span "fabrics" at bounding box center [112, 203] width 20 height 10
click at [515, 256] on button "Next" at bounding box center [502, 302] width 35 height 10
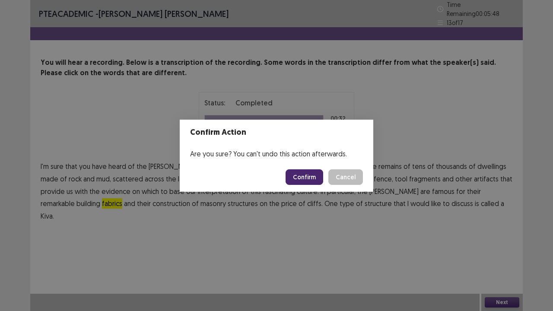
click at [302, 173] on button "Confirm" at bounding box center [304, 177] width 38 height 16
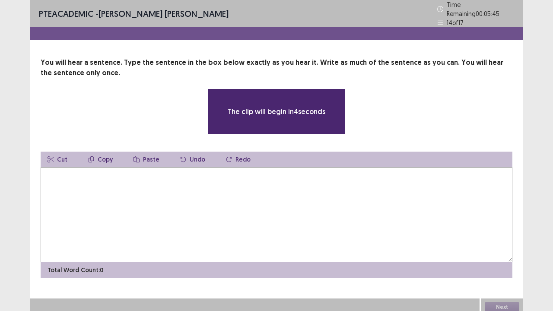
click at [197, 182] on textarea at bounding box center [277, 214] width 472 height 95
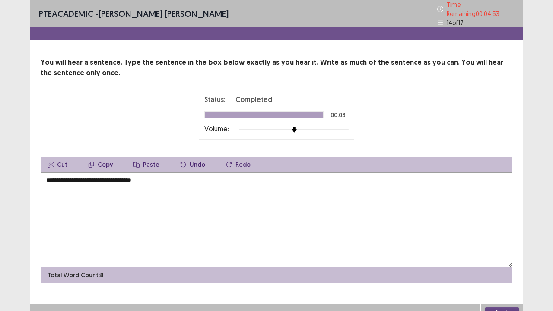
type textarea "**********"
click at [514, 256] on button "Next" at bounding box center [502, 312] width 35 height 10
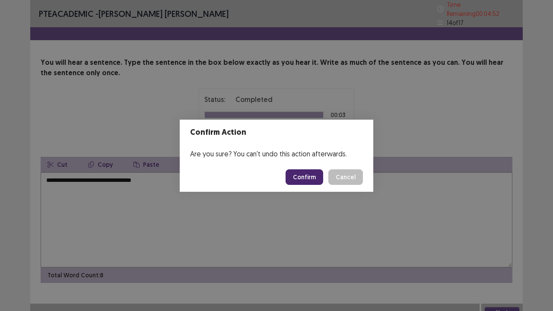
drag, startPoint x: 288, startPoint y: 164, endPoint x: 333, endPoint y: 200, distance: 57.7
click at [292, 168] on footer "Confirm Cancel" at bounding box center [276, 176] width 193 height 29
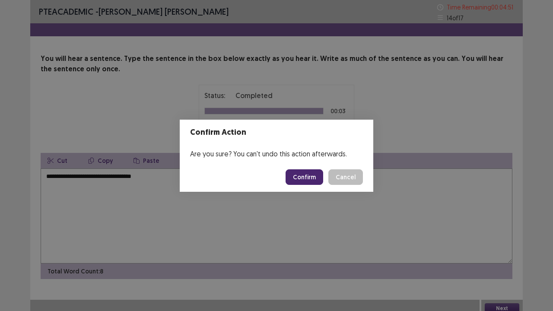
click at [303, 179] on button "Confirm" at bounding box center [304, 177] width 38 height 16
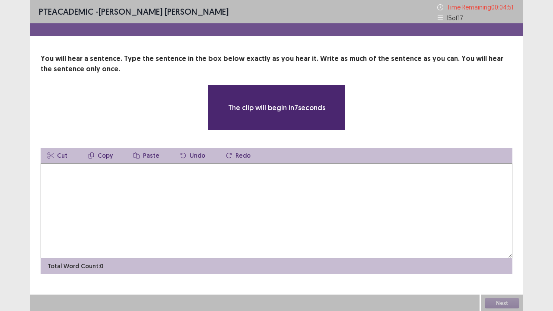
click at [273, 184] on textarea at bounding box center [277, 210] width 472 height 95
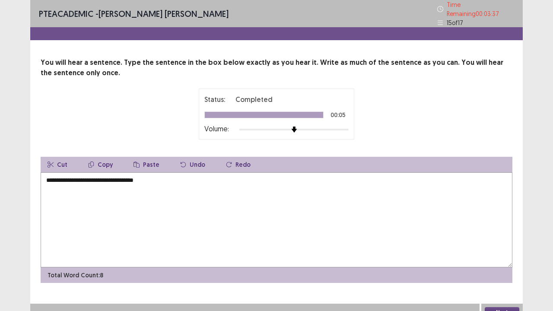
click at [109, 178] on textarea "**********" at bounding box center [277, 219] width 472 height 95
click at [107, 177] on textarea "**********" at bounding box center [277, 219] width 472 height 95
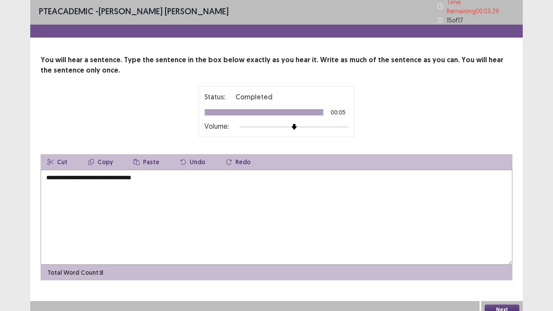
scroll to position [6, 0]
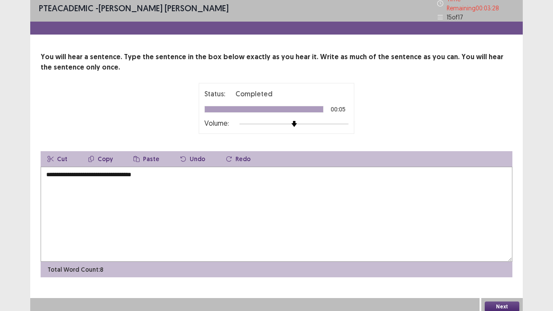
type textarea "**********"
click at [494, 256] on button "Next" at bounding box center [502, 306] width 35 height 10
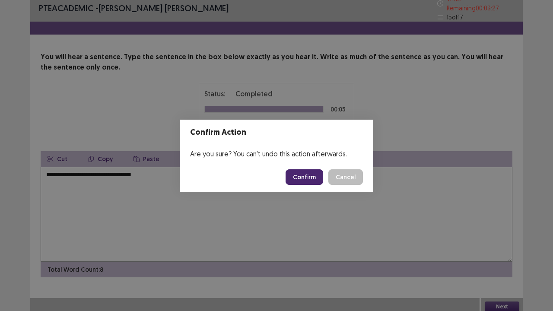
click at [301, 181] on button "Confirm" at bounding box center [304, 177] width 38 height 16
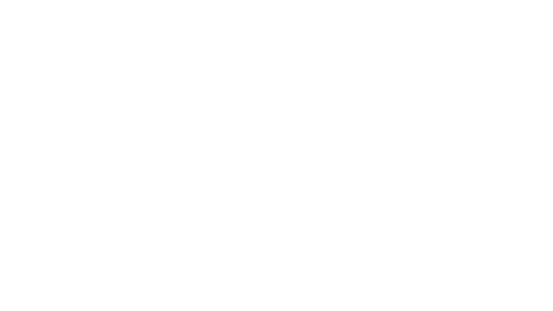
scroll to position [0, 0]
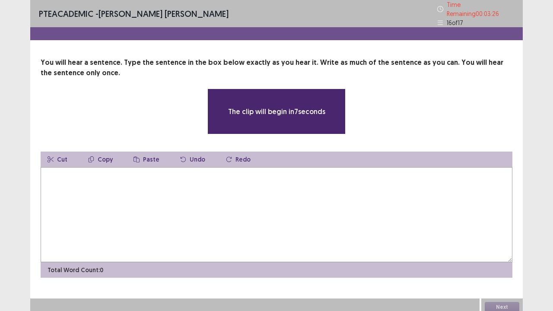
click at [190, 174] on textarea at bounding box center [277, 214] width 472 height 95
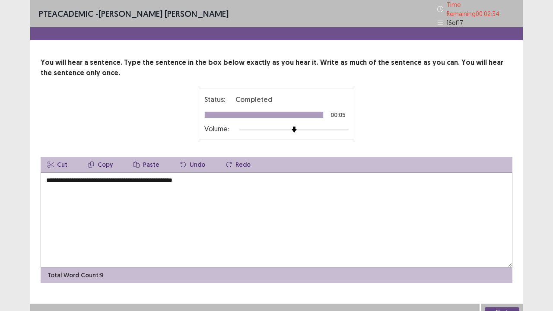
type textarea "**********"
click at [497, 256] on button "Next" at bounding box center [502, 312] width 35 height 10
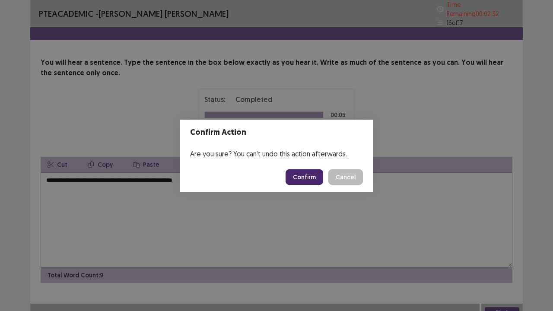
click at [303, 171] on button "Confirm" at bounding box center [304, 177] width 38 height 16
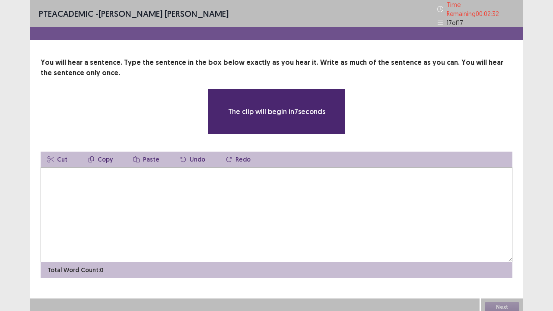
click at [227, 200] on textarea at bounding box center [277, 214] width 472 height 95
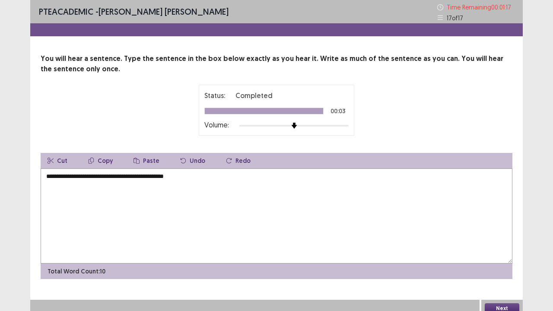
click at [174, 174] on textarea "**********" at bounding box center [277, 215] width 472 height 95
click at [172, 176] on textarea "**********" at bounding box center [277, 215] width 472 height 95
click at [48, 174] on textarea "**********" at bounding box center [277, 215] width 472 height 95
type textarea "**********"
click at [491, 256] on div "Next" at bounding box center [501, 308] width 41 height 17
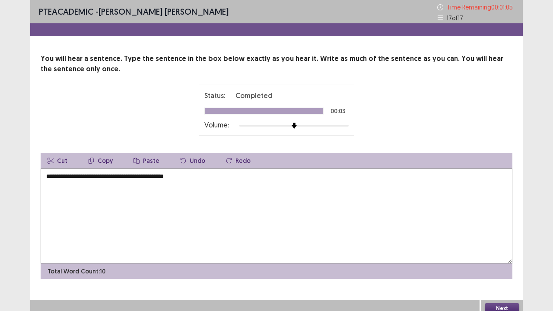
click at [497, 256] on button "Next" at bounding box center [502, 308] width 35 height 10
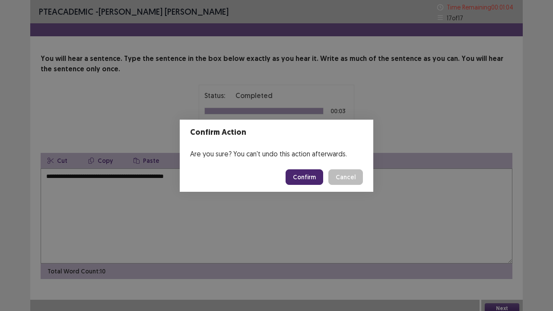
click at [297, 175] on button "Confirm" at bounding box center [304, 177] width 38 height 16
